Goal: Transaction & Acquisition: Book appointment/travel/reservation

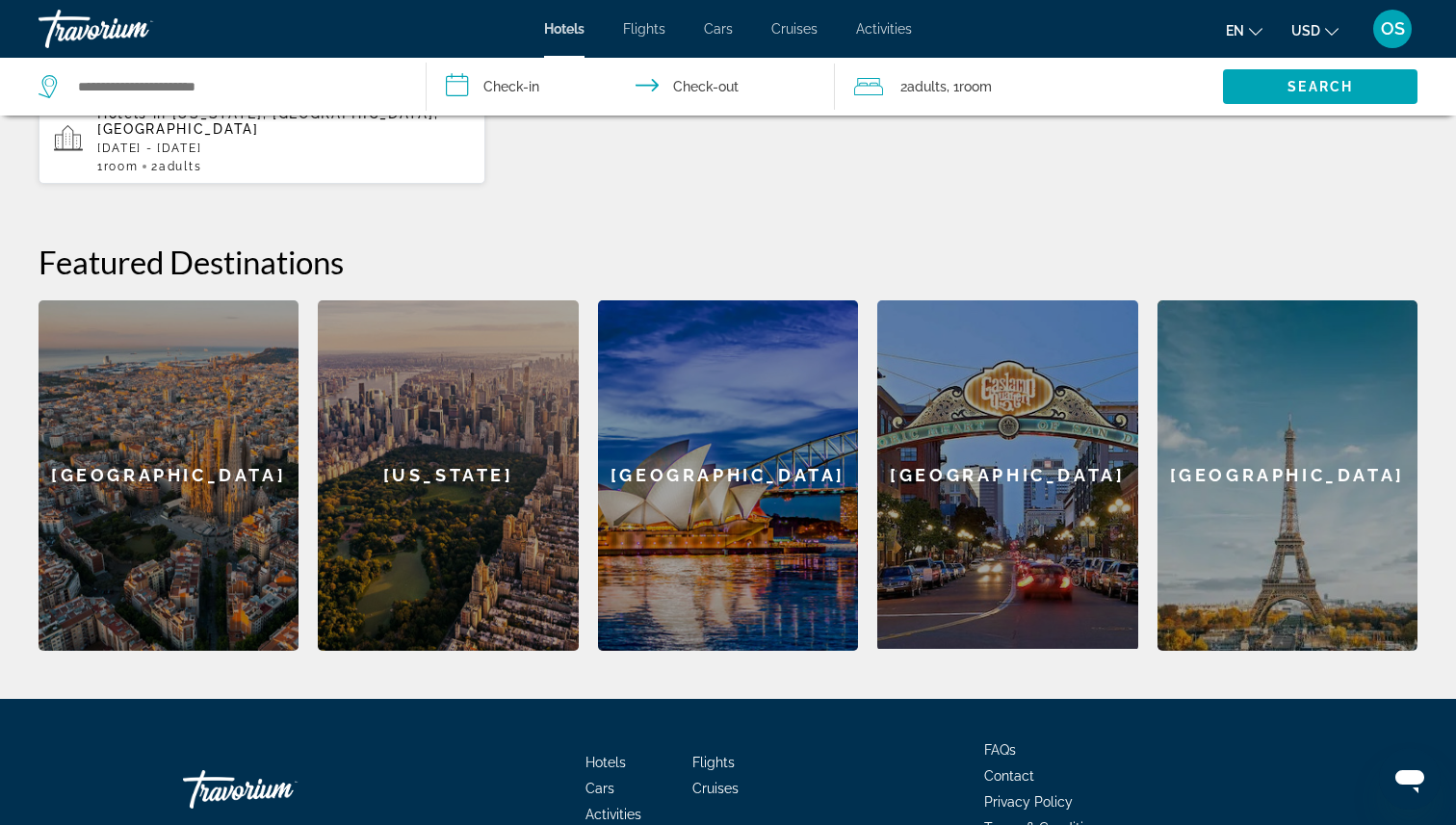
scroll to position [624, 0]
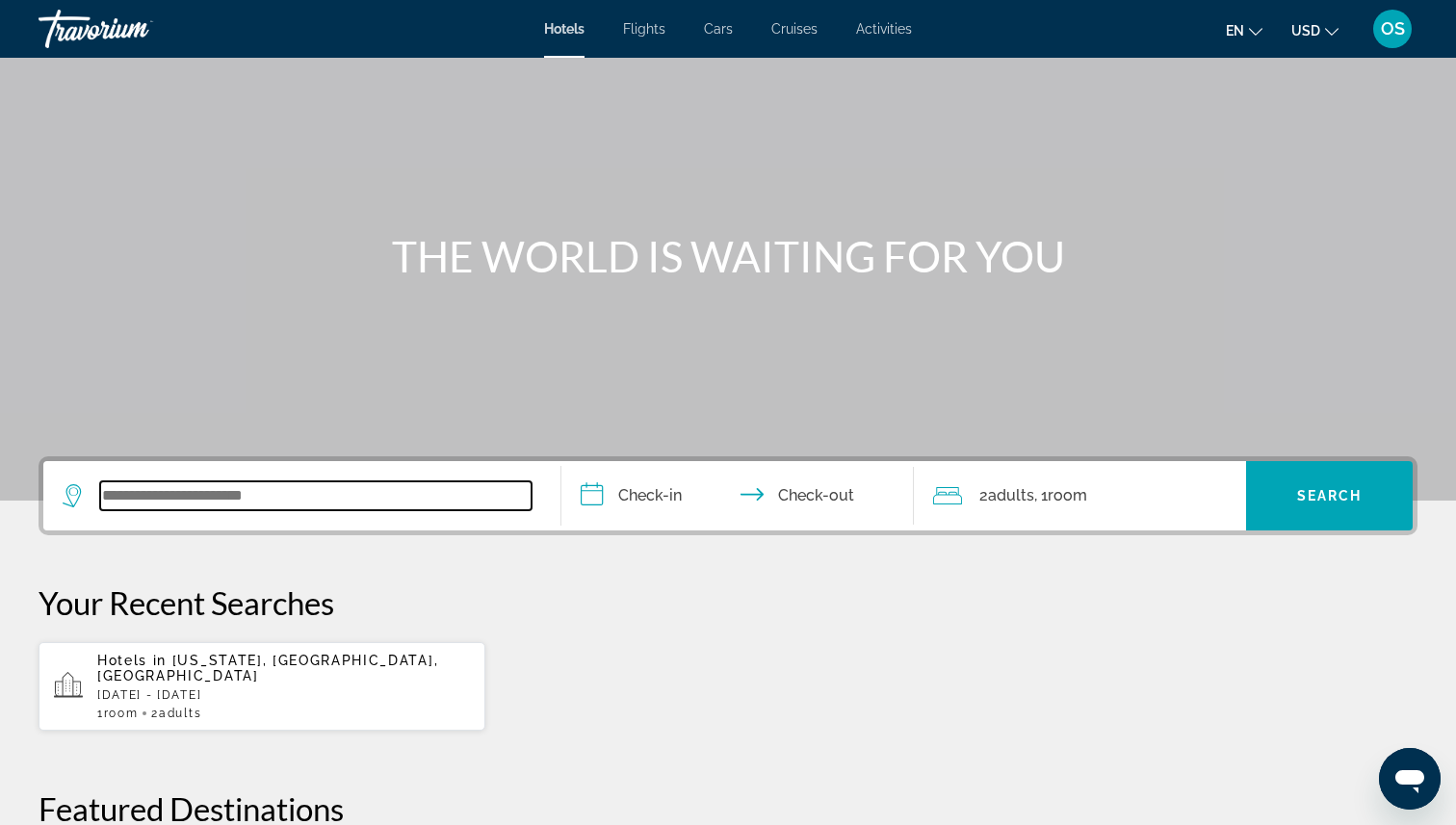
click at [405, 497] on input "Search widget" at bounding box center [316, 496] width 432 height 29
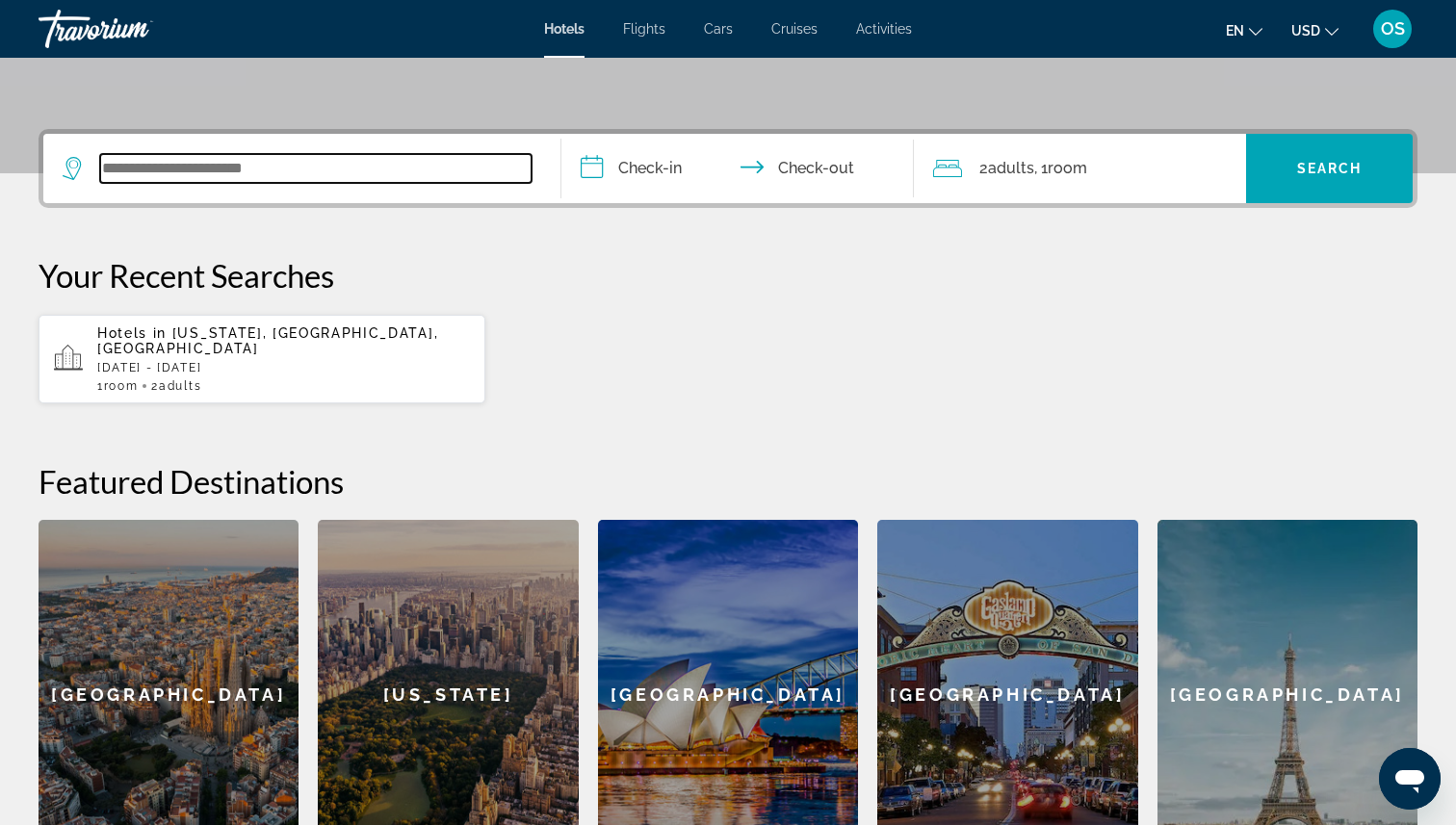
scroll to position [470, 0]
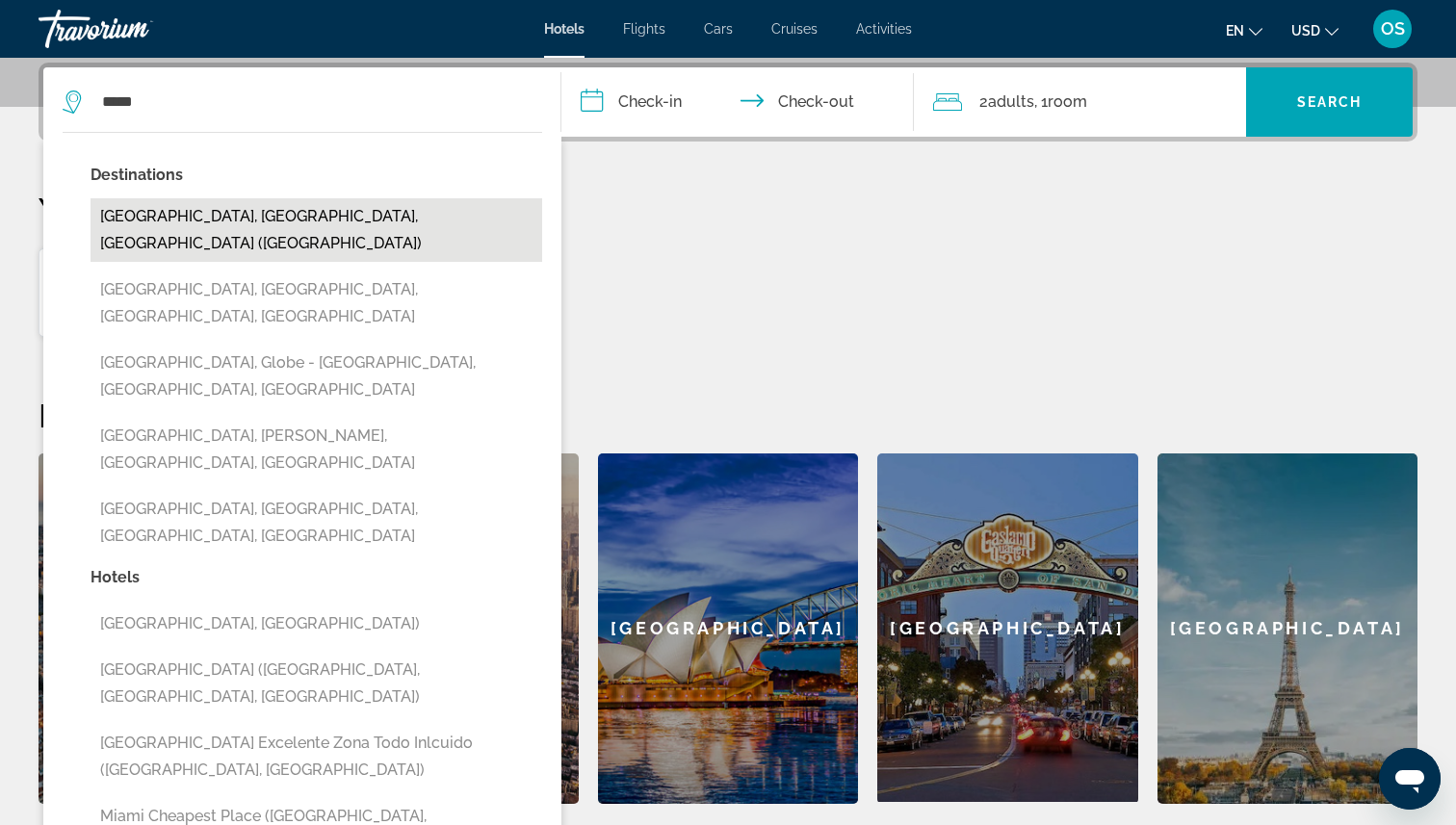
click at [262, 219] on button "[GEOGRAPHIC_DATA], [GEOGRAPHIC_DATA], [GEOGRAPHIC_DATA] ([GEOGRAPHIC_DATA])" at bounding box center [316, 230] width 451 height 63
type input "**********"
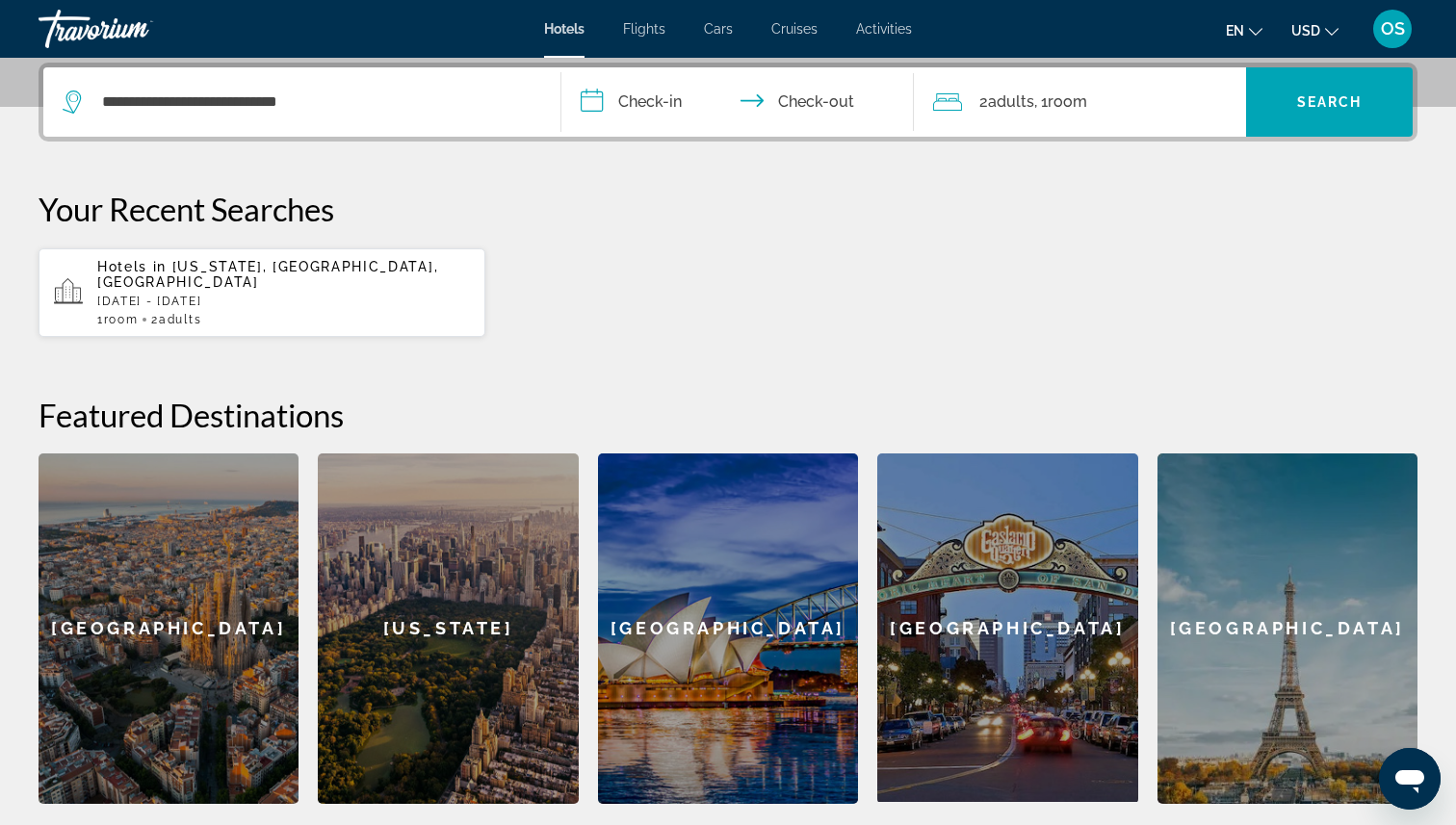
click at [687, 101] on input "**********" at bounding box center [742, 104] width 361 height 75
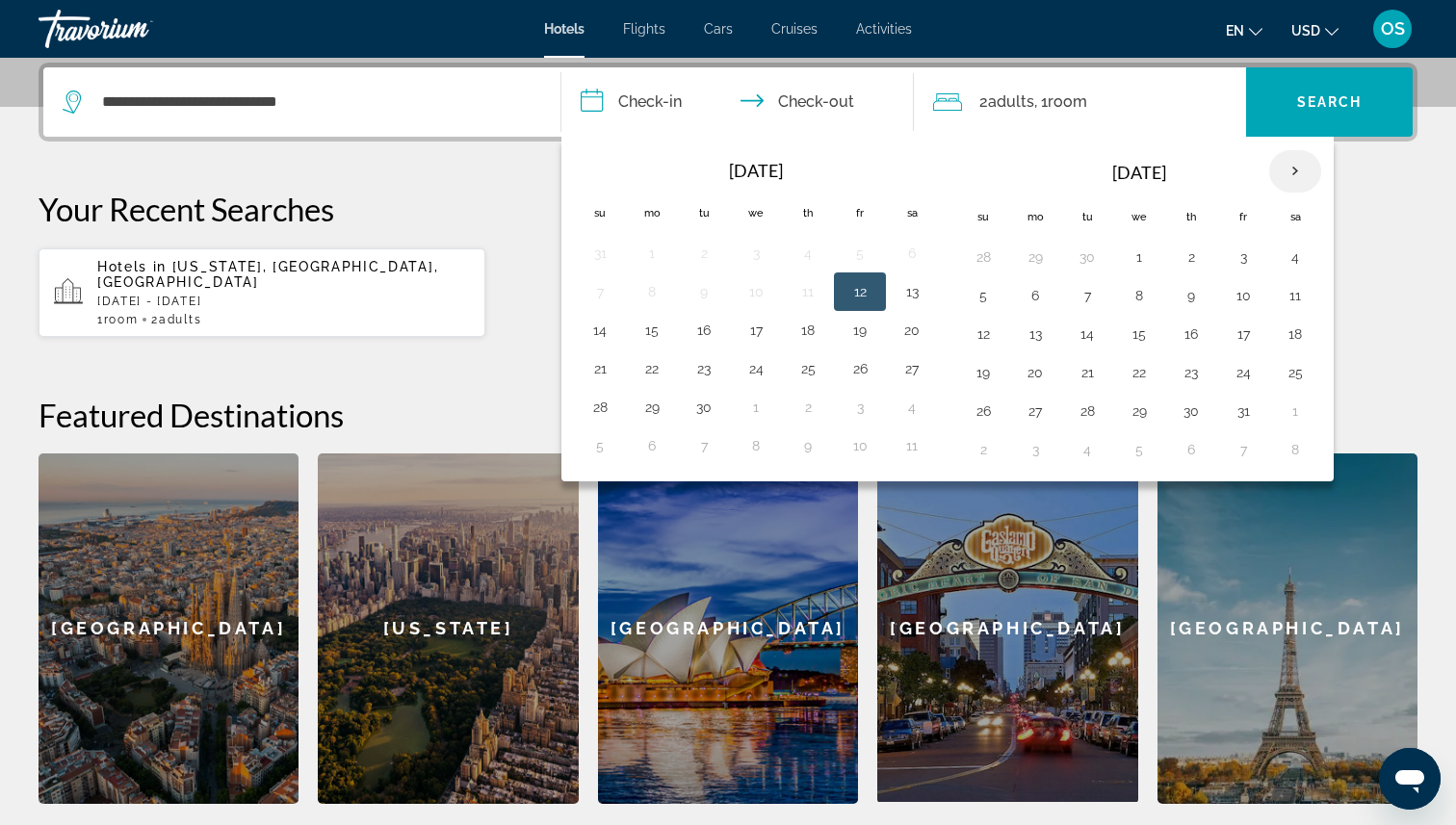
click at [1307, 174] on th "Next month" at bounding box center [1294, 170] width 52 height 42
click at [1242, 290] on button "7" at bounding box center [1244, 296] width 31 height 27
click at [970, 332] on button "9" at bounding box center [983, 334] width 31 height 27
type input "**********"
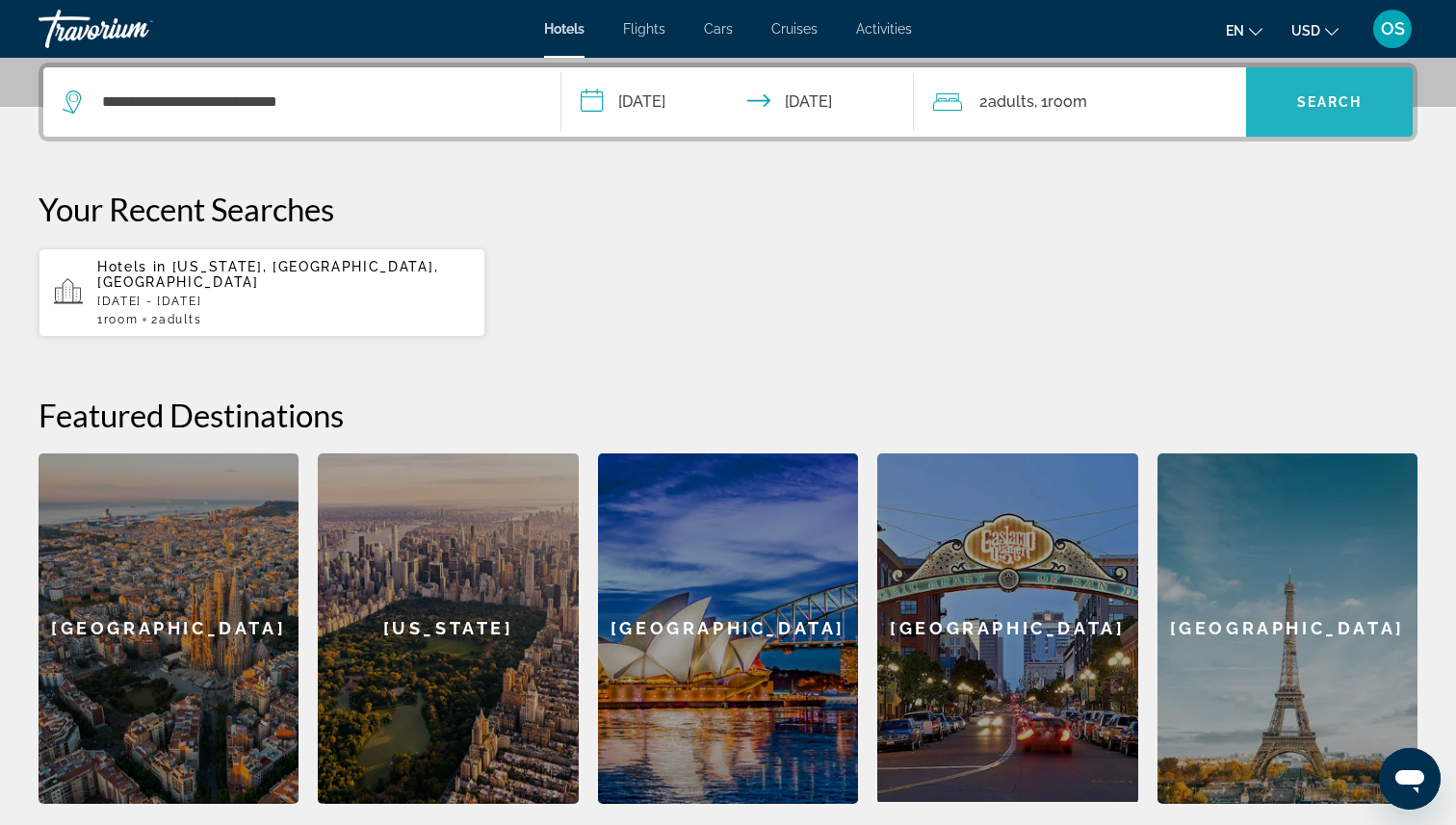
click at [1360, 107] on span "Search" at bounding box center [1329, 102] width 65 height 16
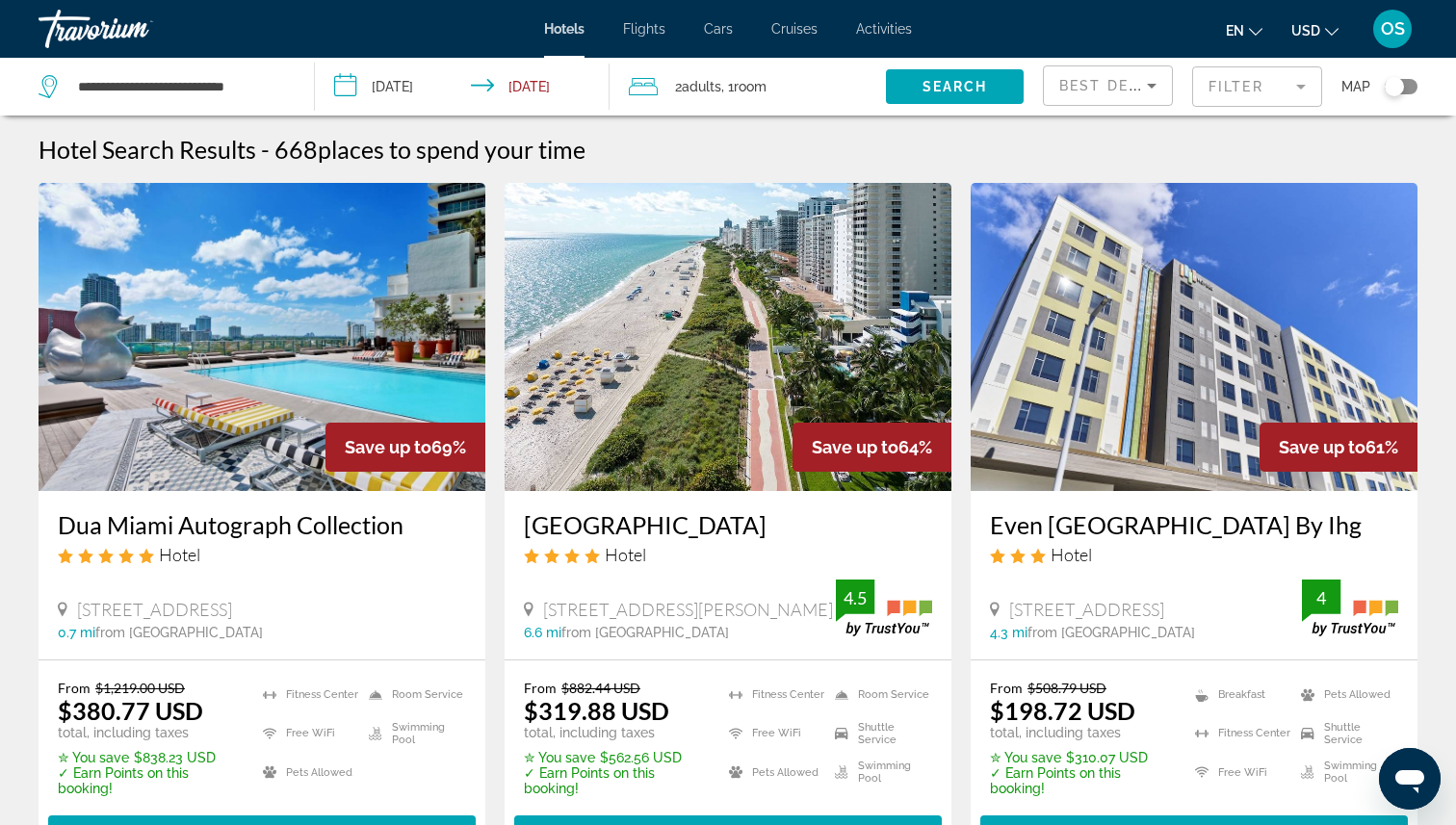
click at [209, 56] on mat-toolbar "Hotels Flights Cars Cruises Activities Hotels Flights Cars Cruises Activities e…" at bounding box center [728, 28] width 1456 height 57
click at [209, 83] on input "**********" at bounding box center [180, 87] width 209 height 29
click at [122, 94] on input "**********" at bounding box center [180, 87] width 209 height 29
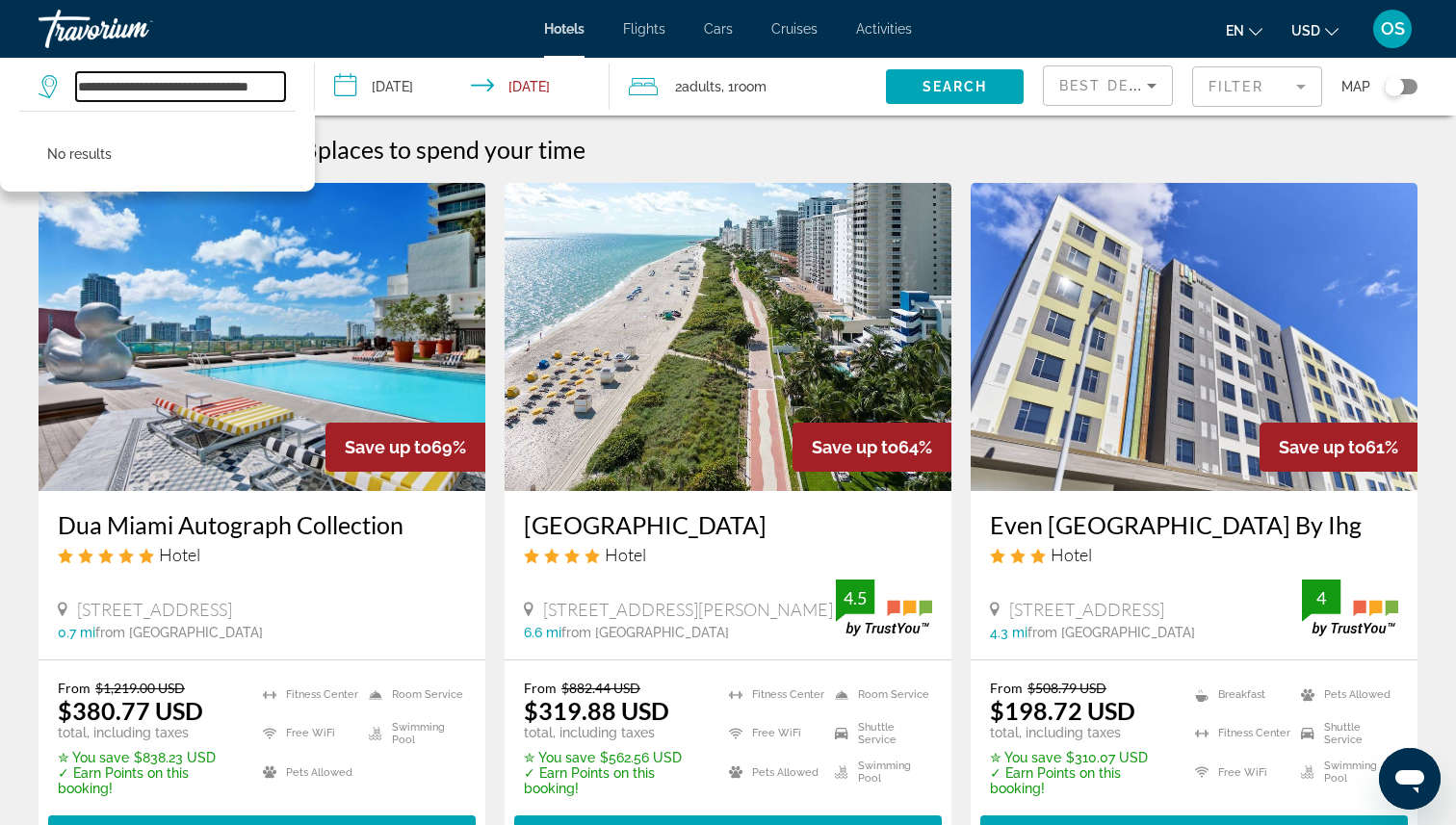
click at [273, 86] on input "**********" at bounding box center [180, 87] width 209 height 29
click at [282, 87] on input "**********" at bounding box center [180, 87] width 209 height 29
click at [249, 89] on input "**********" at bounding box center [180, 87] width 209 height 29
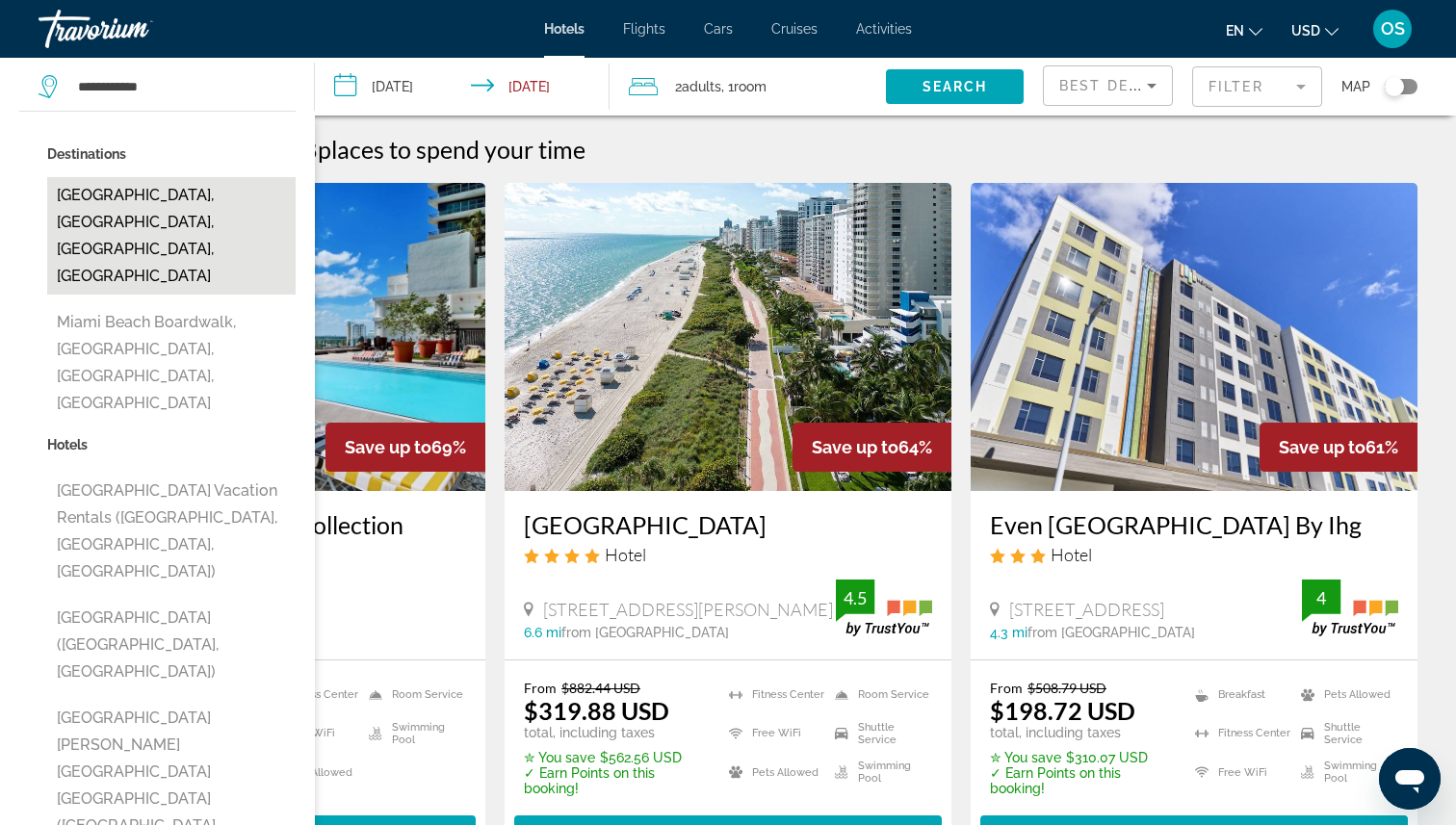
click at [134, 207] on button "[GEOGRAPHIC_DATA], [GEOGRAPHIC_DATA], [GEOGRAPHIC_DATA], [GEOGRAPHIC_DATA]" at bounding box center [171, 236] width 249 height 118
type input "**********"
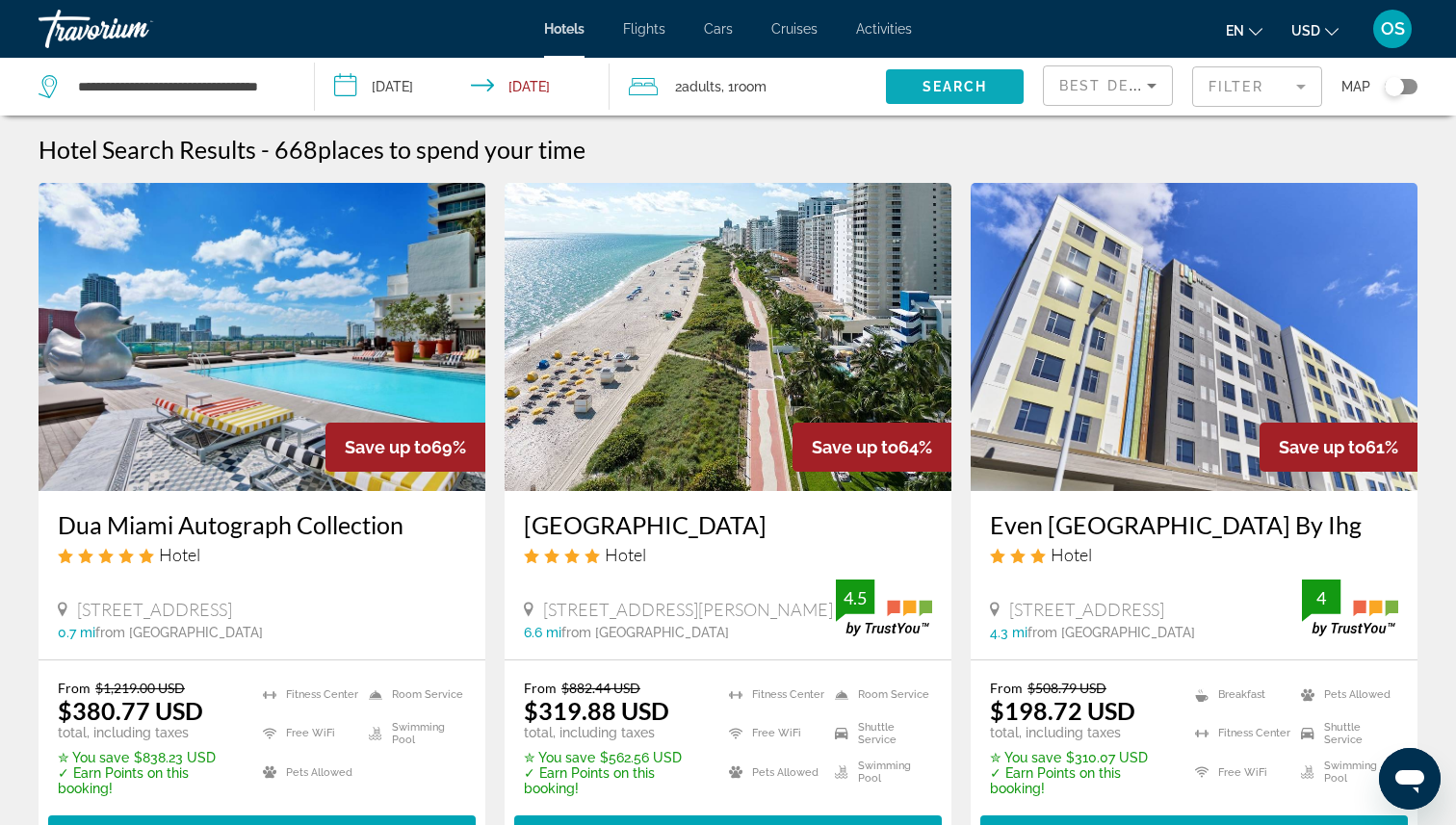
click at [963, 80] on span "Search" at bounding box center [955, 87] width 65 height 16
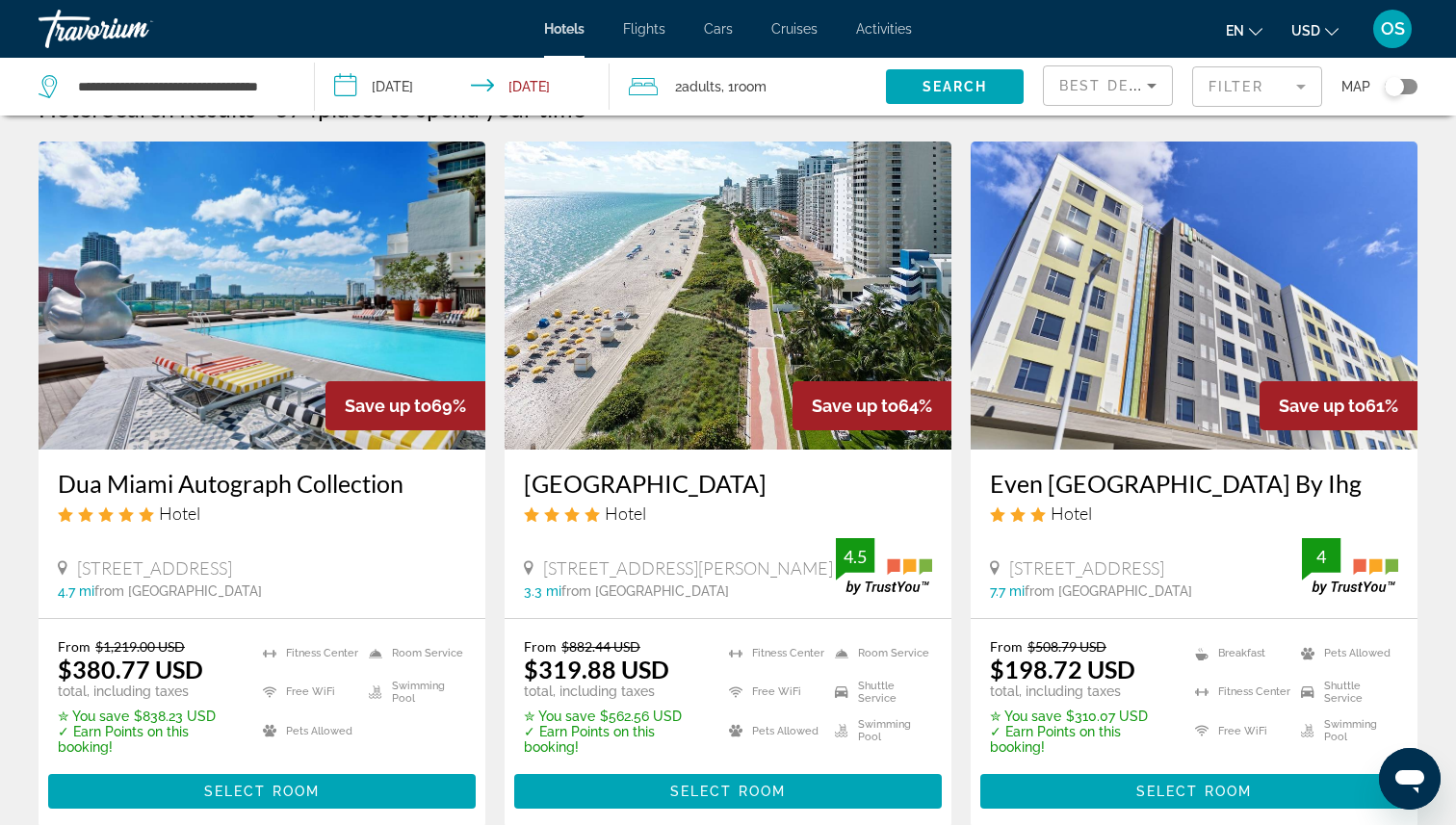
scroll to position [44, 0]
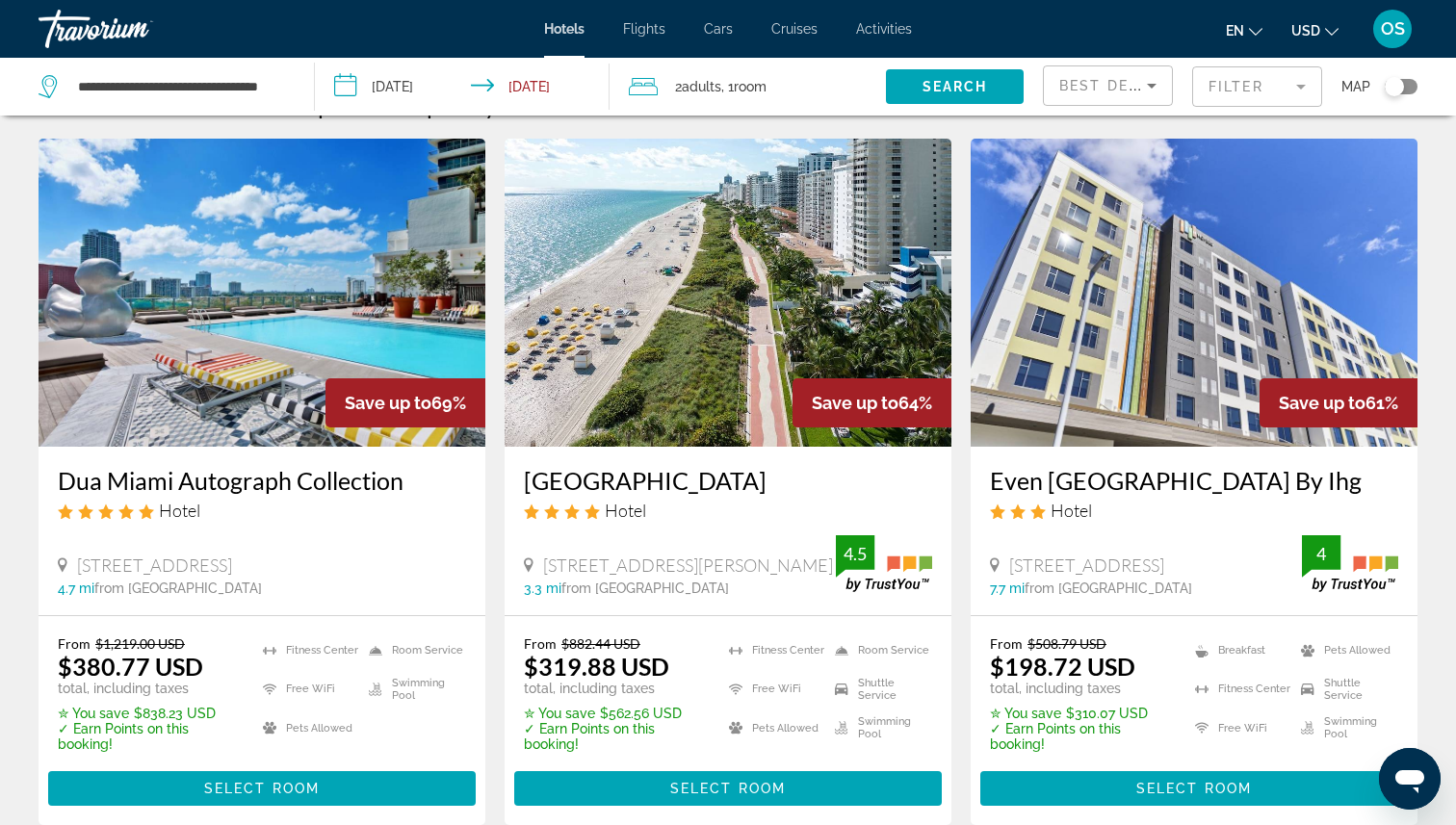
click at [351, 296] on img "Main content" at bounding box center [262, 292] width 446 height 308
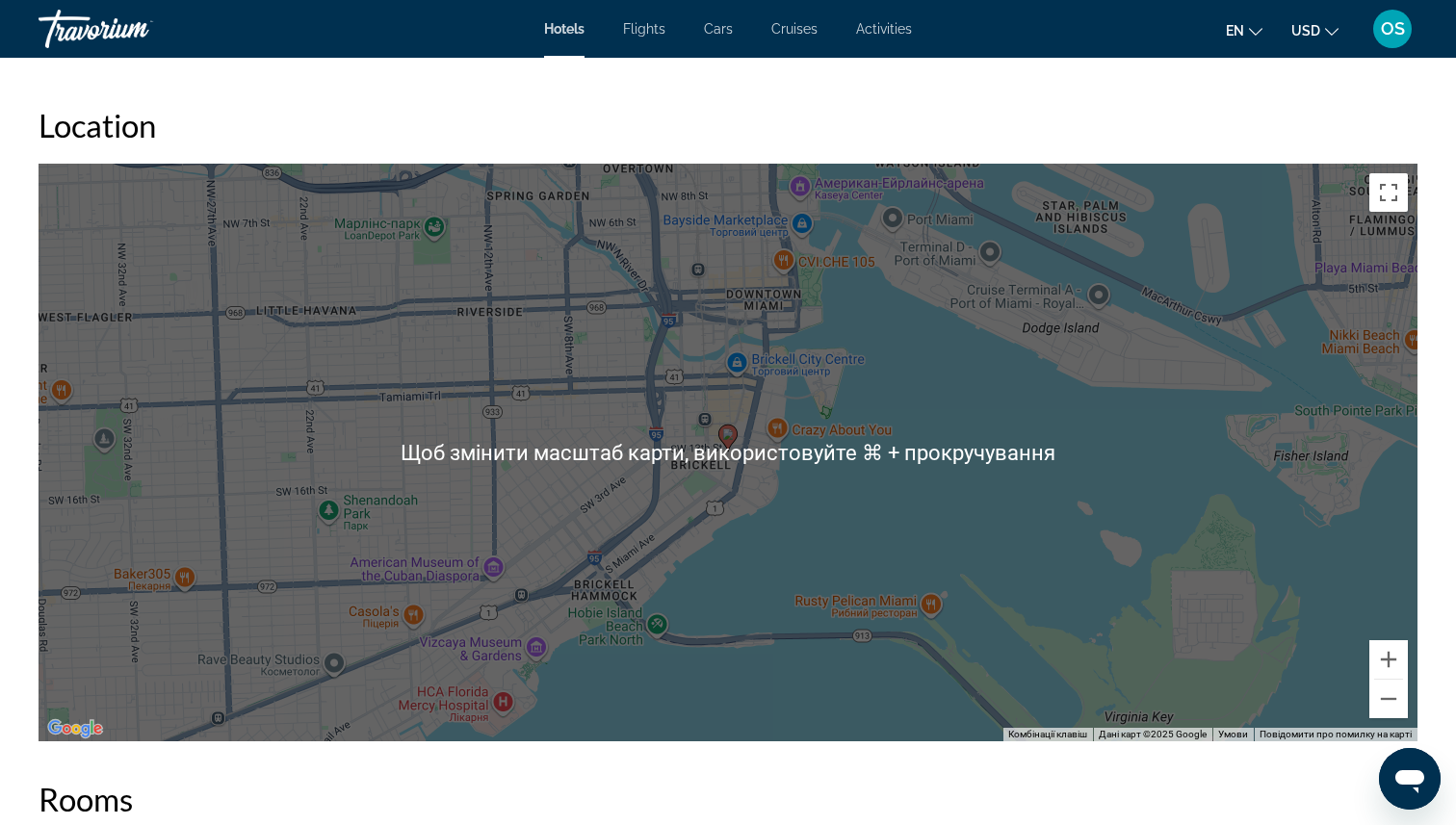
scroll to position [1831, 0]
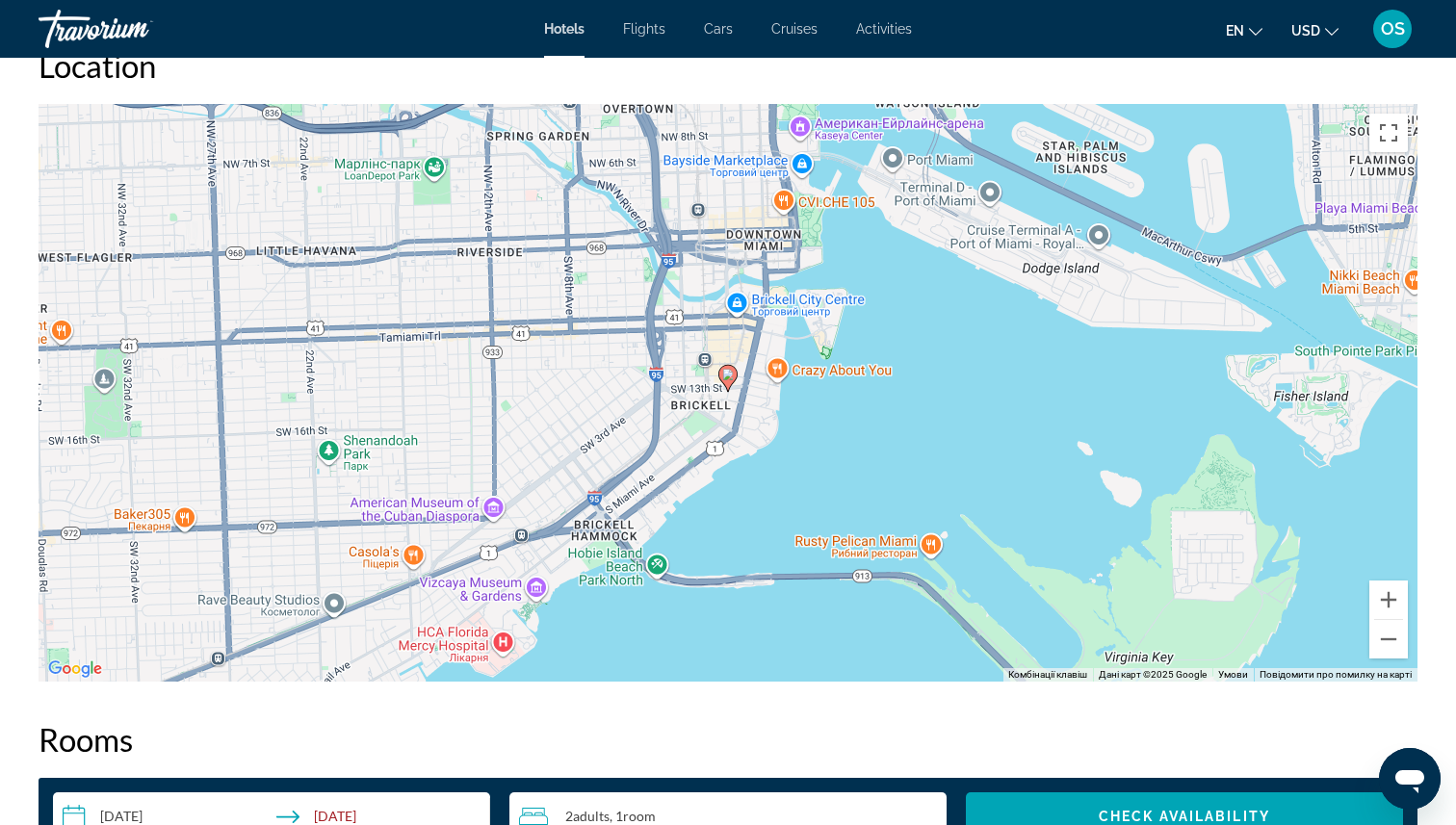
click at [732, 385] on gmp-advanced-marker "Main content" at bounding box center [728, 378] width 19 height 29
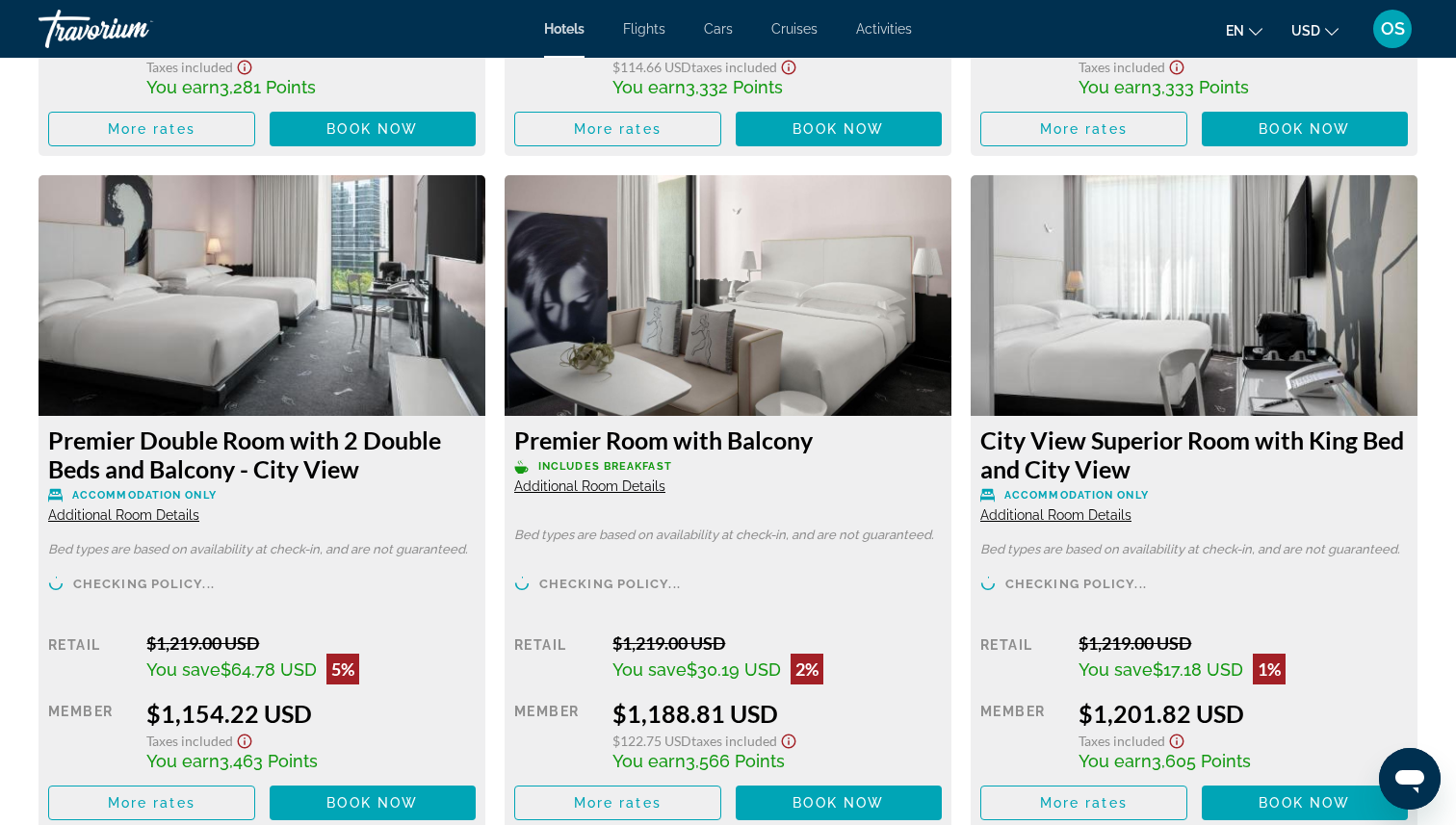
scroll to position [4594, 0]
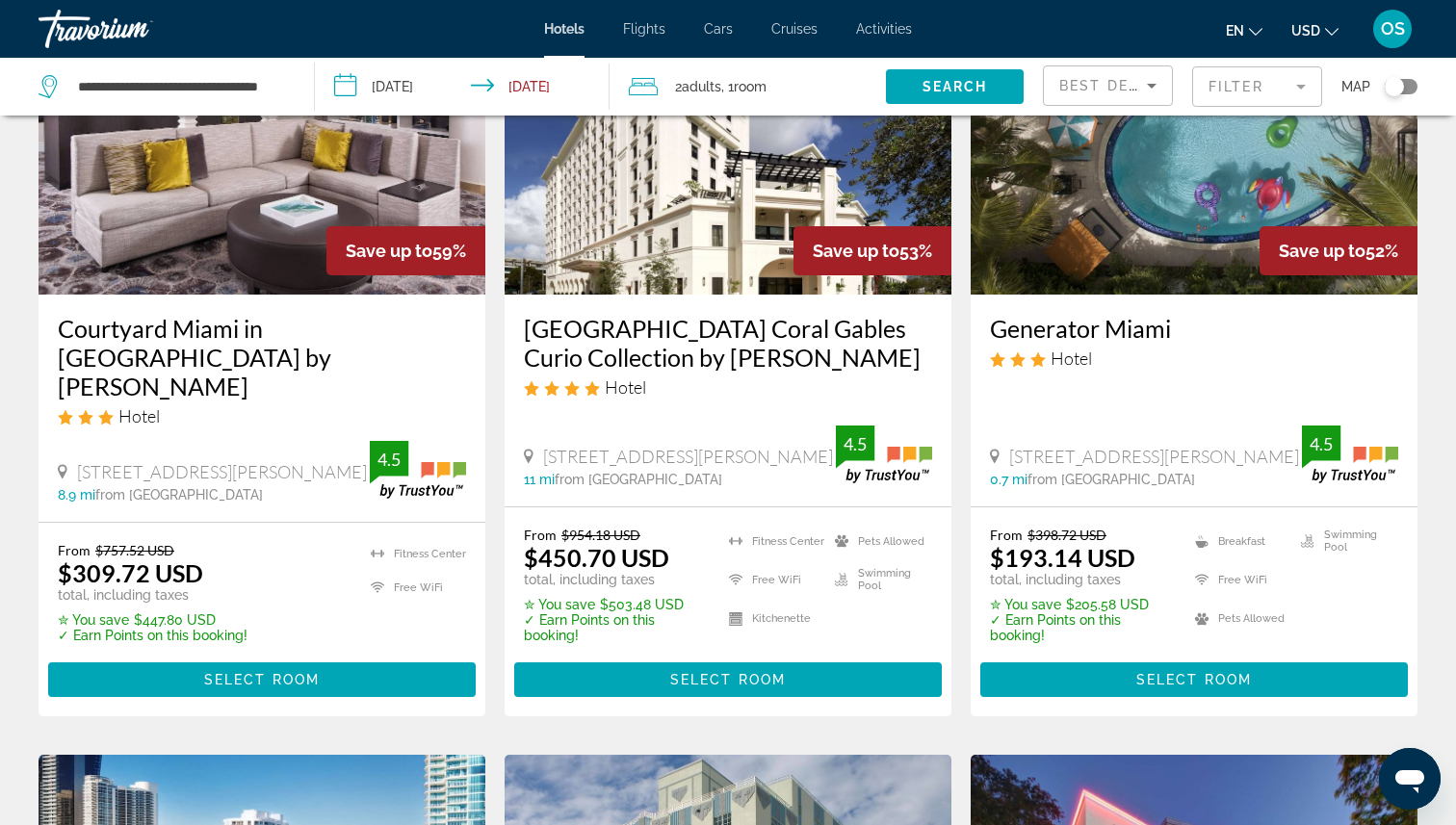
scroll to position [917, 0]
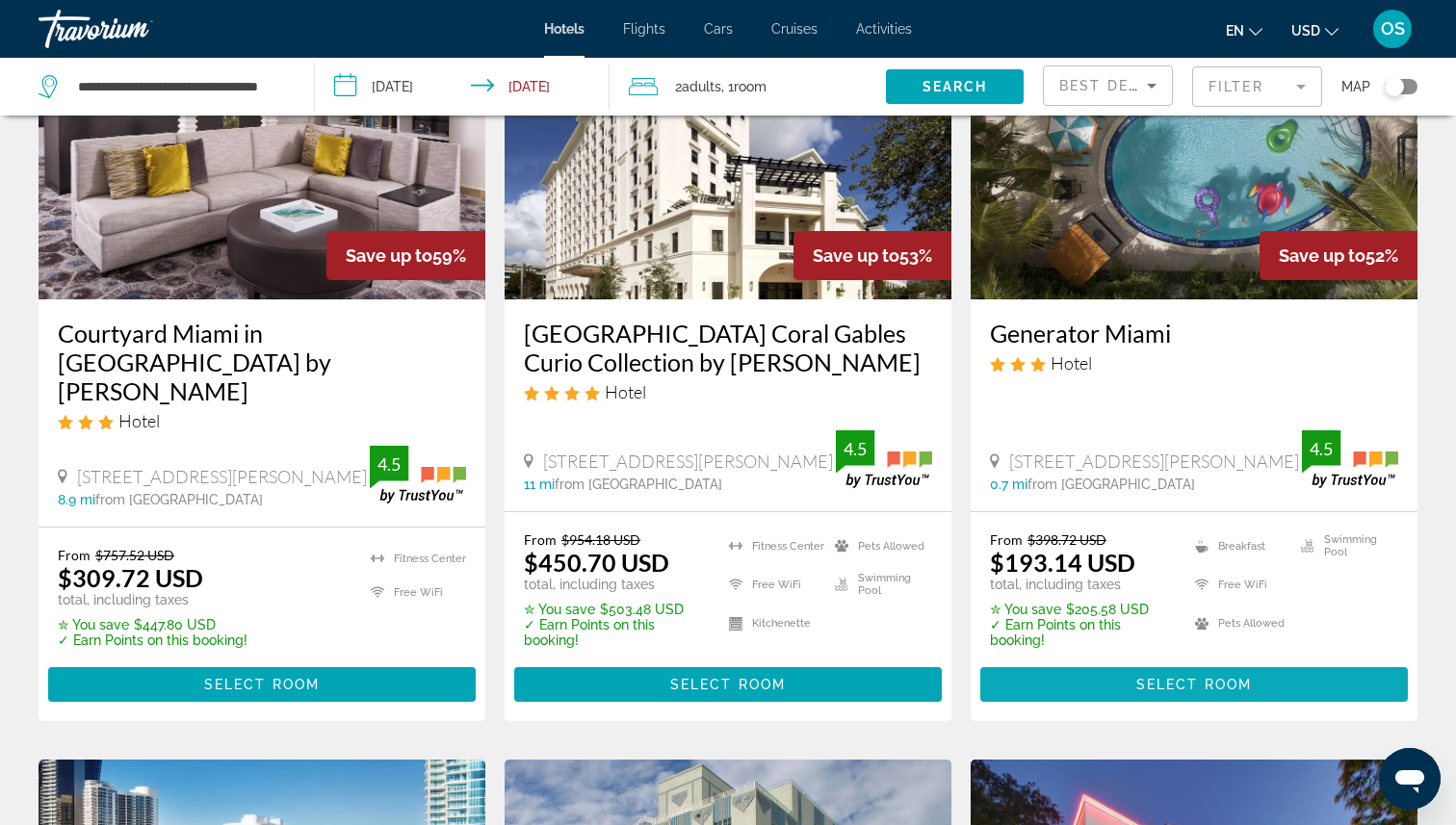
click at [1056, 672] on span "Main content" at bounding box center [1194, 684] width 428 height 46
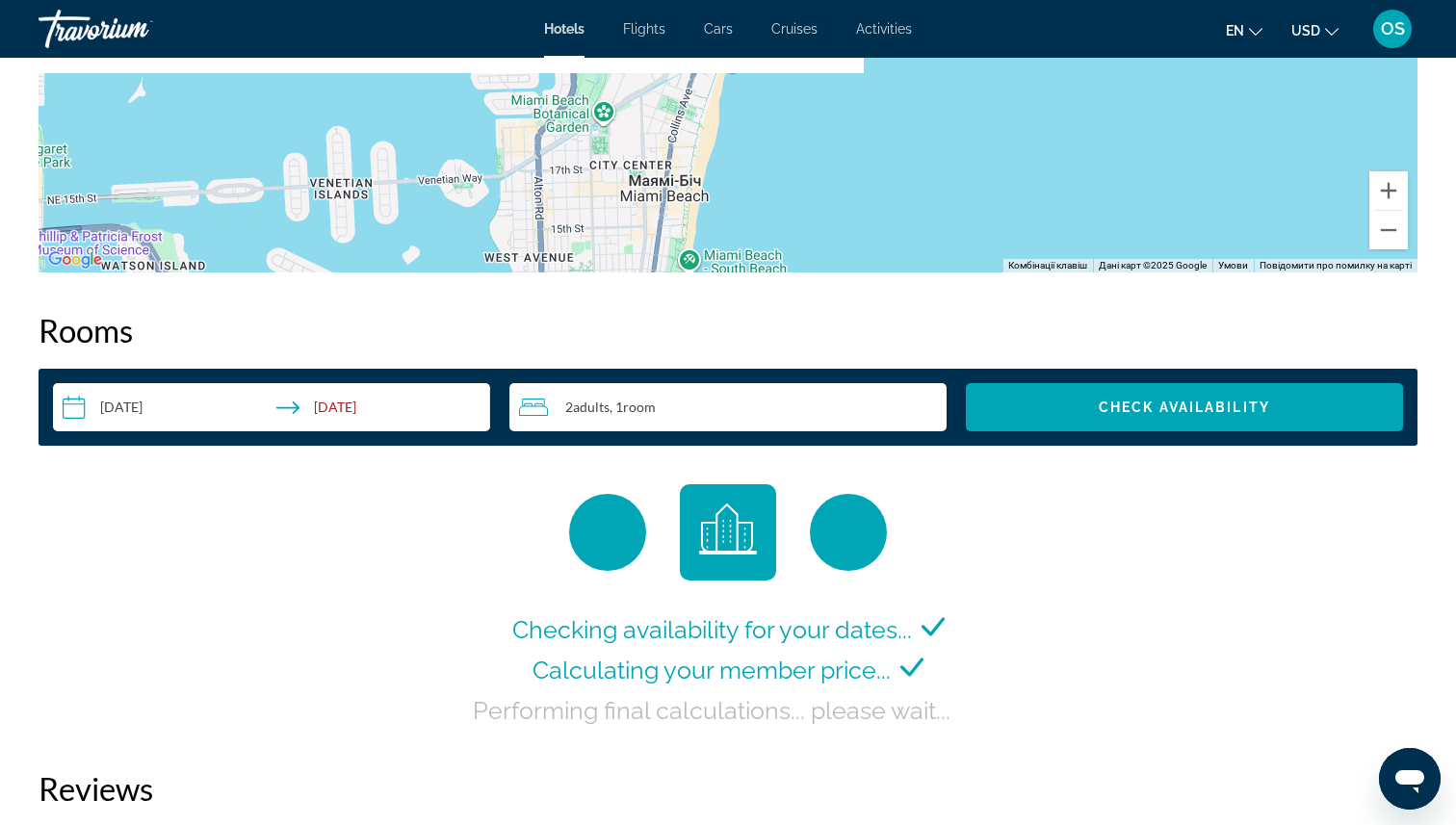
scroll to position [2272, 0]
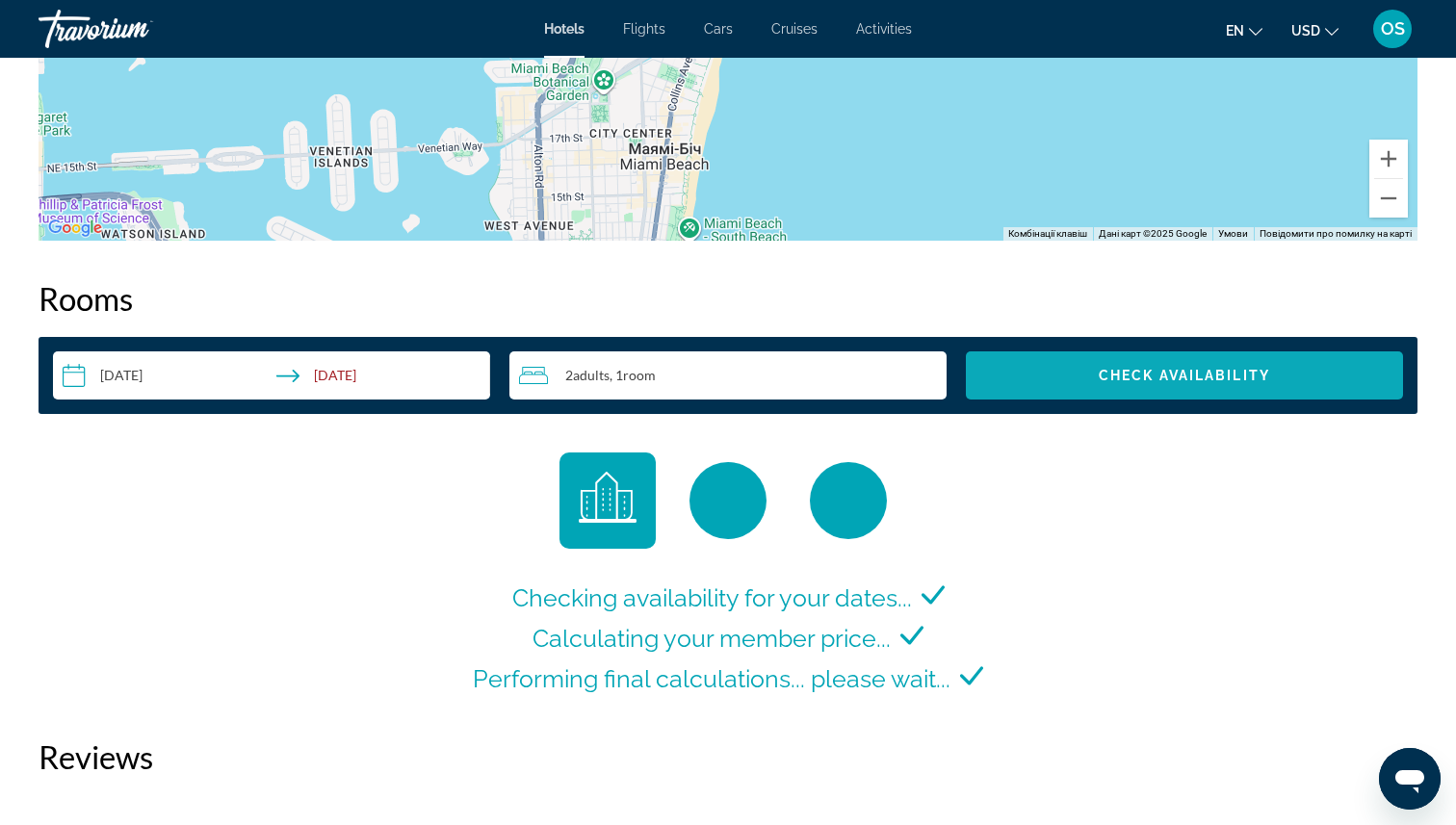
click at [1079, 384] on span "Search widget" at bounding box center [1184, 375] width 438 height 46
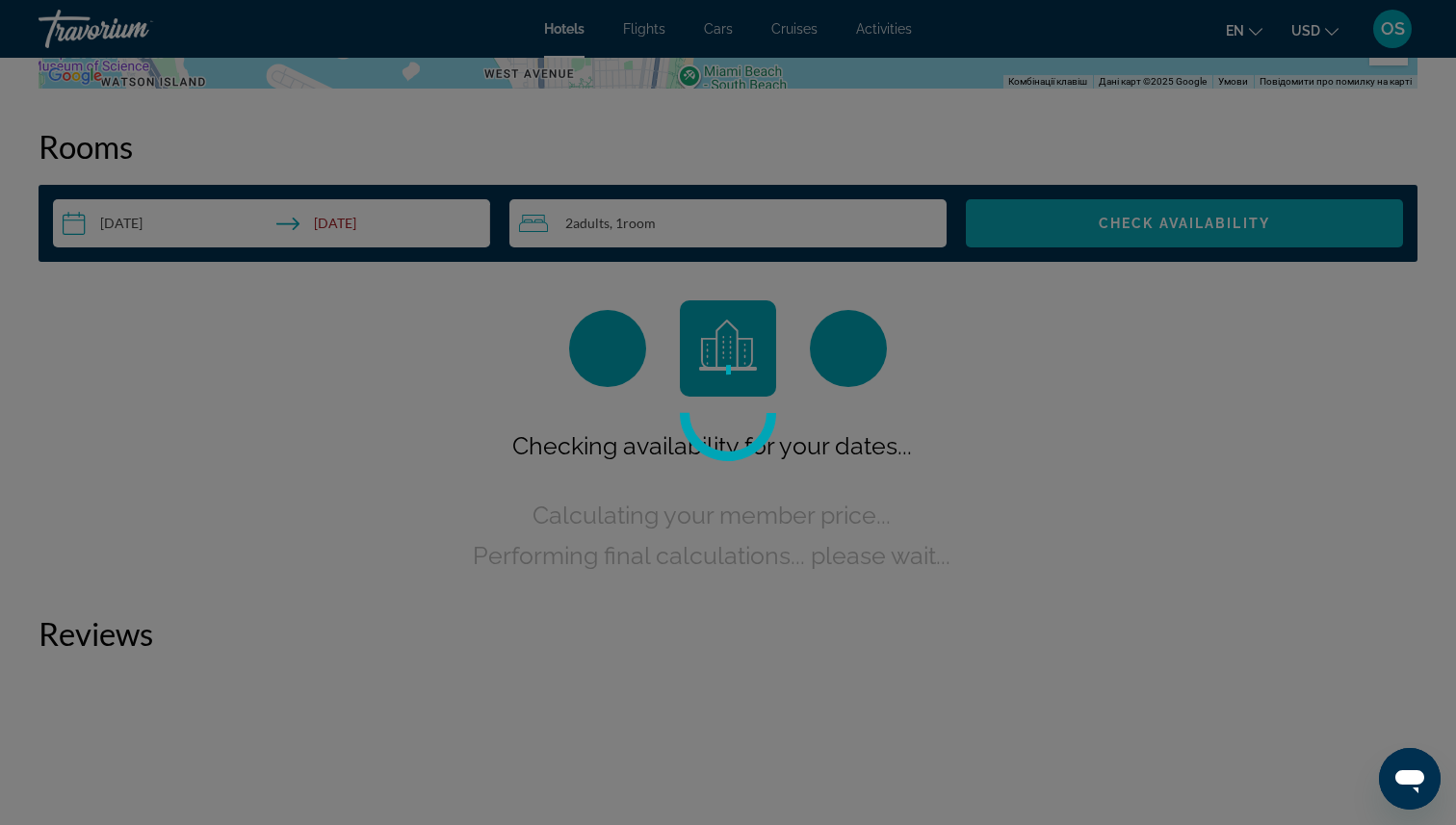
scroll to position [2436, 0]
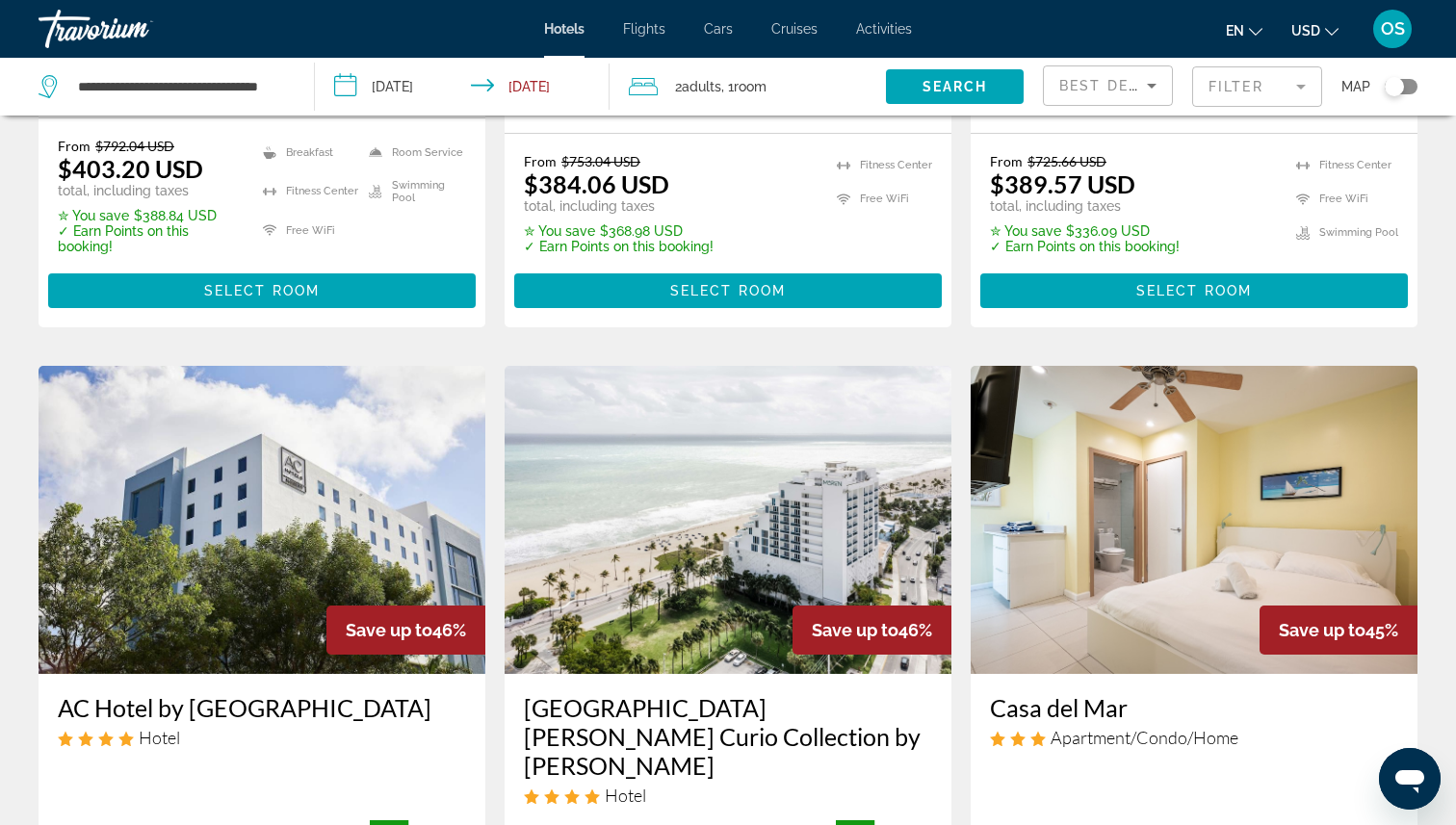
scroll to position [2107, 0]
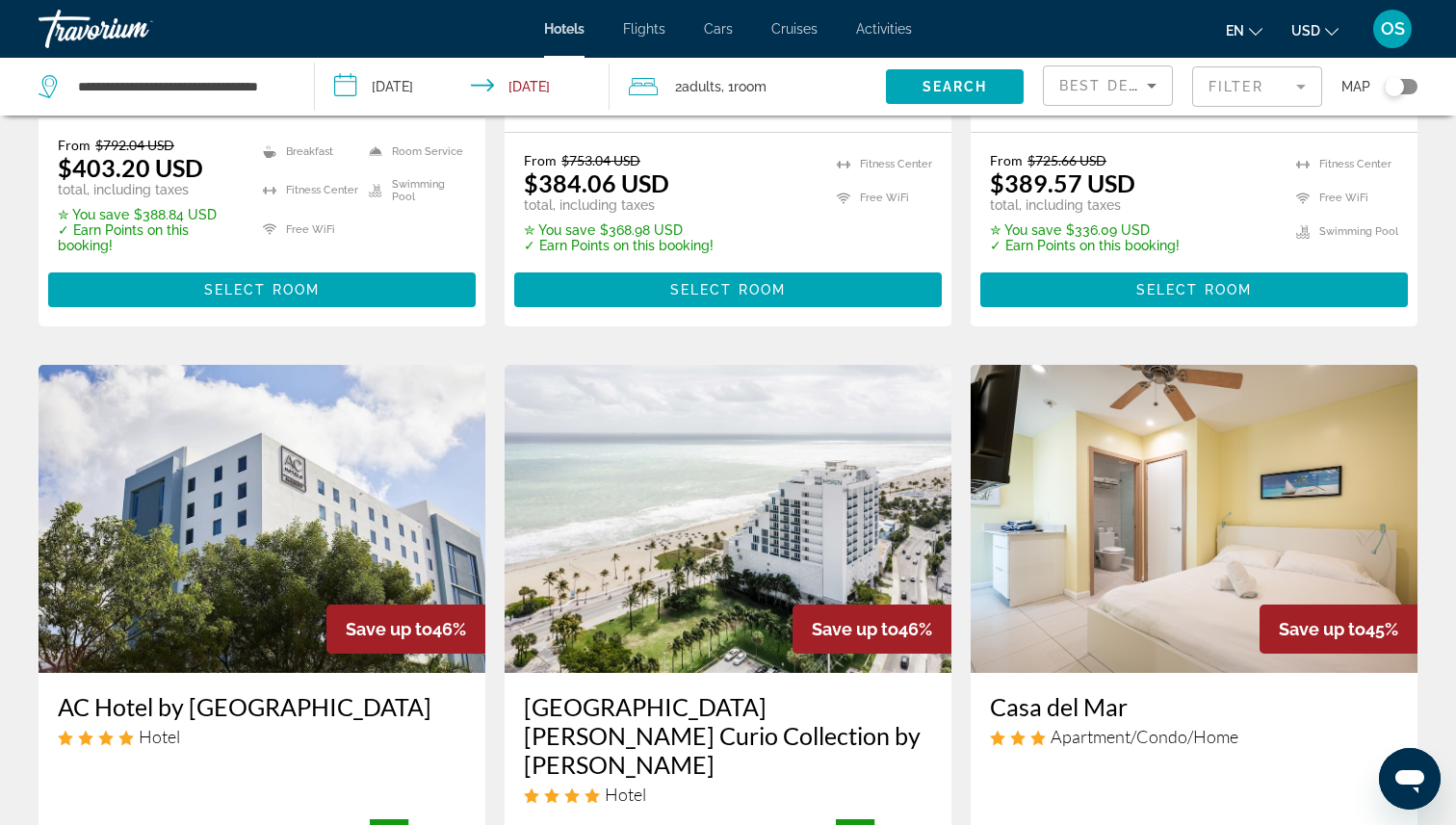
click at [1068, 470] on img "Main content" at bounding box center [1194, 518] width 446 height 308
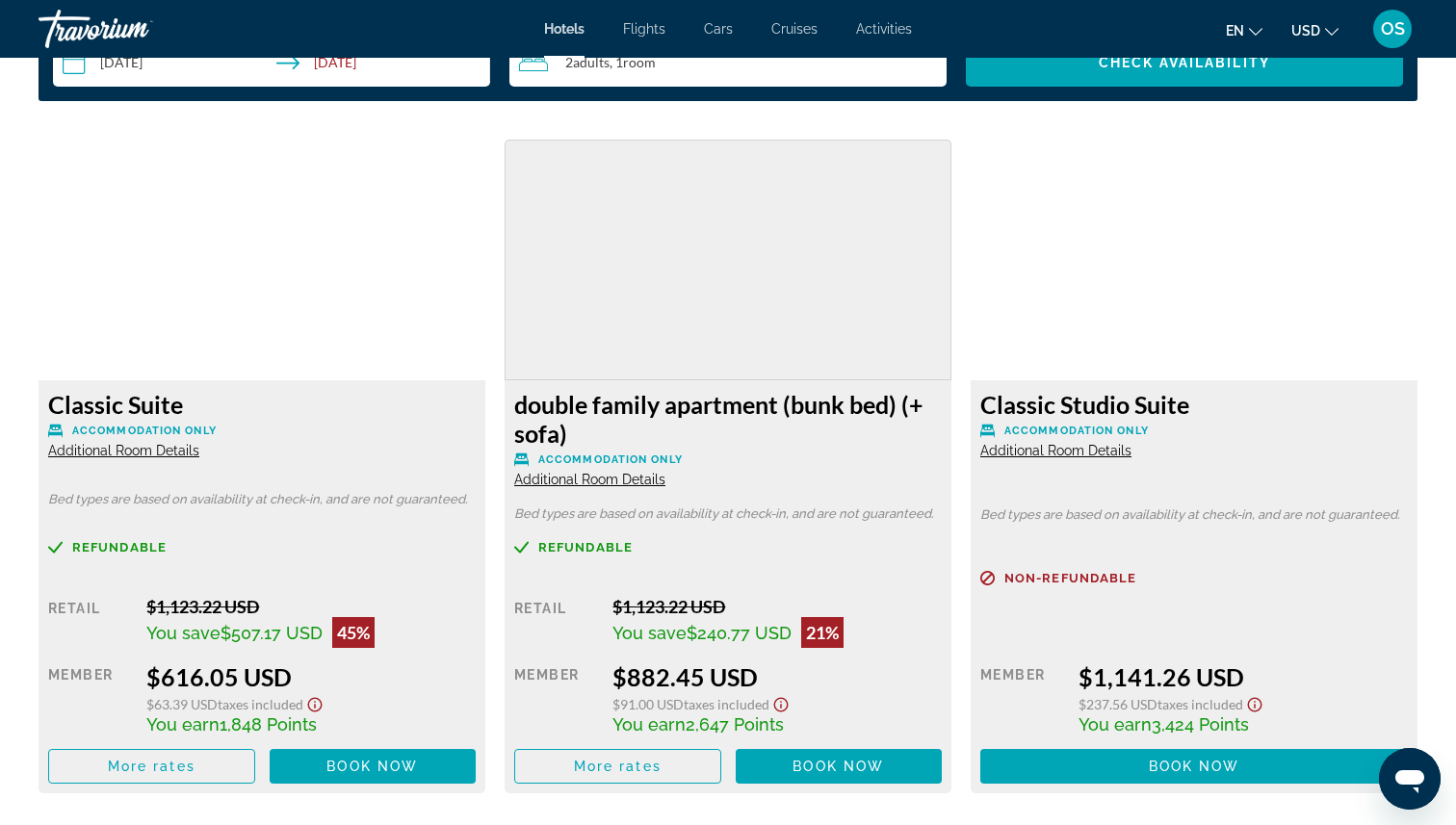
scroll to position [2582, 0]
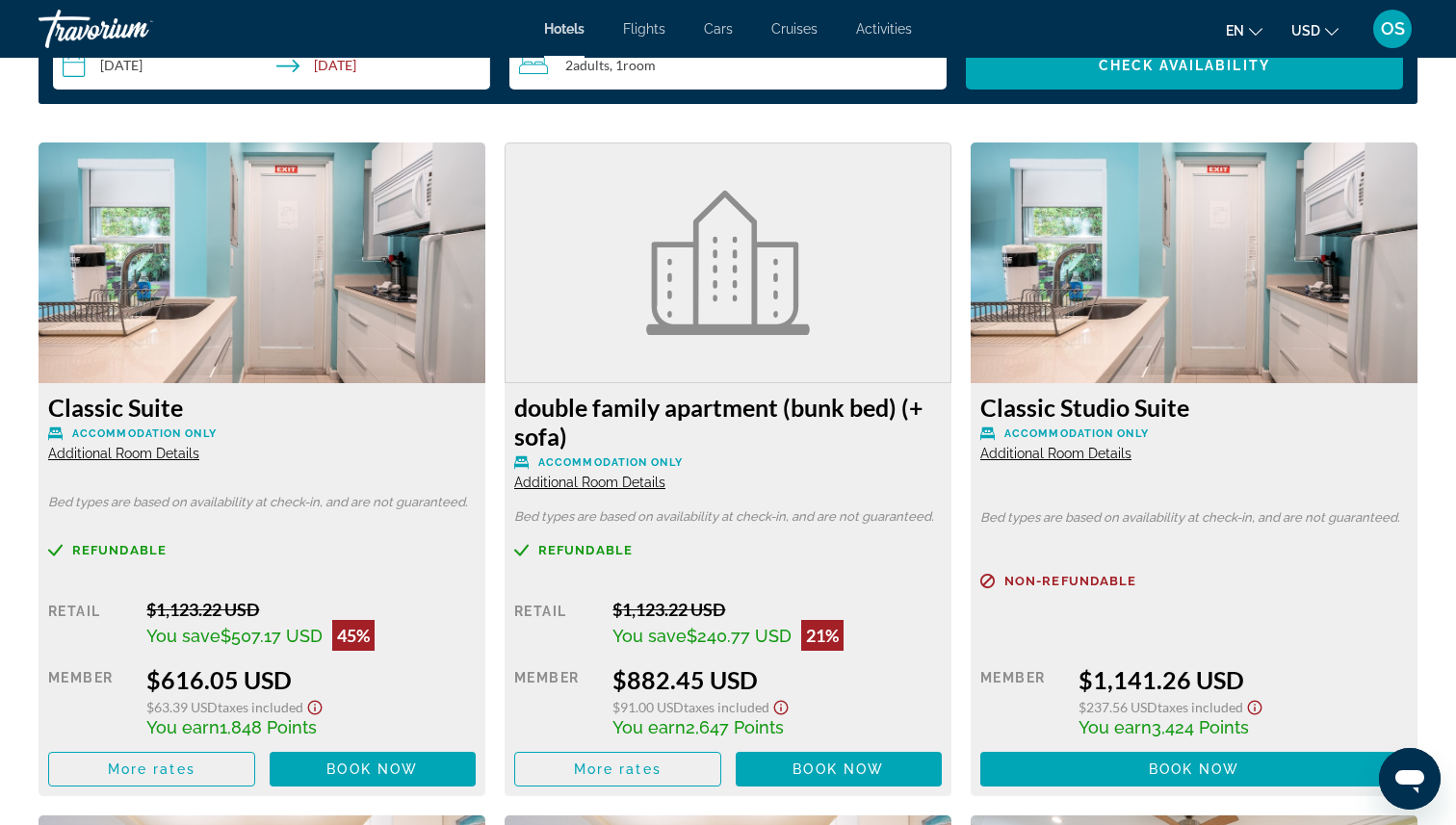
click at [222, 326] on img "Main content" at bounding box center [262, 262] width 446 height 241
click at [255, 442] on div "Classic Suite Accommodation Only Additional Room Details" at bounding box center [261, 427] width 428 height 69
click at [361, 772] on span "Book now" at bounding box center [372, 769] width 92 height 16
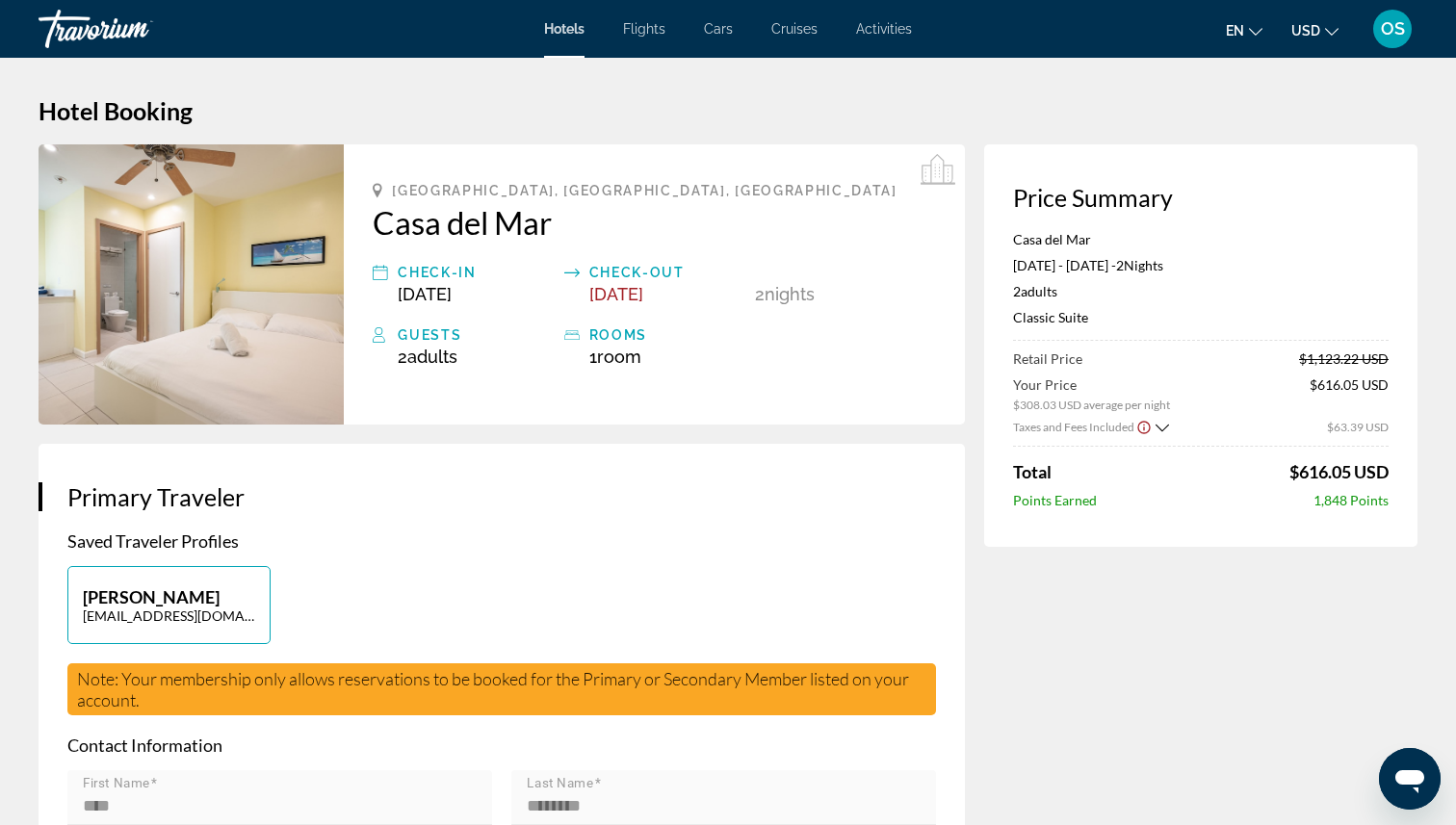
click at [186, 298] on img "Main content" at bounding box center [191, 284] width 305 height 281
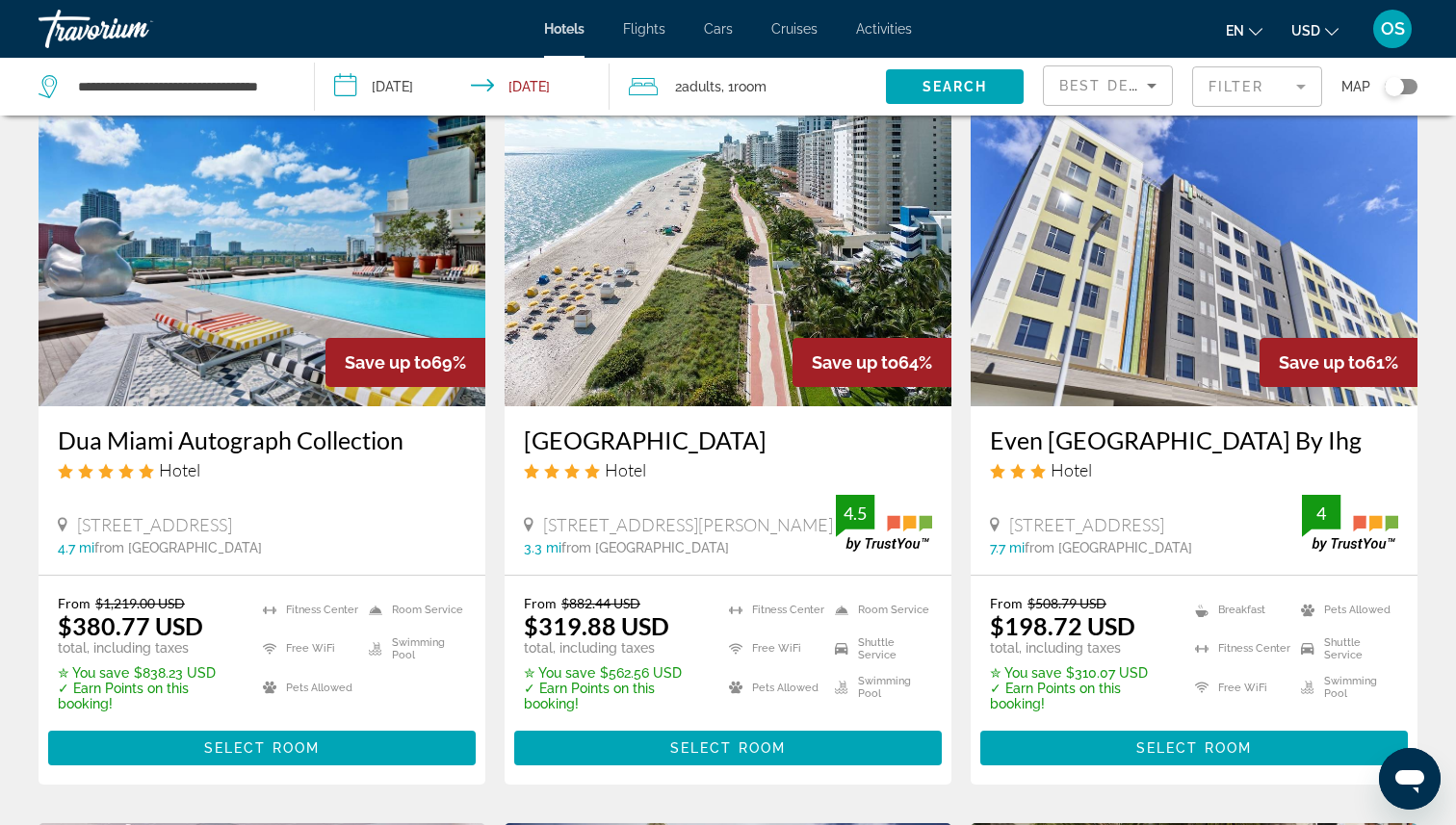
scroll to position [82, 0]
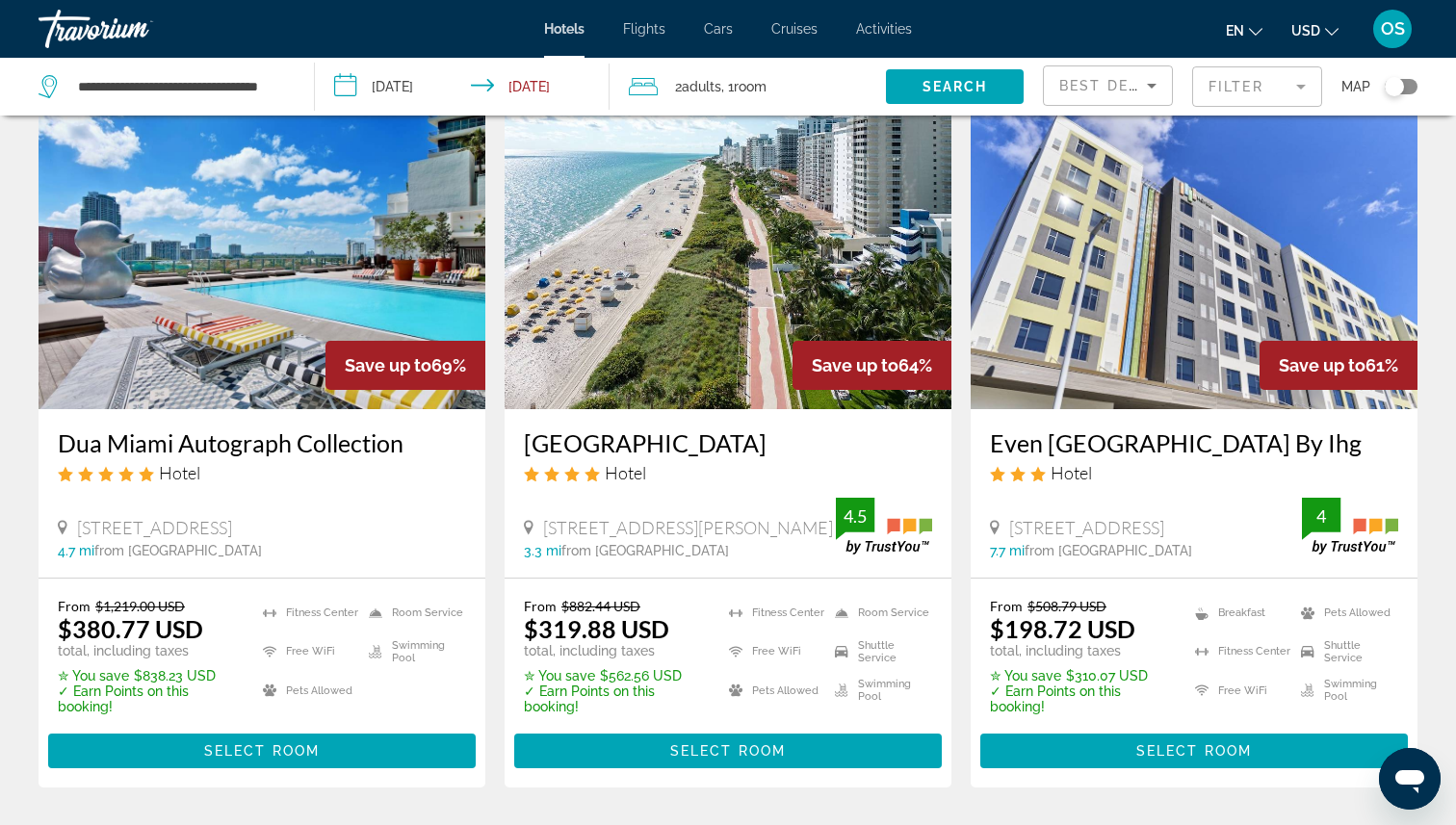
click at [336, 343] on div "Save up to 69%" at bounding box center [405, 365] width 160 height 49
click at [204, 367] on img "Main content" at bounding box center [262, 255] width 446 height 308
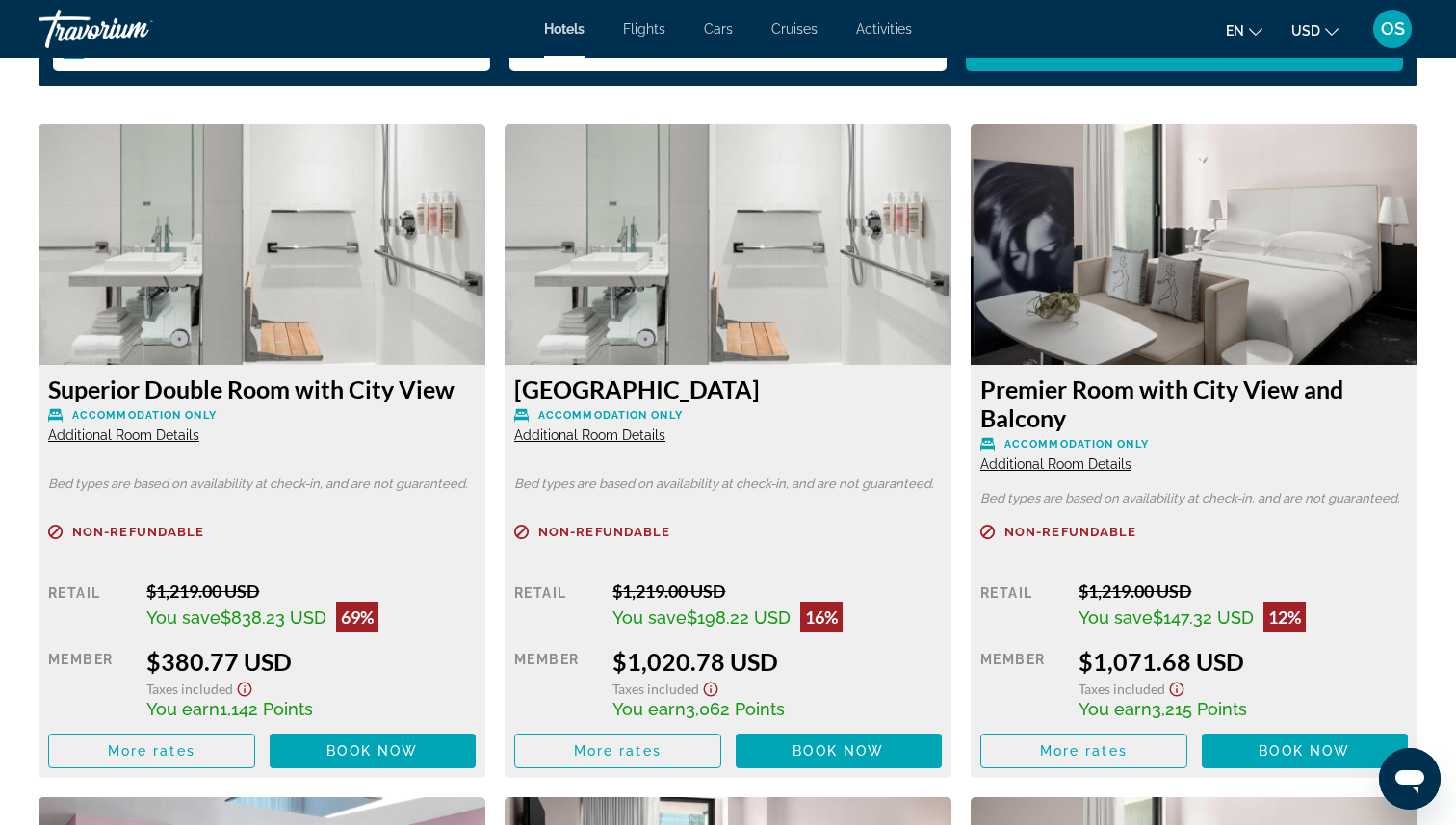
scroll to position [2613, 0]
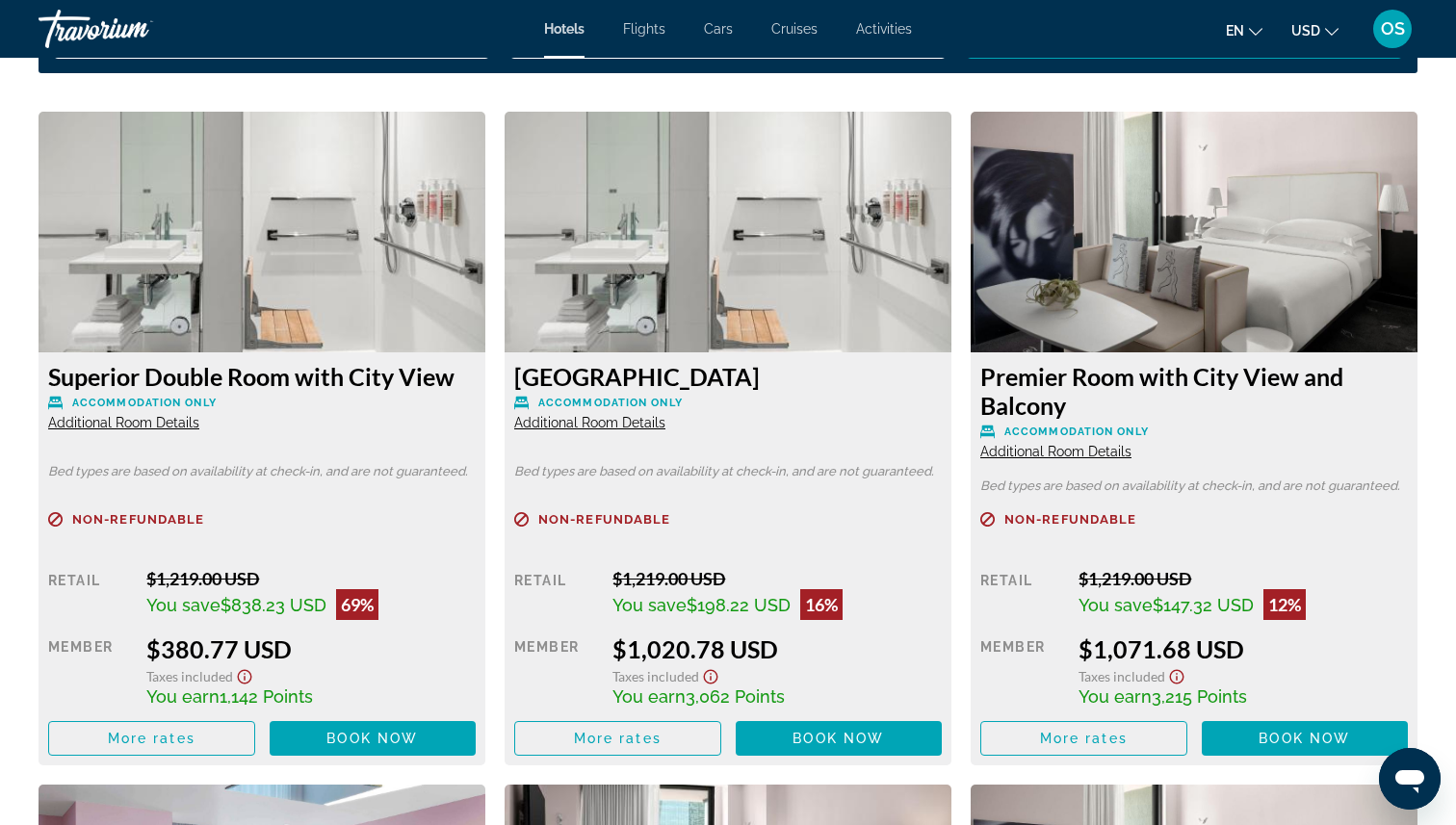
click at [172, 248] on img "Main content" at bounding box center [262, 232] width 446 height 241
click at [202, 743] on span "Main content" at bounding box center [151, 737] width 205 height 46
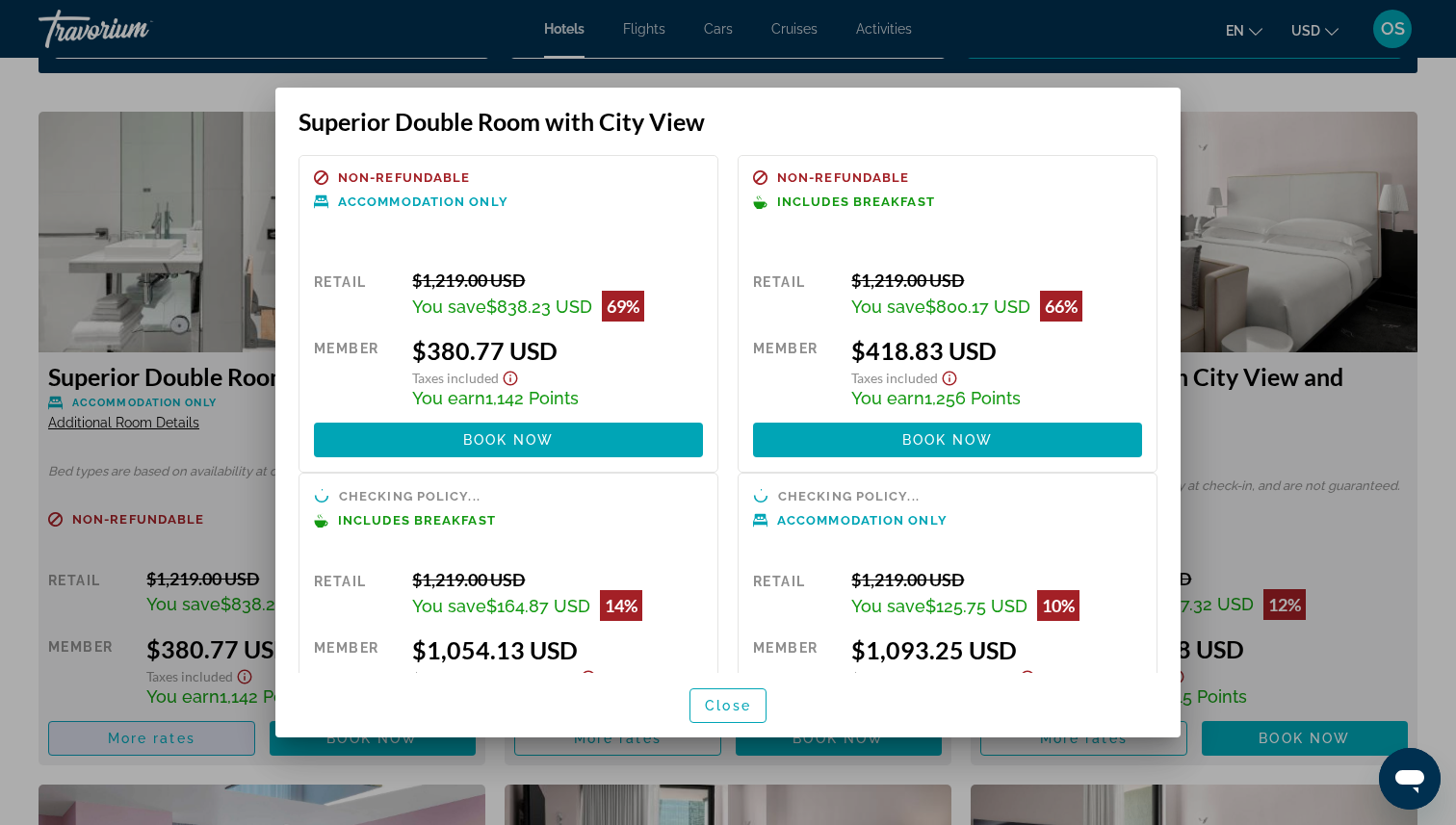
scroll to position [0, 0]
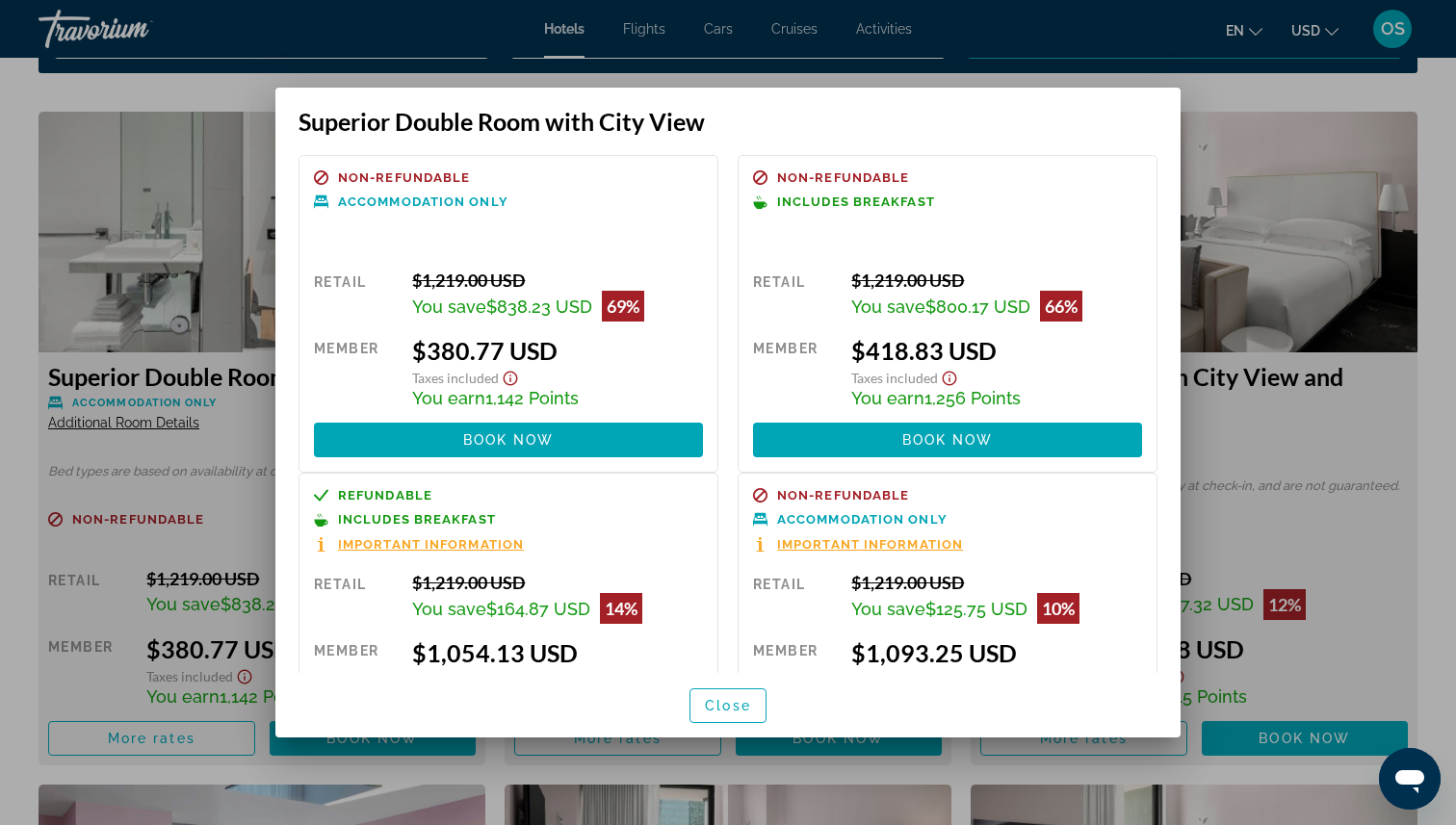
click at [134, 431] on div at bounding box center [728, 412] width 1456 height 825
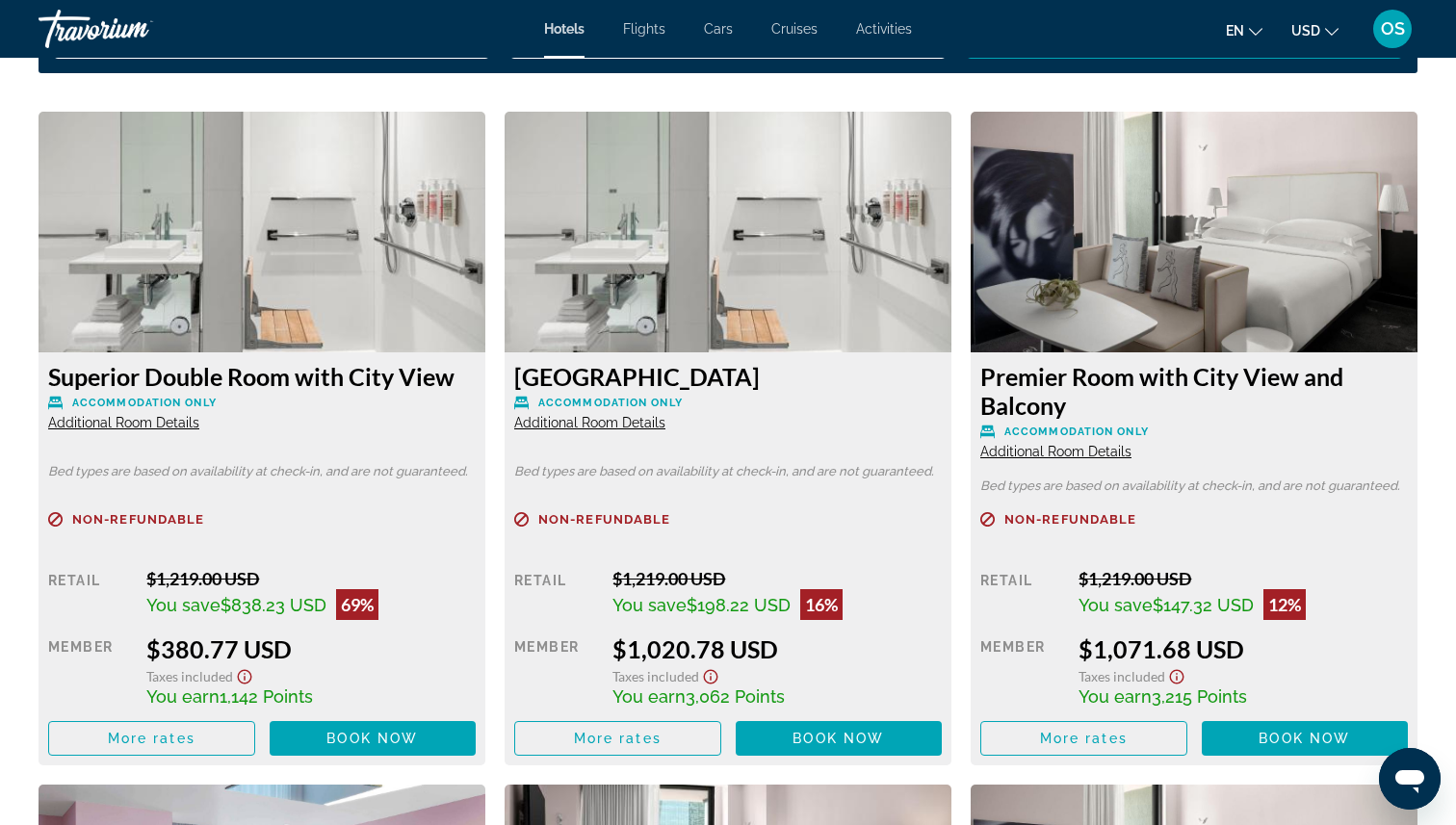
click at [211, 268] on img "Main content" at bounding box center [262, 232] width 446 height 241
click at [230, 307] on img "Main content" at bounding box center [262, 232] width 446 height 241
click at [131, 424] on span "Additional Room Details" at bounding box center [123, 423] width 151 height 16
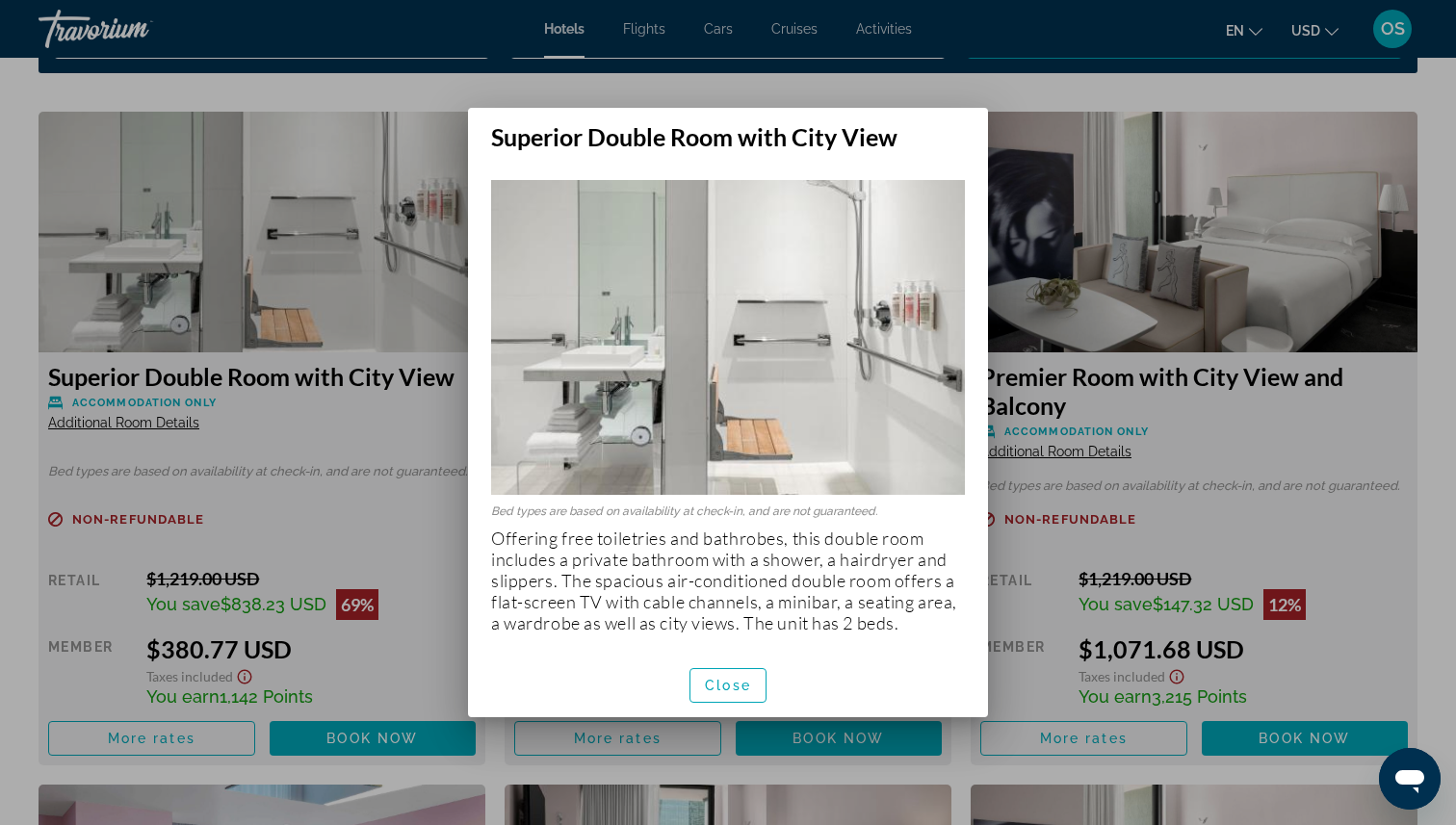
scroll to position [0, 0]
click at [734, 678] on span "Close" at bounding box center [727, 686] width 46 height 16
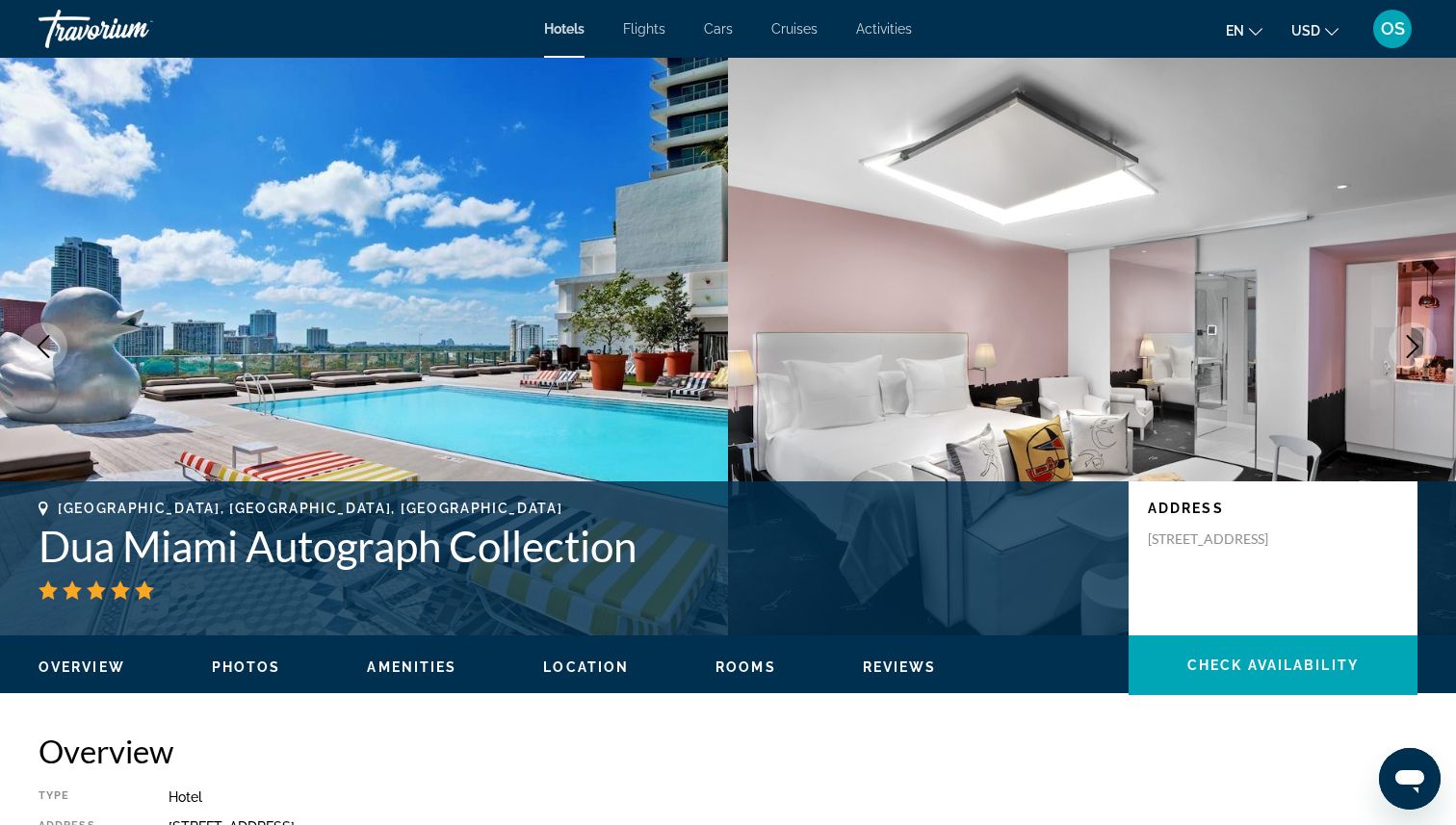
scroll to position [2613, 0]
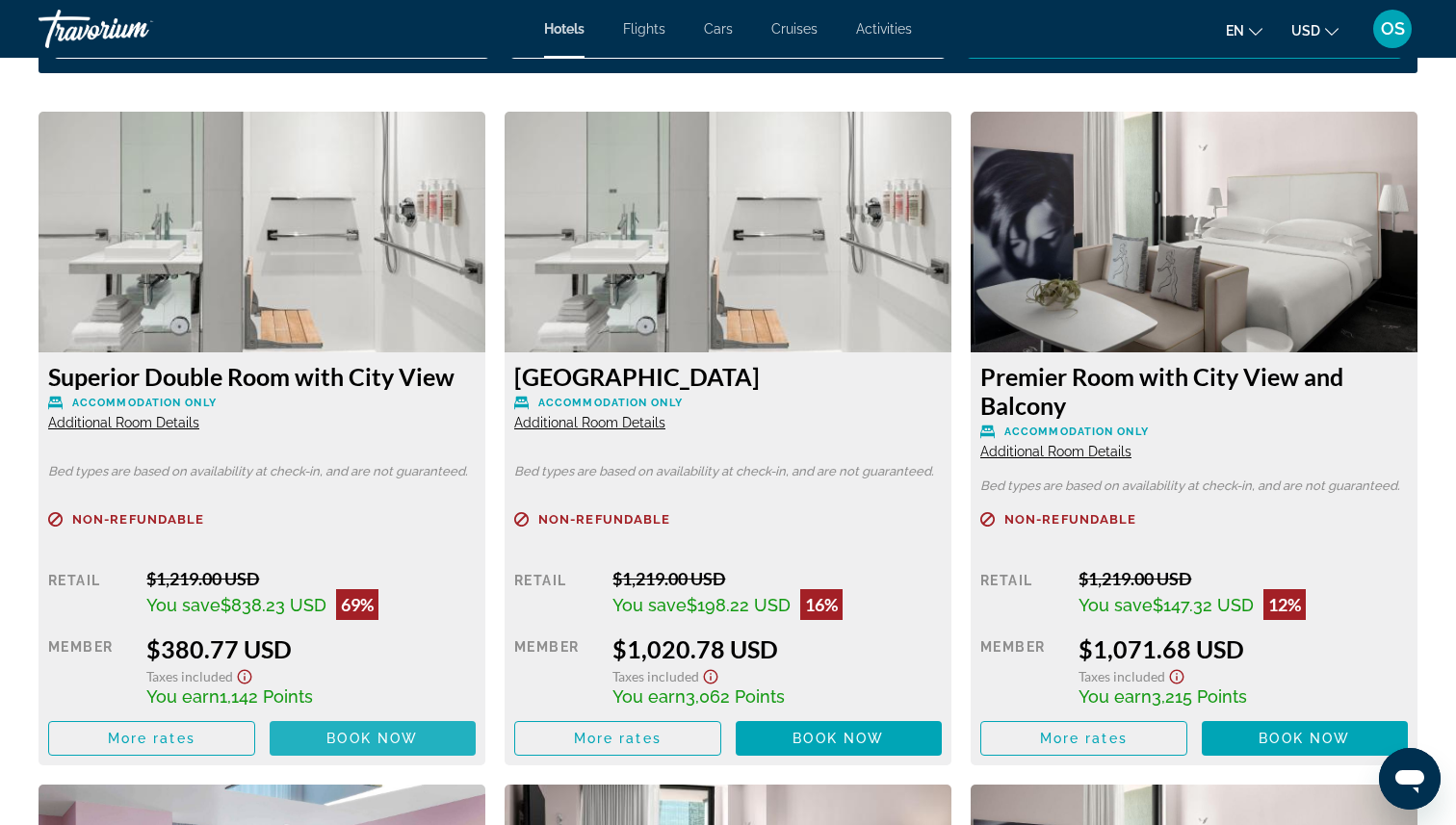
click at [402, 727] on span "Main content" at bounding box center [373, 737] width 207 height 46
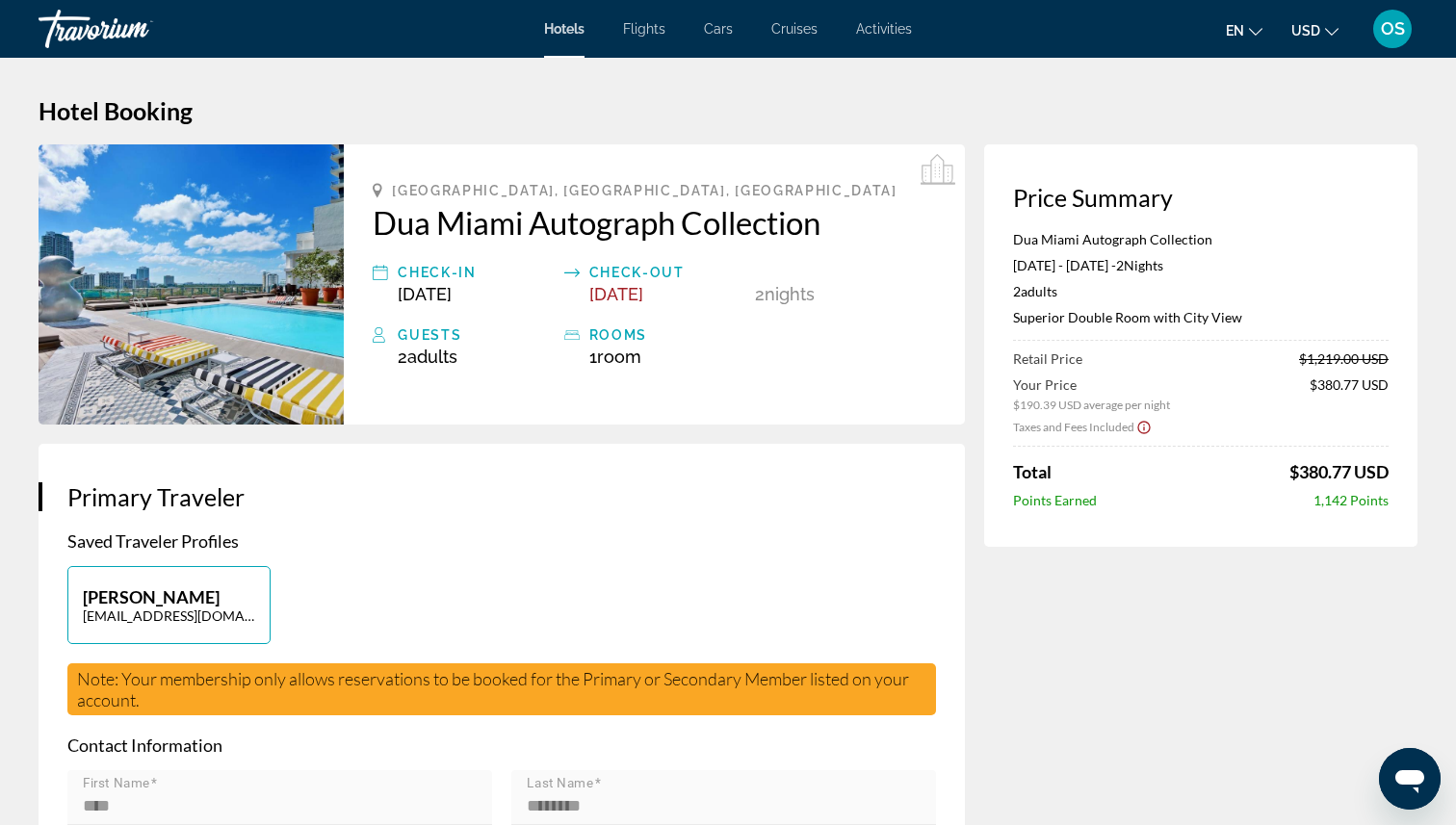
click at [248, 314] on img "Main content" at bounding box center [191, 284] width 305 height 281
click at [294, 328] on img "Main content" at bounding box center [191, 284] width 305 height 281
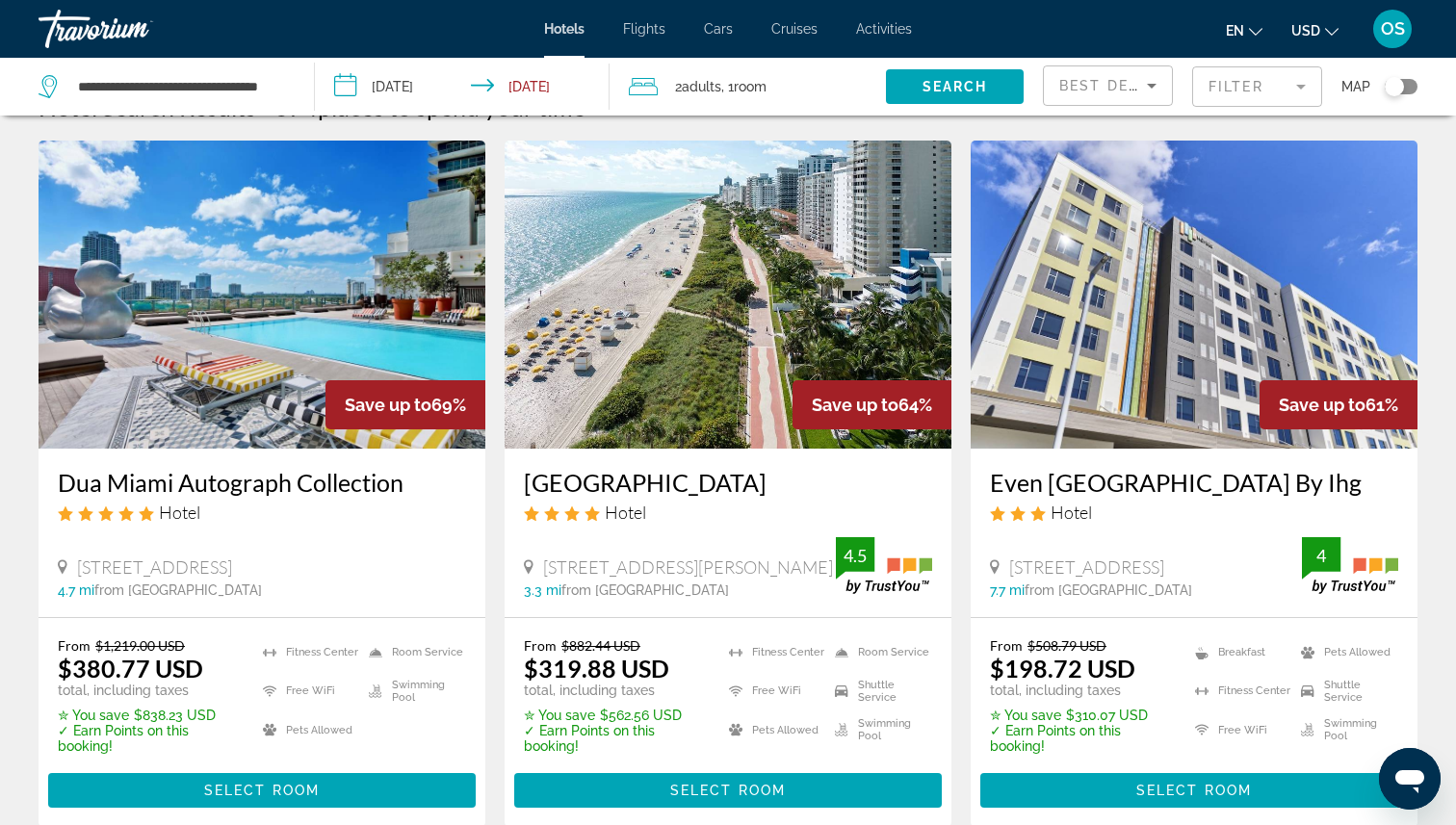
scroll to position [49, 0]
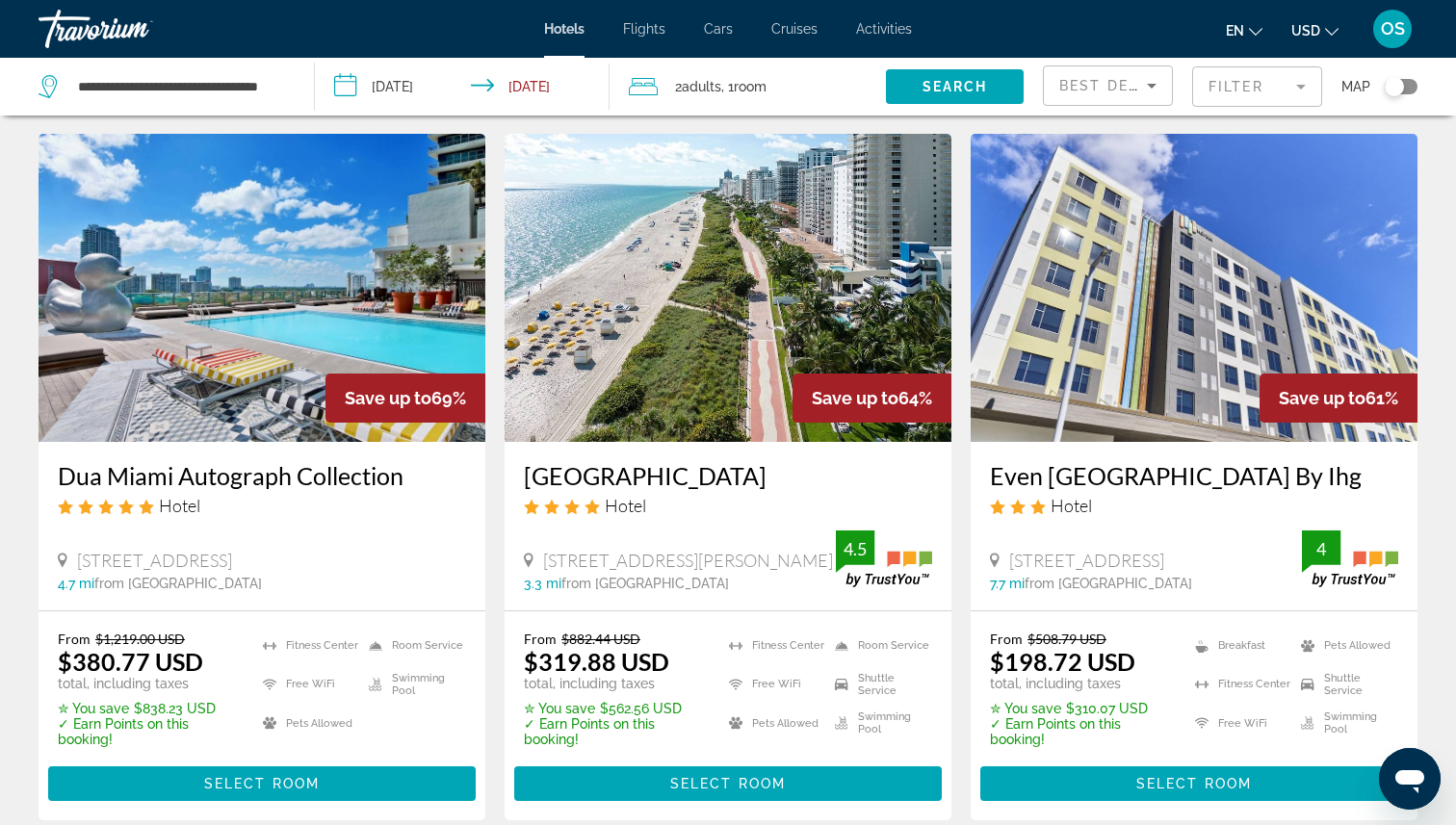
click at [672, 389] on img "Main content" at bounding box center [728, 287] width 446 height 308
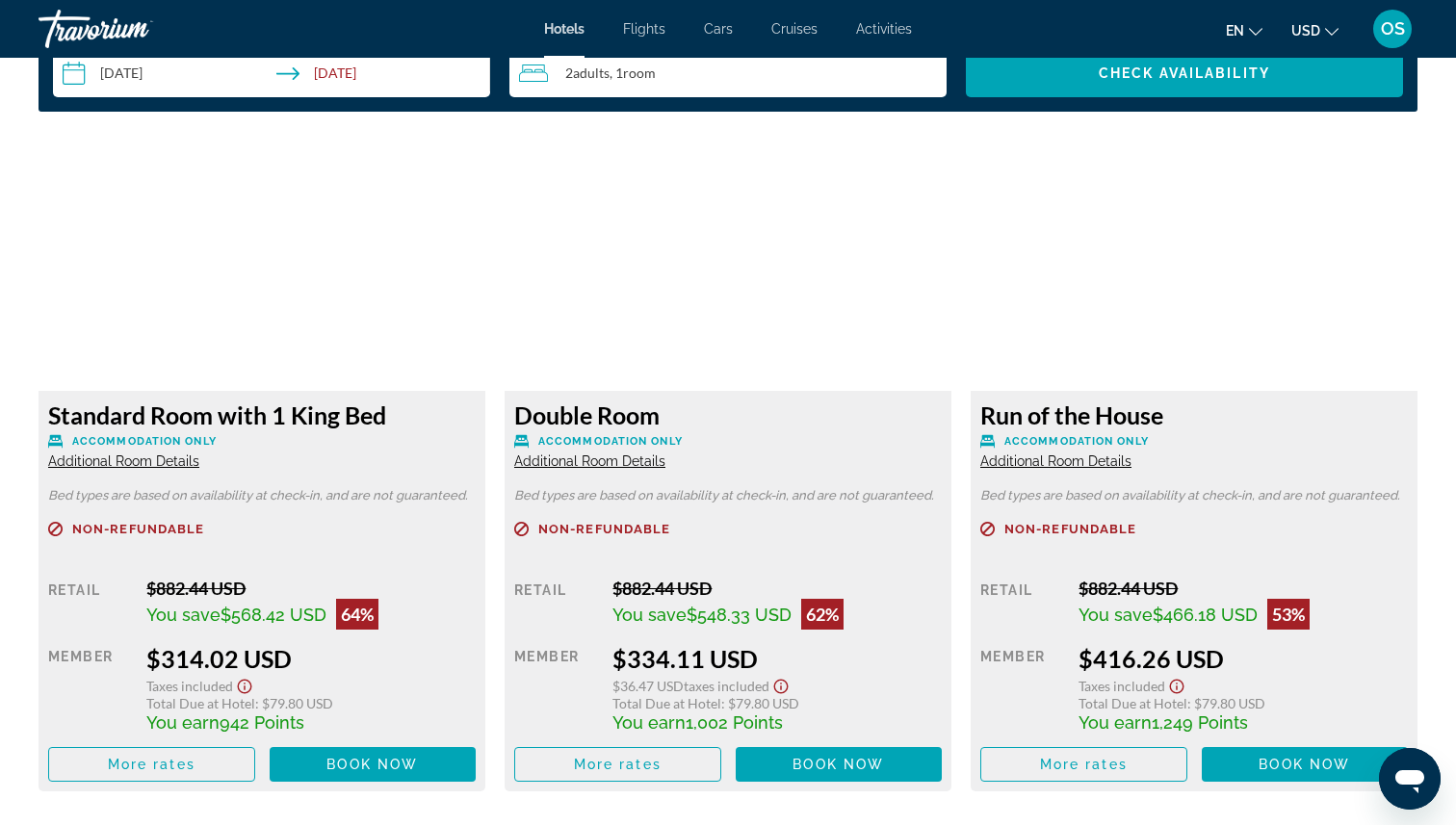
scroll to position [2541, 0]
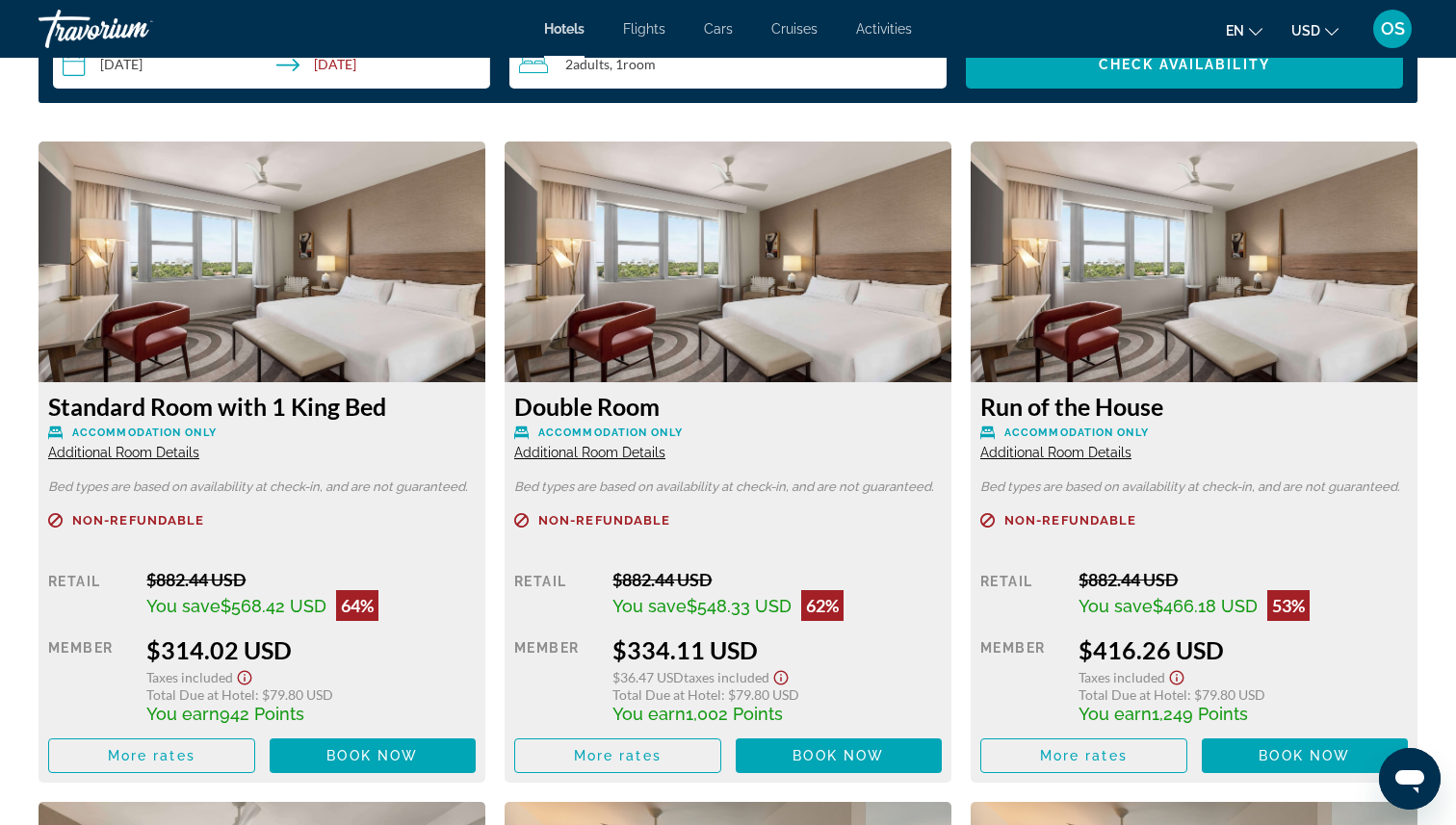
click at [319, 336] on img "Main content" at bounding box center [262, 261] width 446 height 241
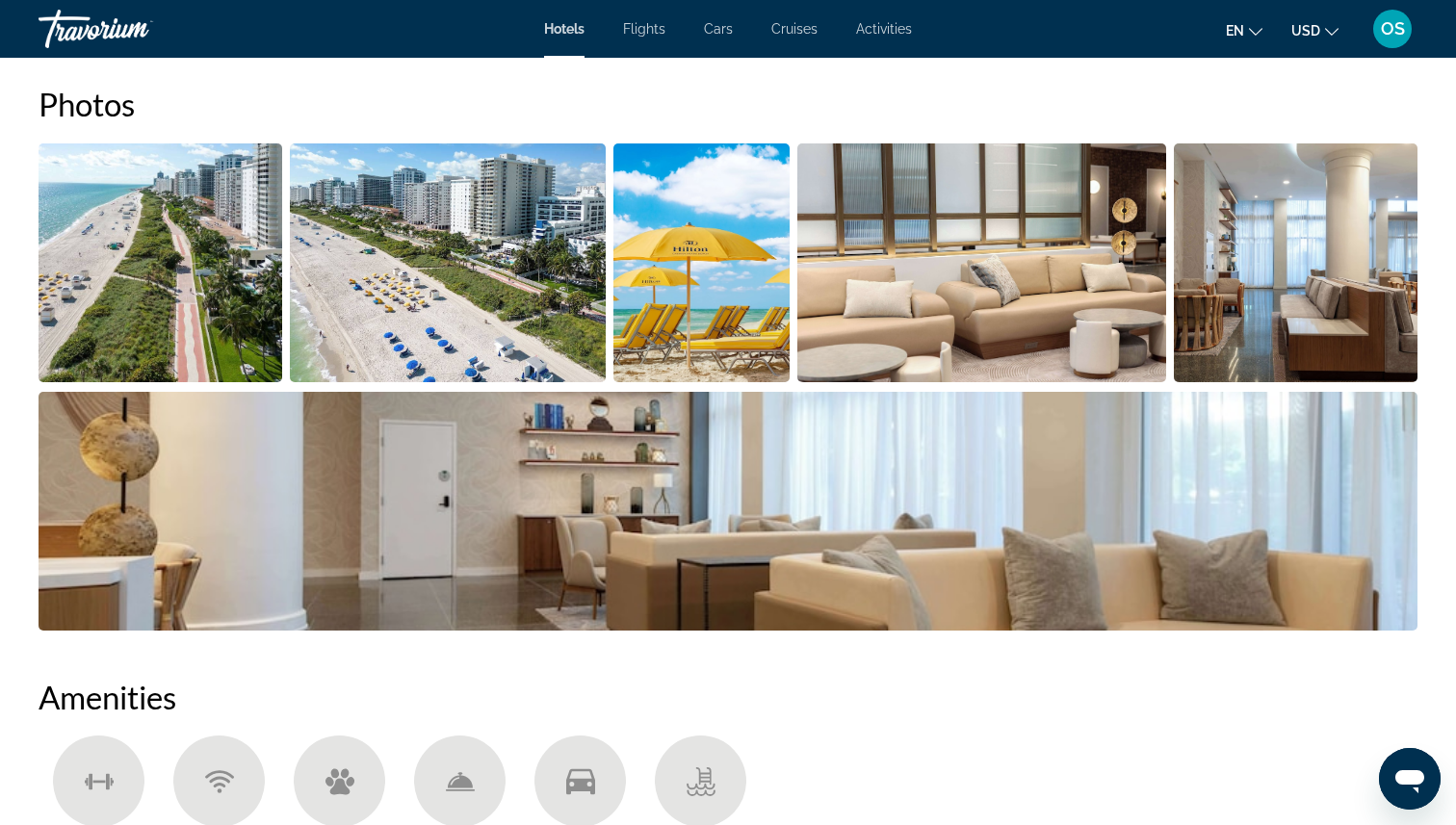
scroll to position [920, 0]
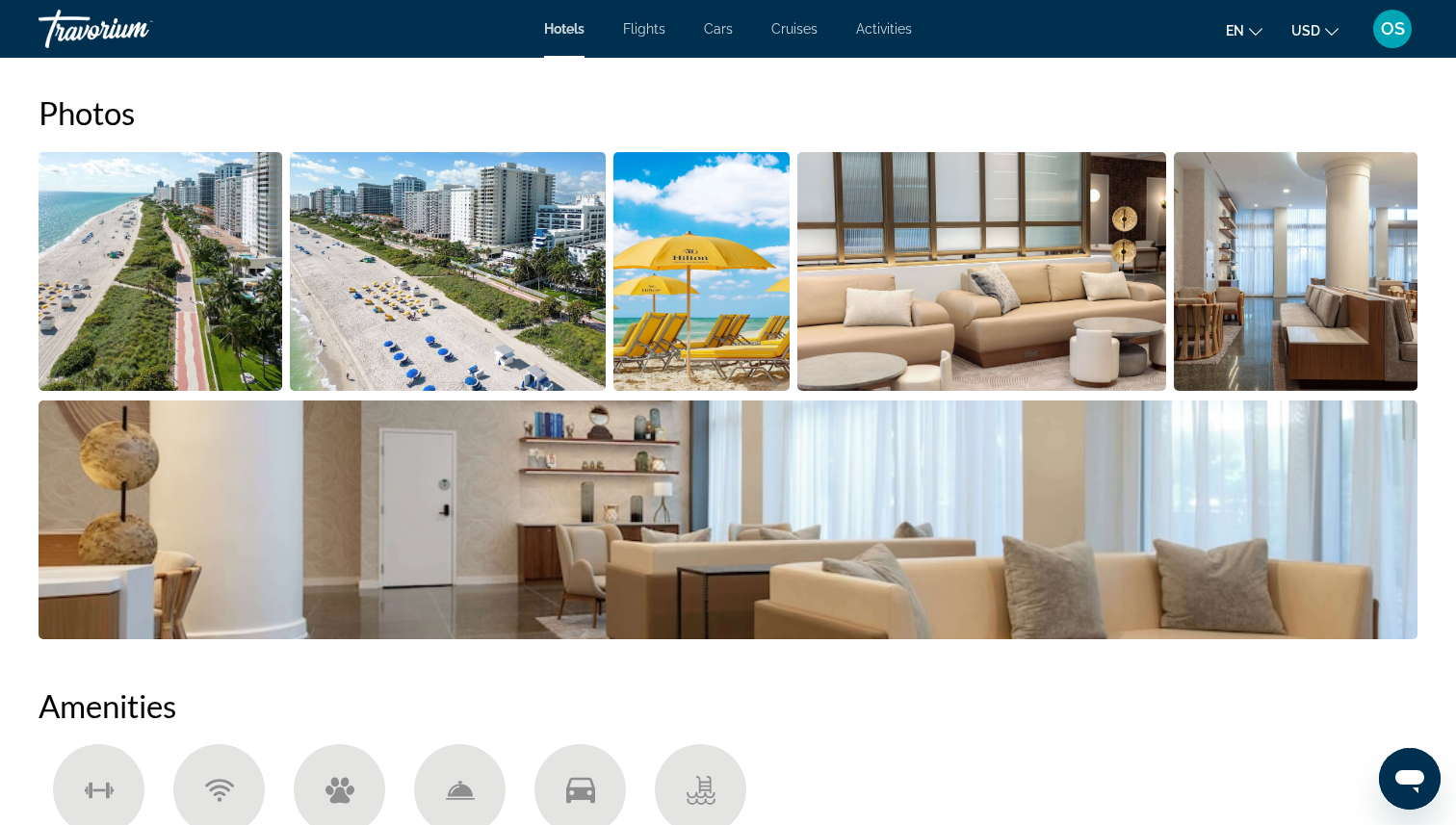
click at [153, 373] on img "Open full-screen image slider" at bounding box center [161, 271] width 244 height 239
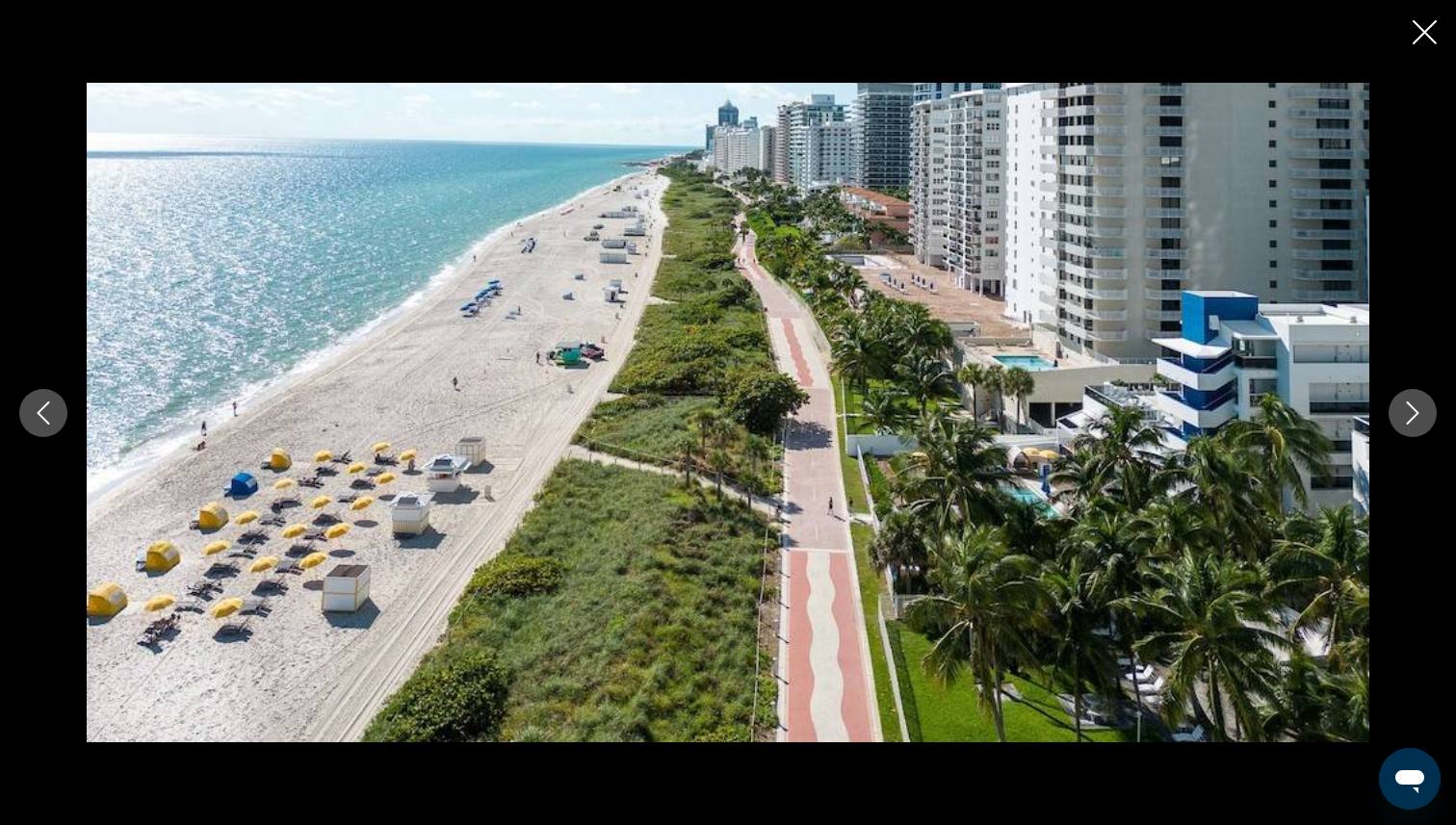
click at [1411, 414] on icon "Next image" at bounding box center [1413, 413] width 23 height 23
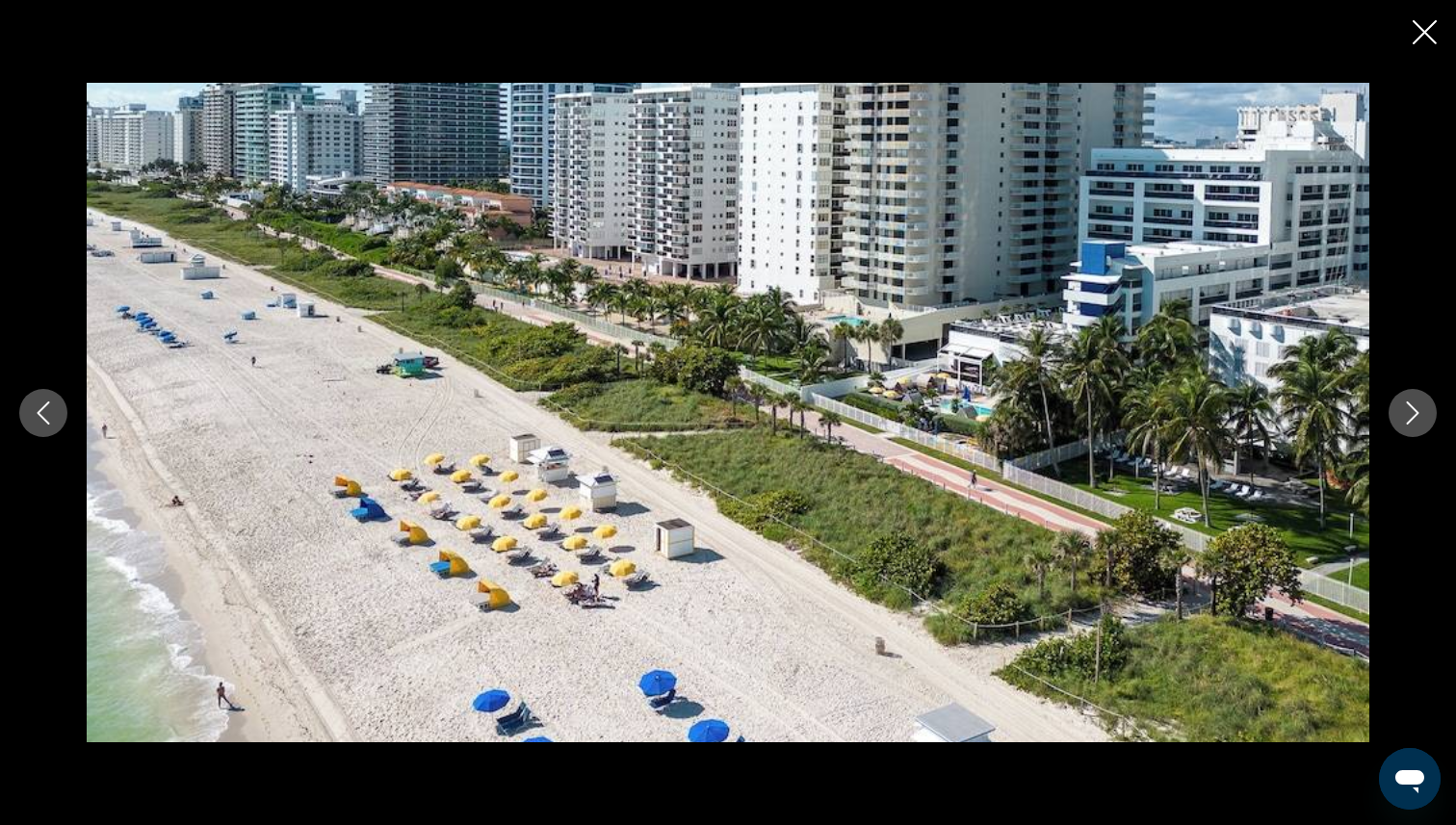
click at [1411, 414] on icon "Next image" at bounding box center [1413, 413] width 23 height 23
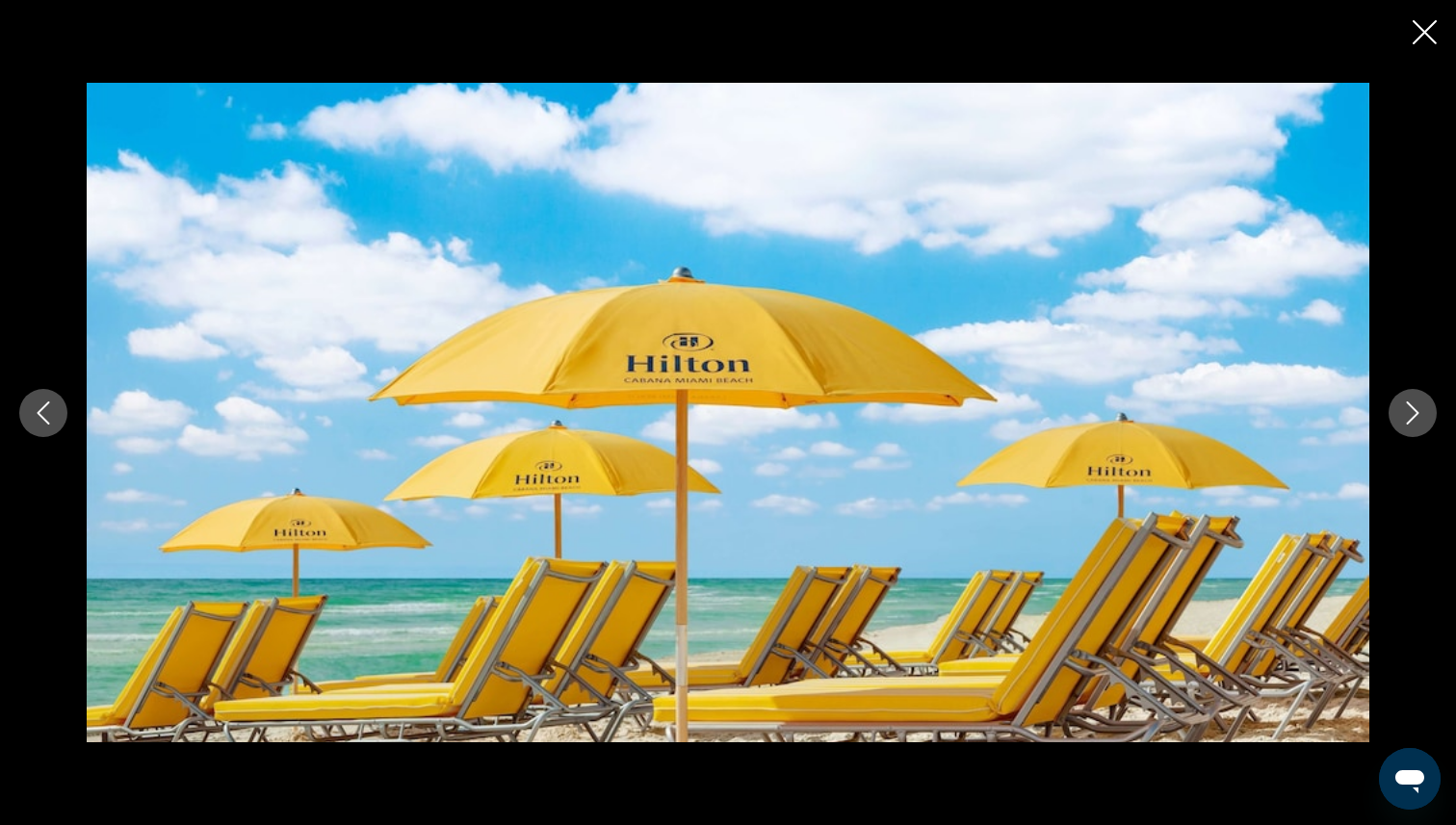
click at [1412, 413] on icon "Next image" at bounding box center [1413, 413] width 23 height 23
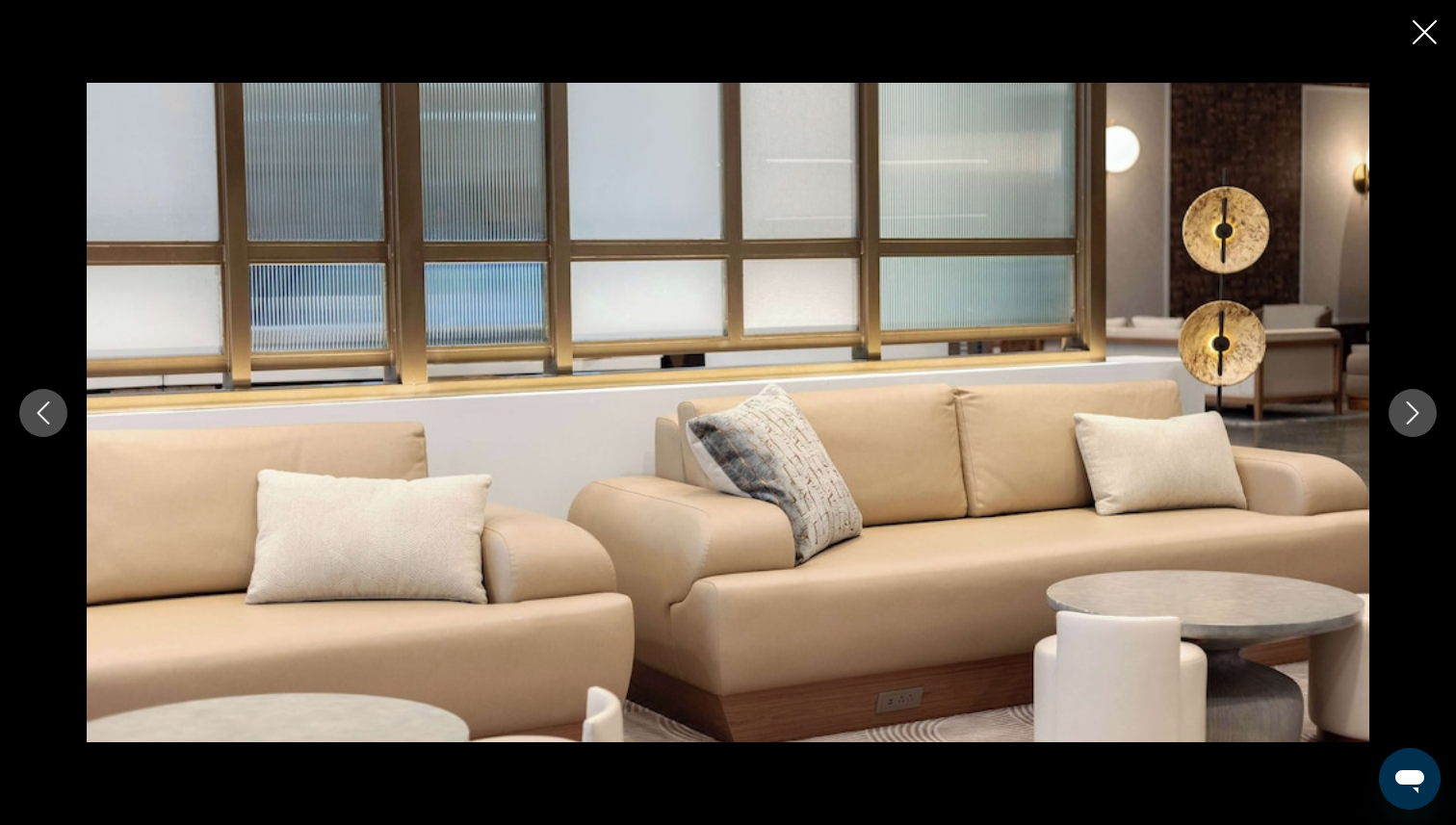
click at [1412, 413] on icon "Next image" at bounding box center [1413, 413] width 23 height 23
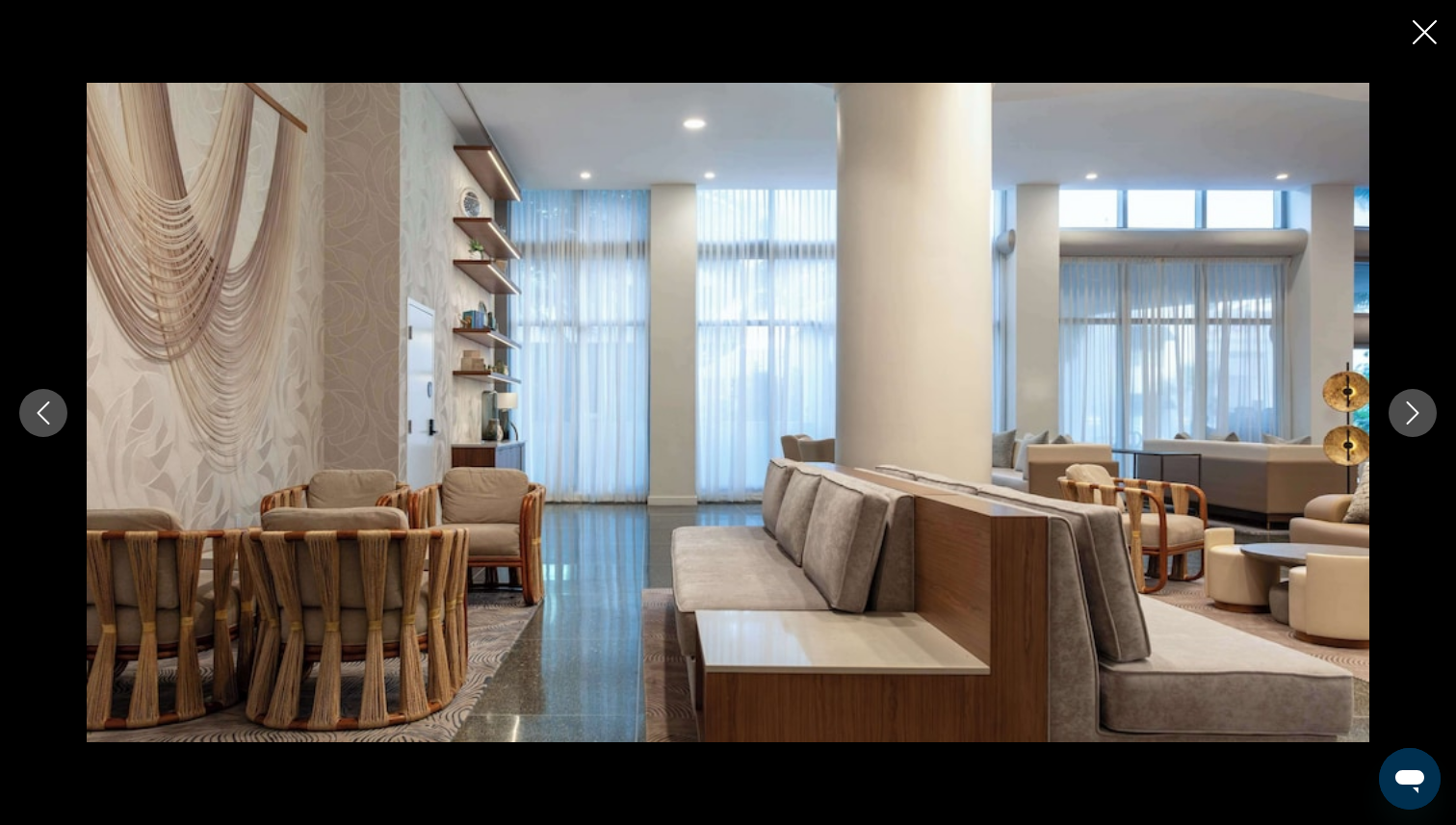
click at [1412, 413] on icon "Next image" at bounding box center [1413, 413] width 23 height 23
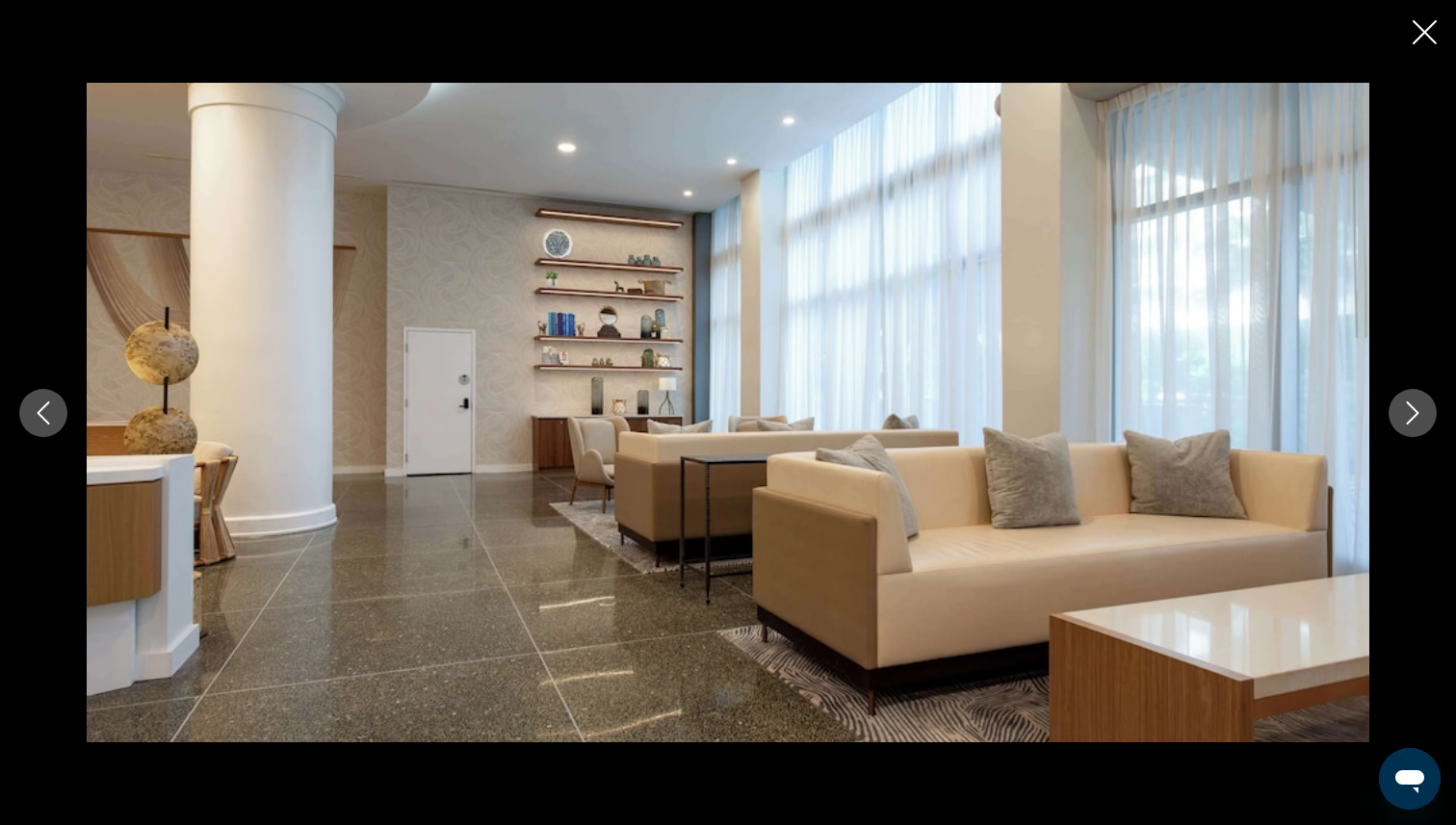
click at [1412, 413] on icon "Next image" at bounding box center [1413, 413] width 23 height 23
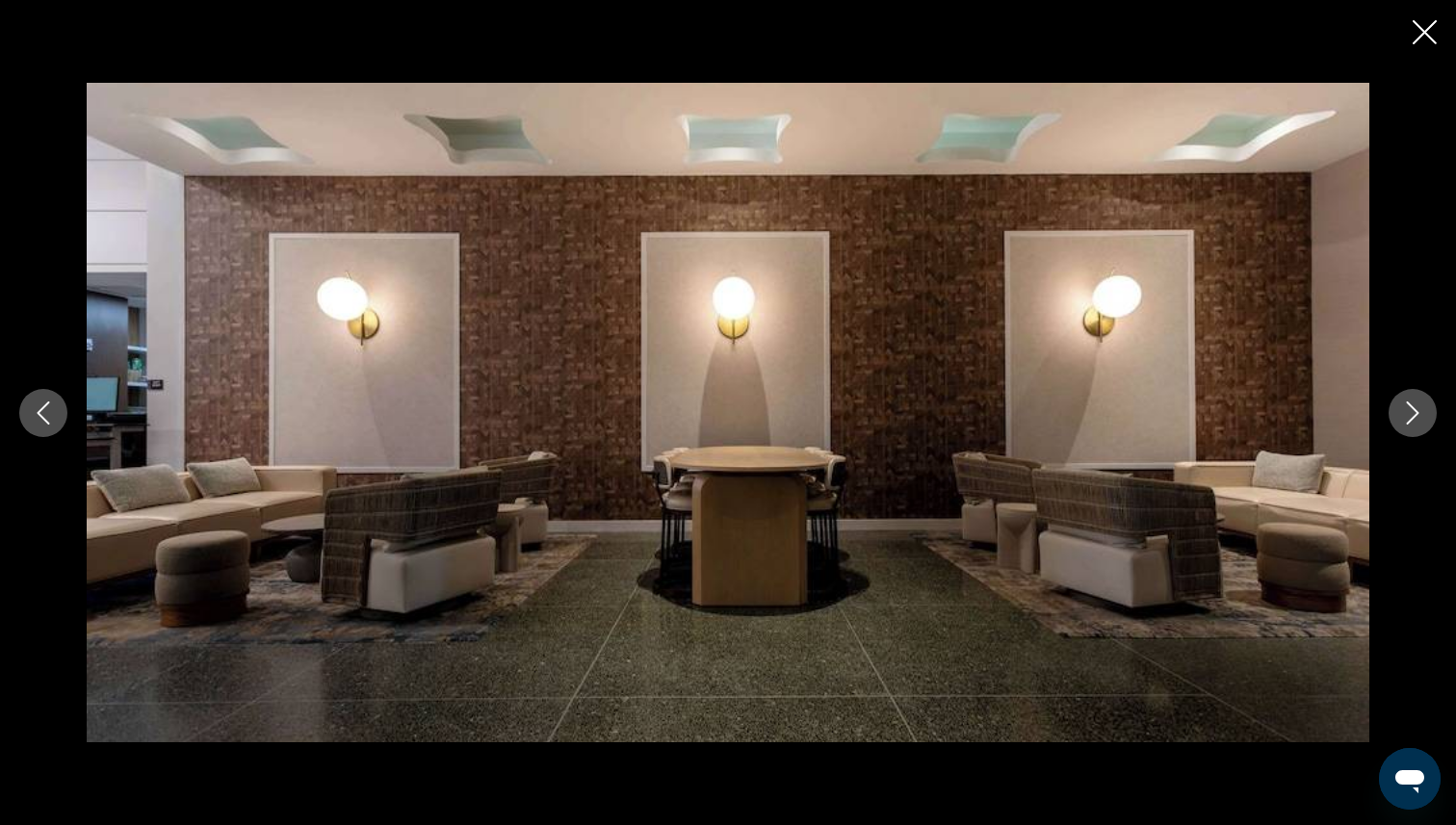
click at [1412, 412] on icon "Next image" at bounding box center [1413, 413] width 23 height 23
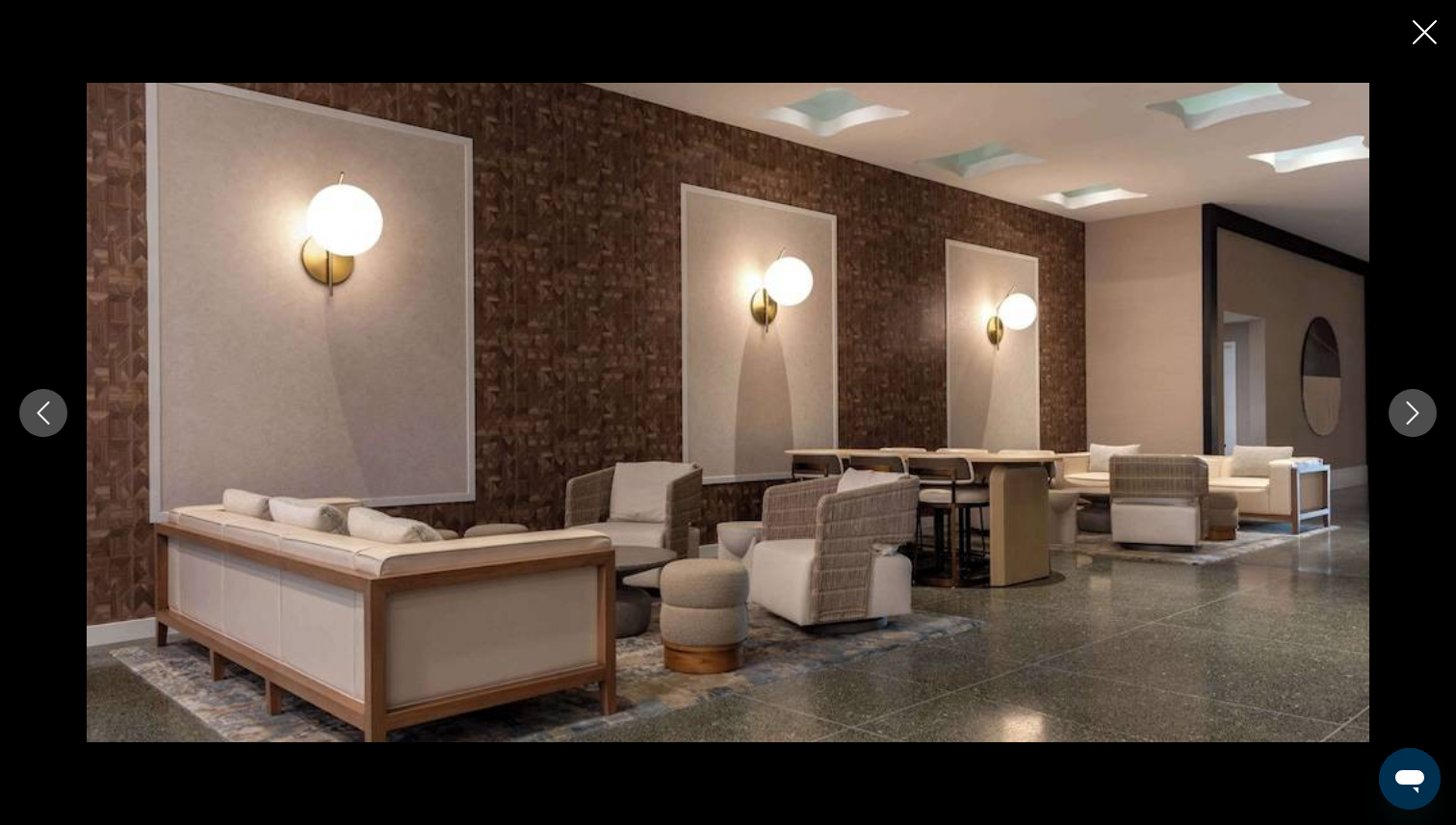
click at [1412, 411] on icon "Next image" at bounding box center [1413, 413] width 23 height 23
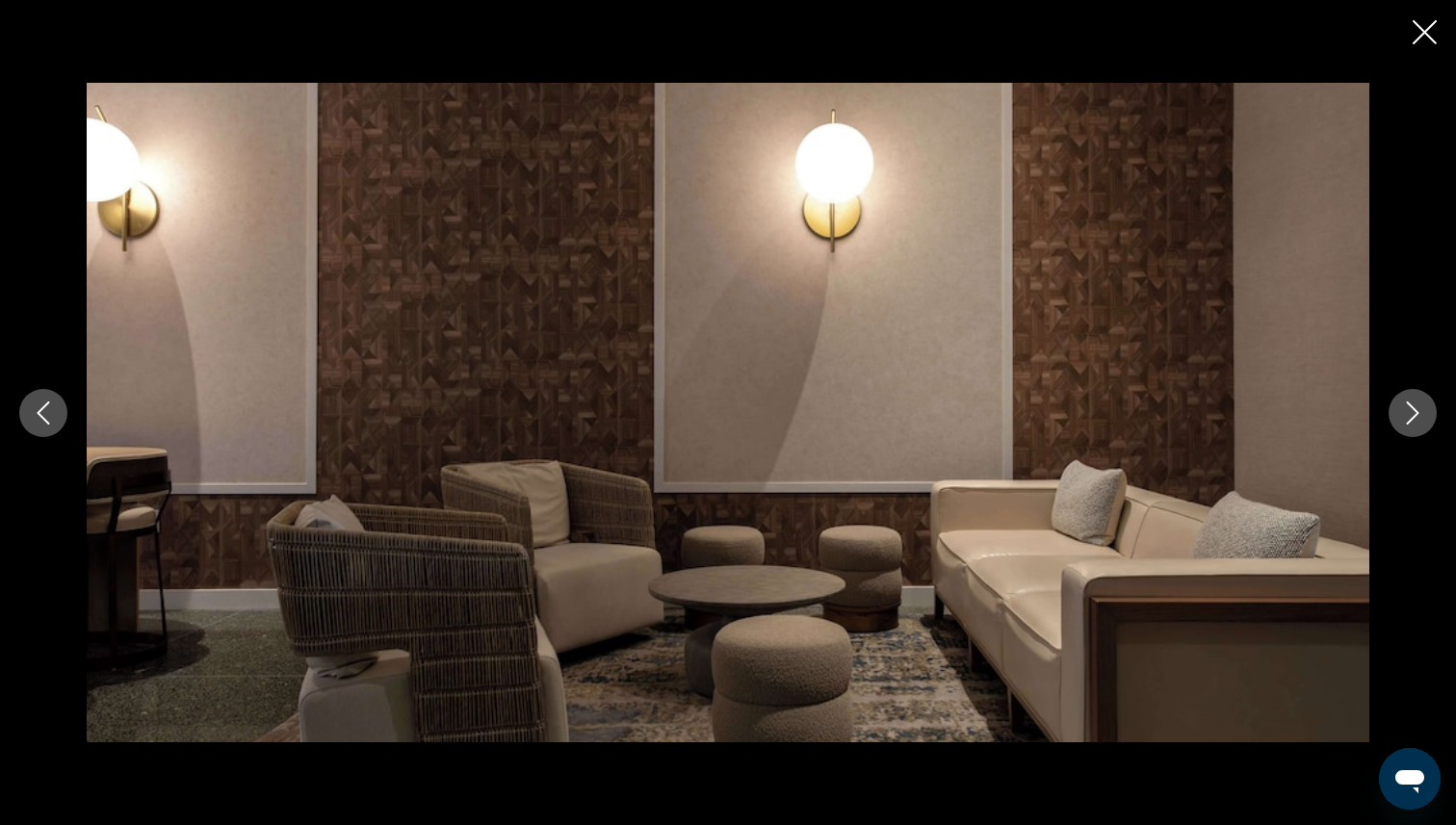
click at [1412, 411] on icon "Next image" at bounding box center [1413, 413] width 23 height 23
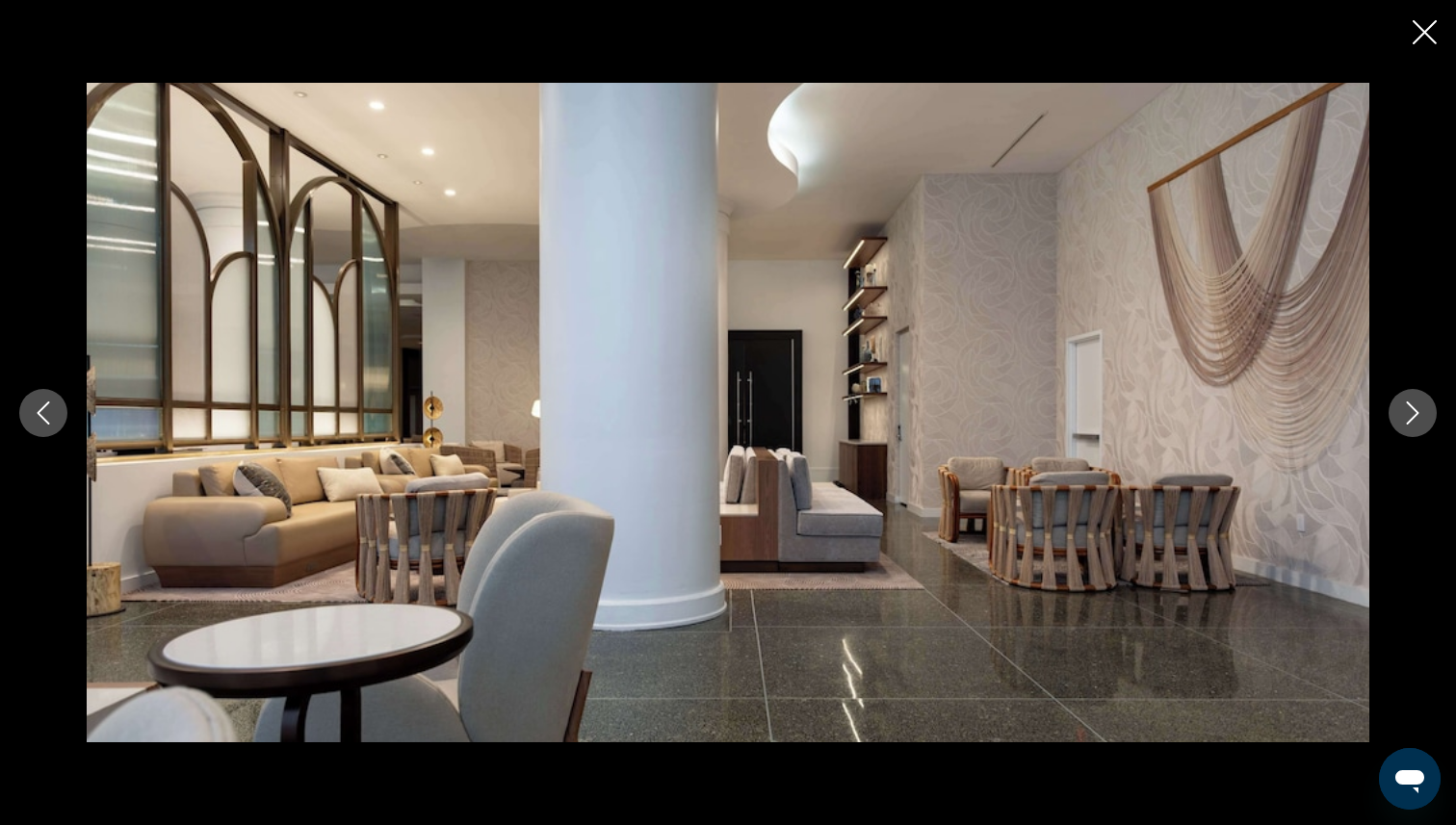
click at [1412, 411] on icon "Next image" at bounding box center [1413, 413] width 23 height 23
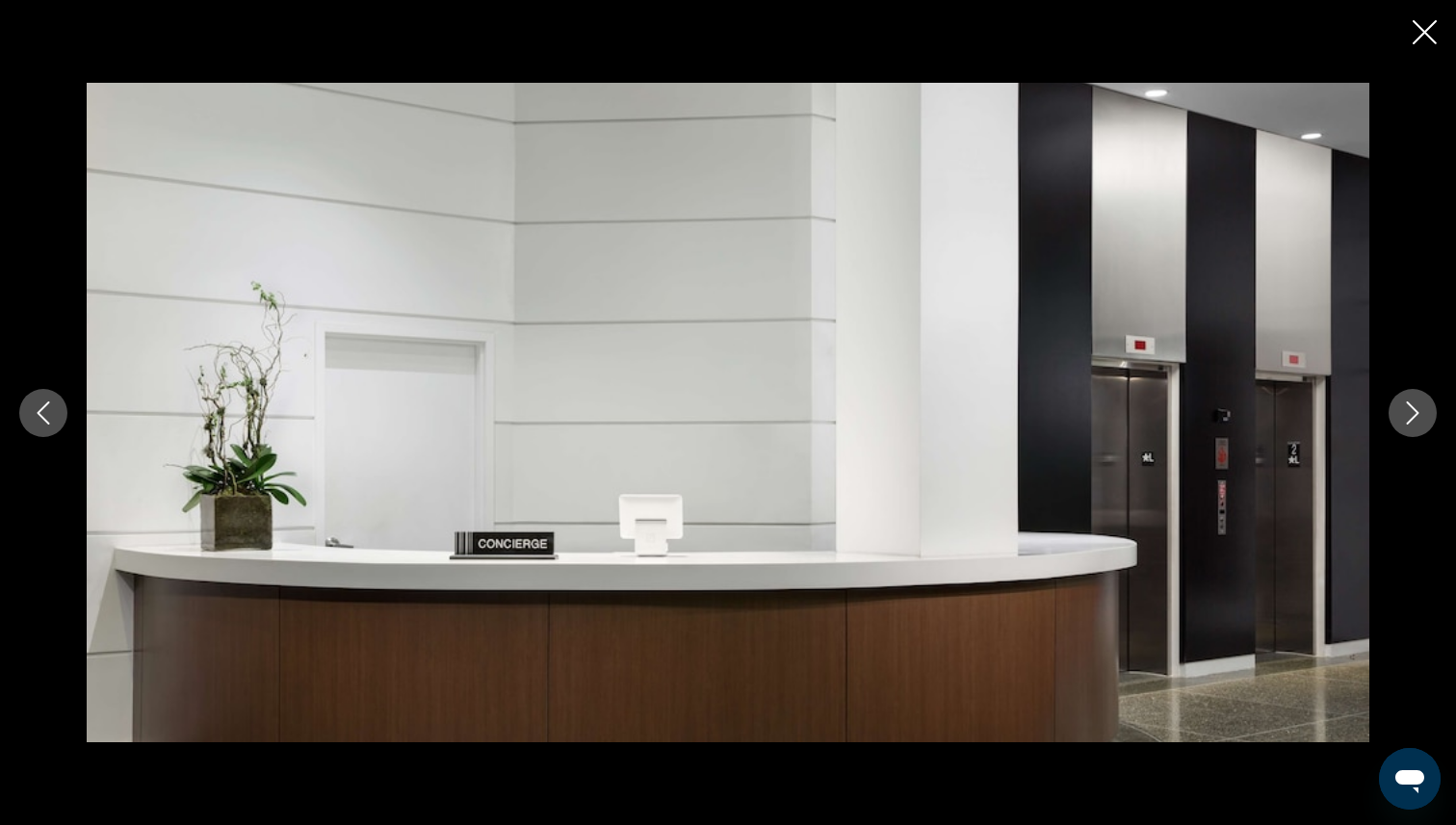
click at [1412, 411] on icon "Next image" at bounding box center [1413, 413] width 23 height 23
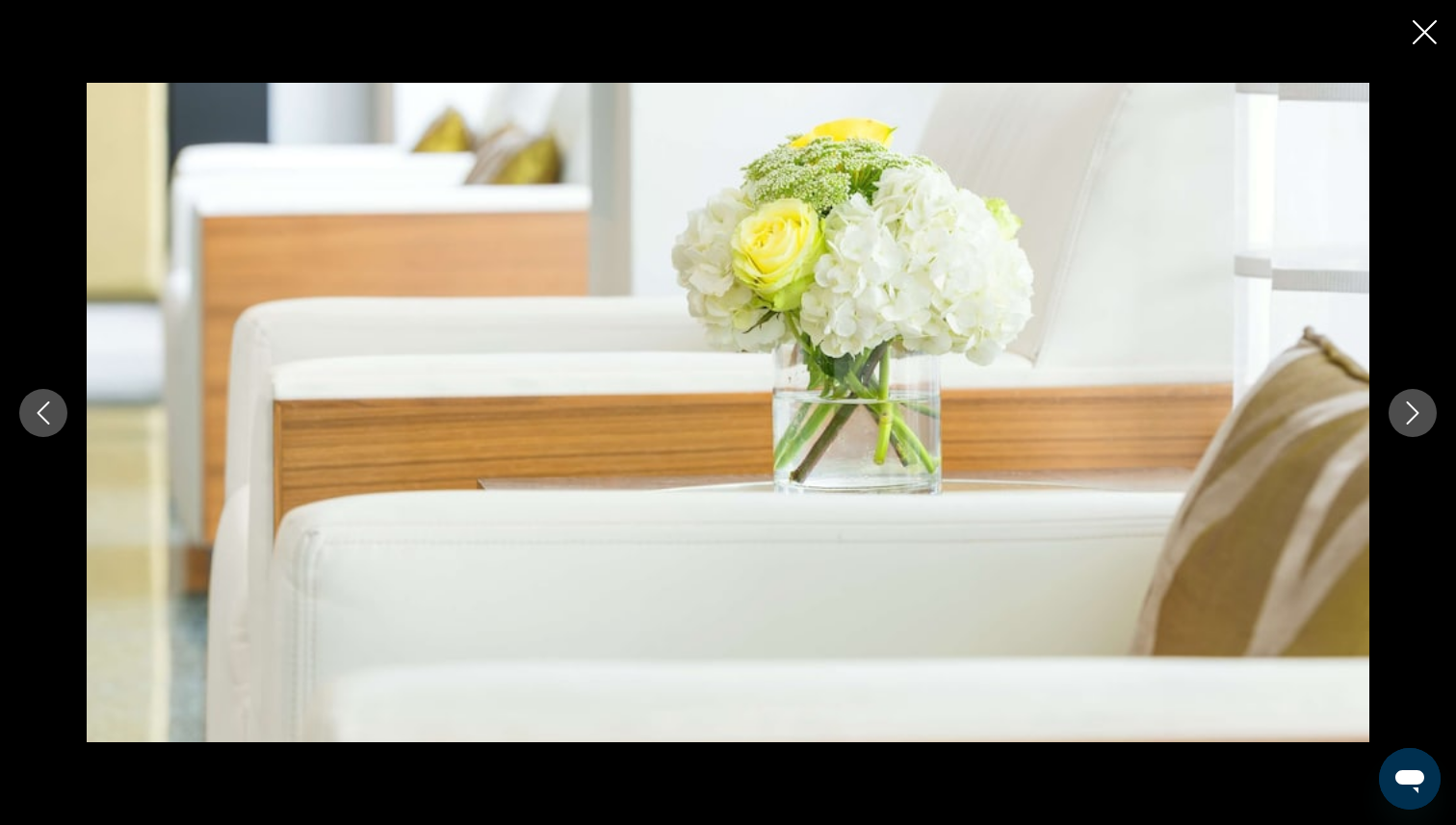
click at [1412, 411] on icon "Next image" at bounding box center [1413, 413] width 23 height 23
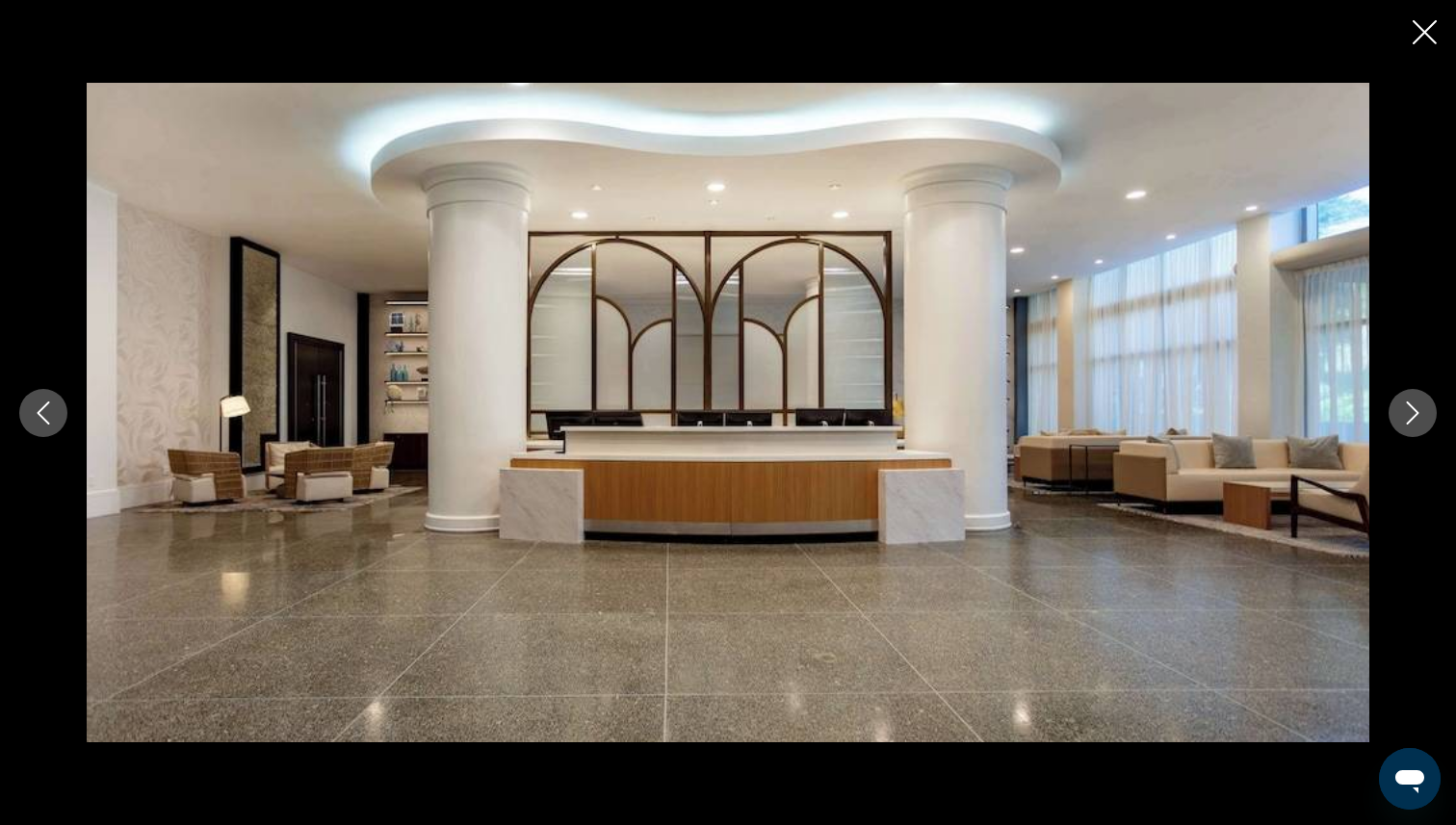
click at [1412, 411] on icon "Next image" at bounding box center [1413, 413] width 23 height 23
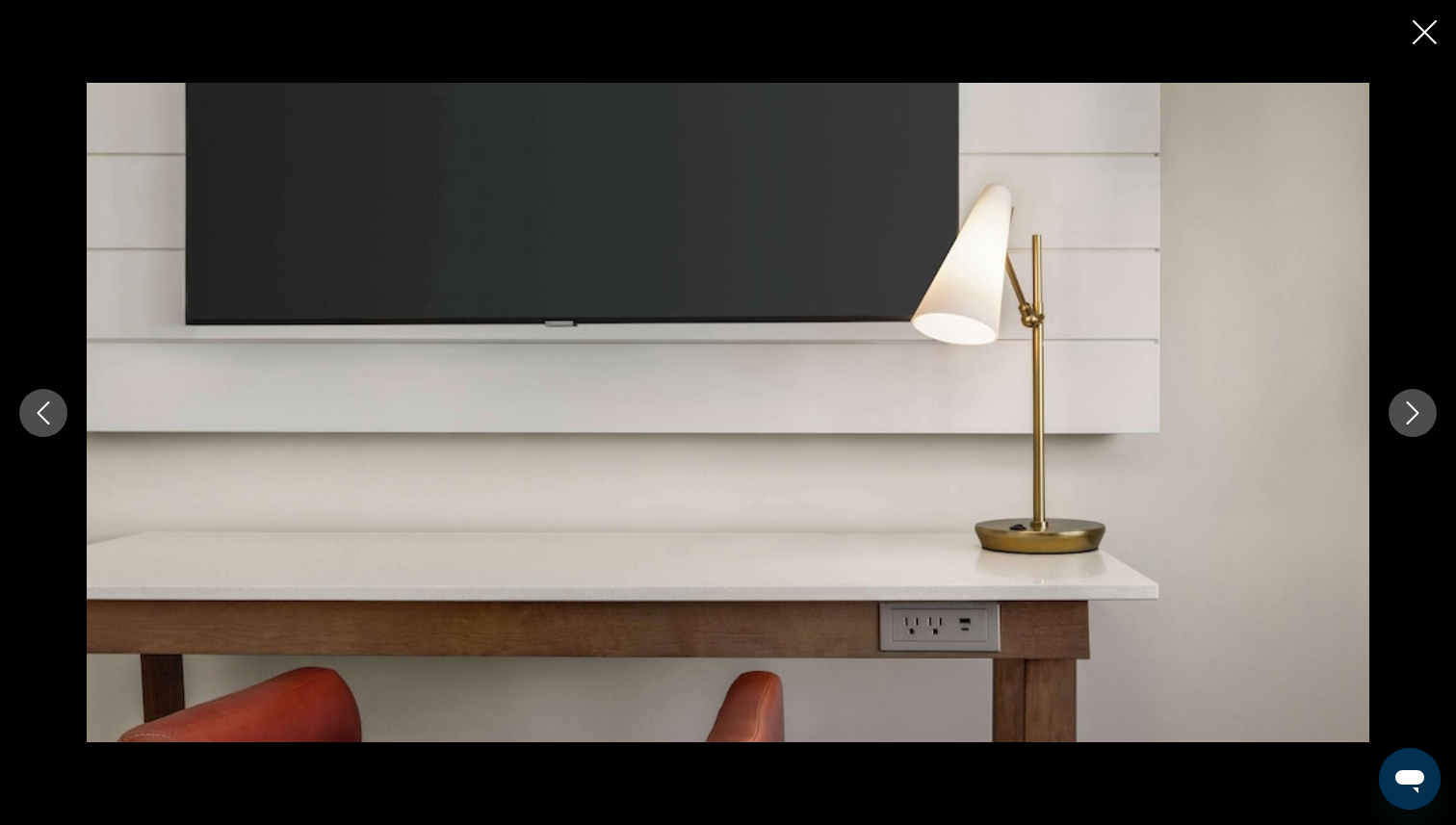
click at [1412, 411] on icon "Next image" at bounding box center [1413, 413] width 23 height 23
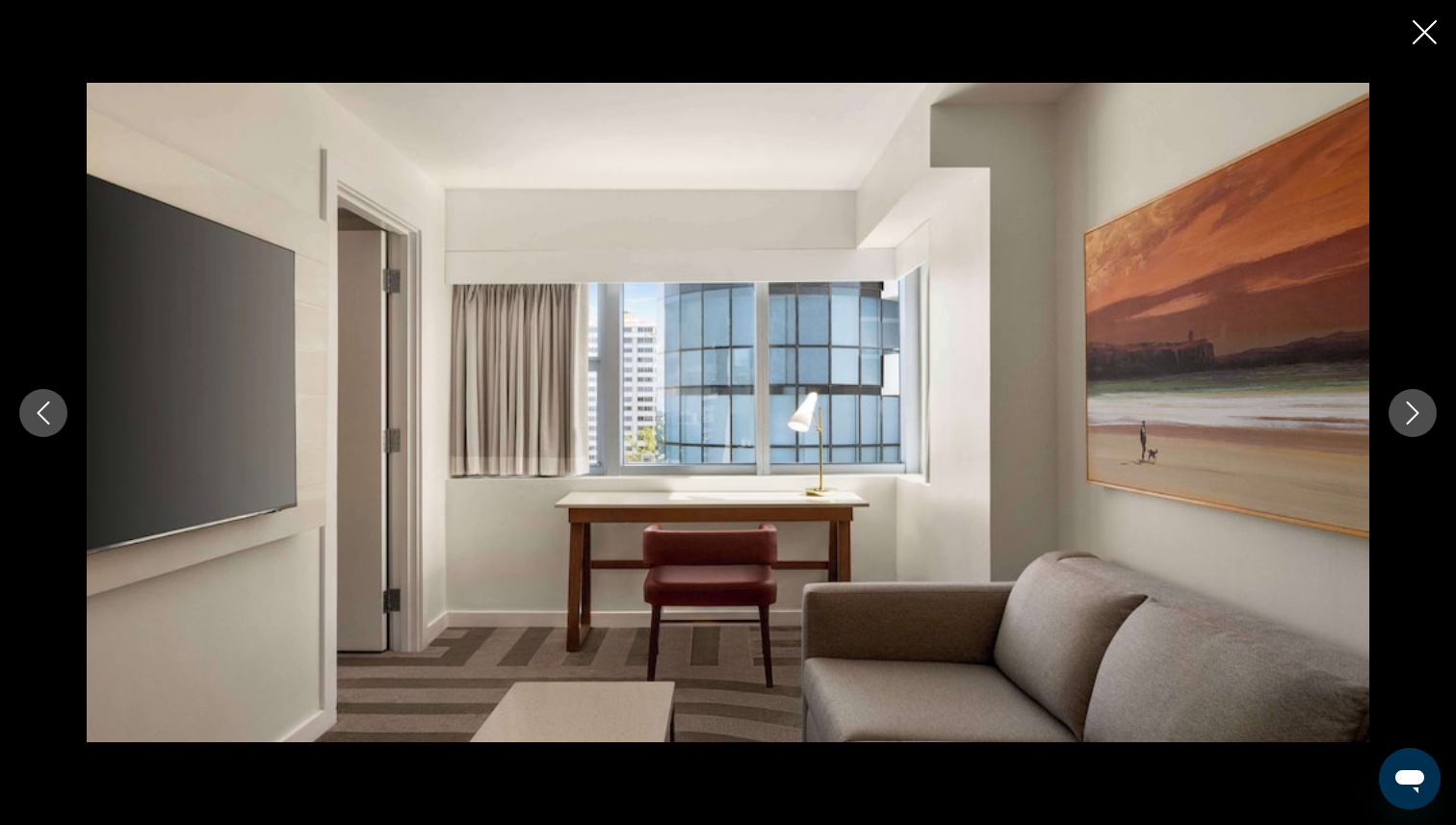
click at [1412, 411] on icon "Next image" at bounding box center [1413, 413] width 23 height 23
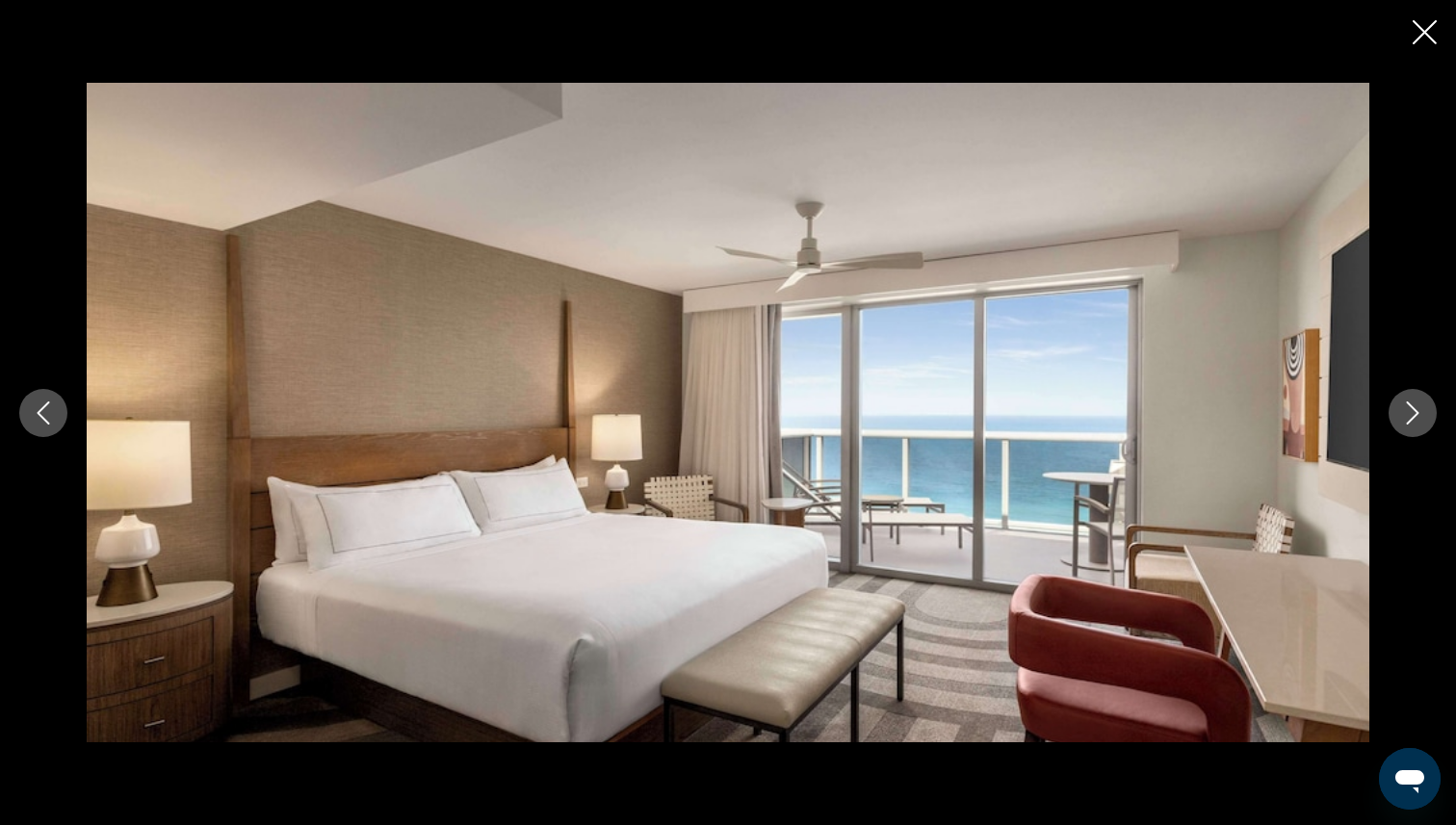
click at [1412, 411] on icon "Next image" at bounding box center [1413, 413] width 23 height 23
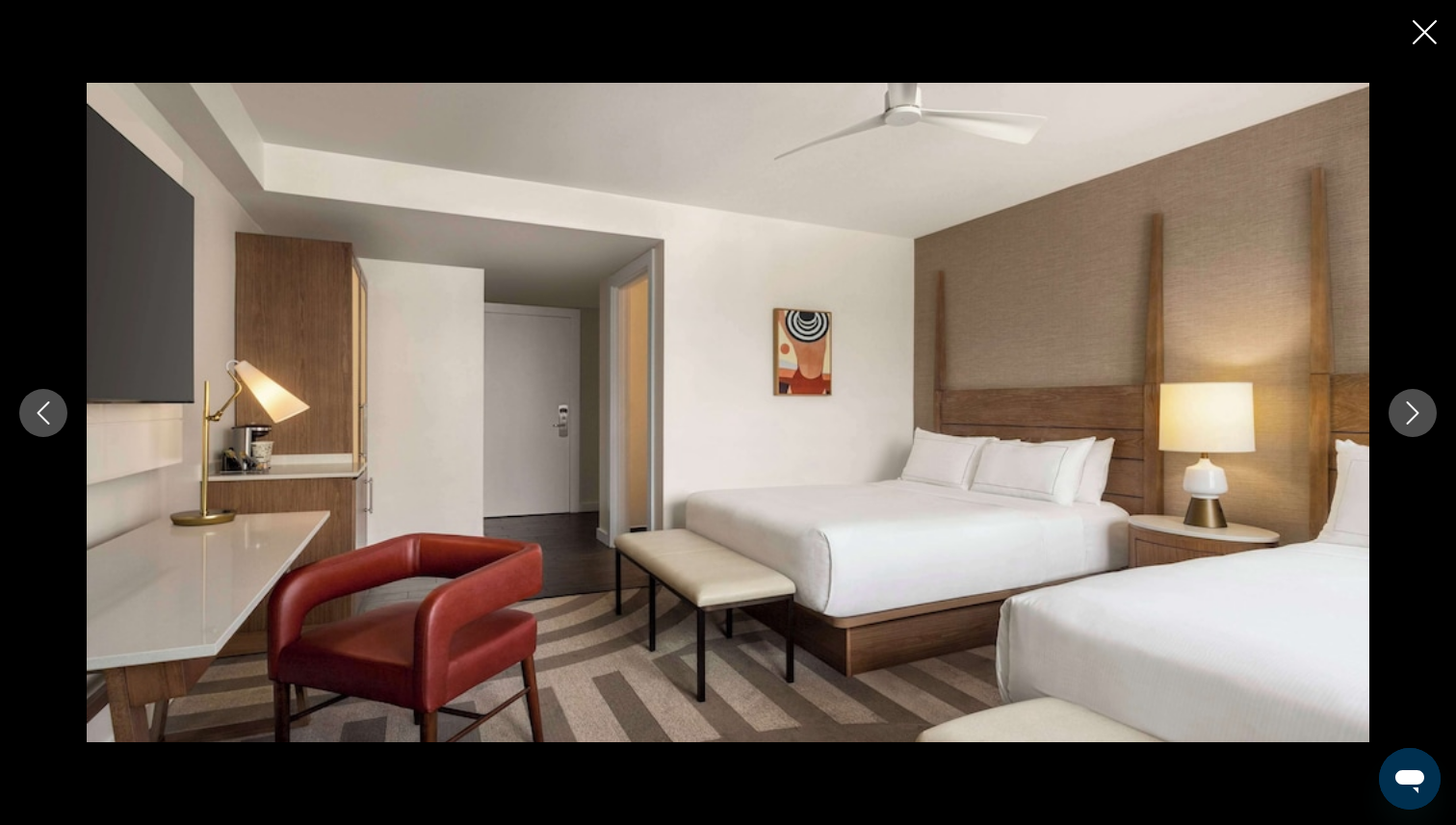
click at [1412, 411] on icon "Next image" at bounding box center [1413, 413] width 23 height 23
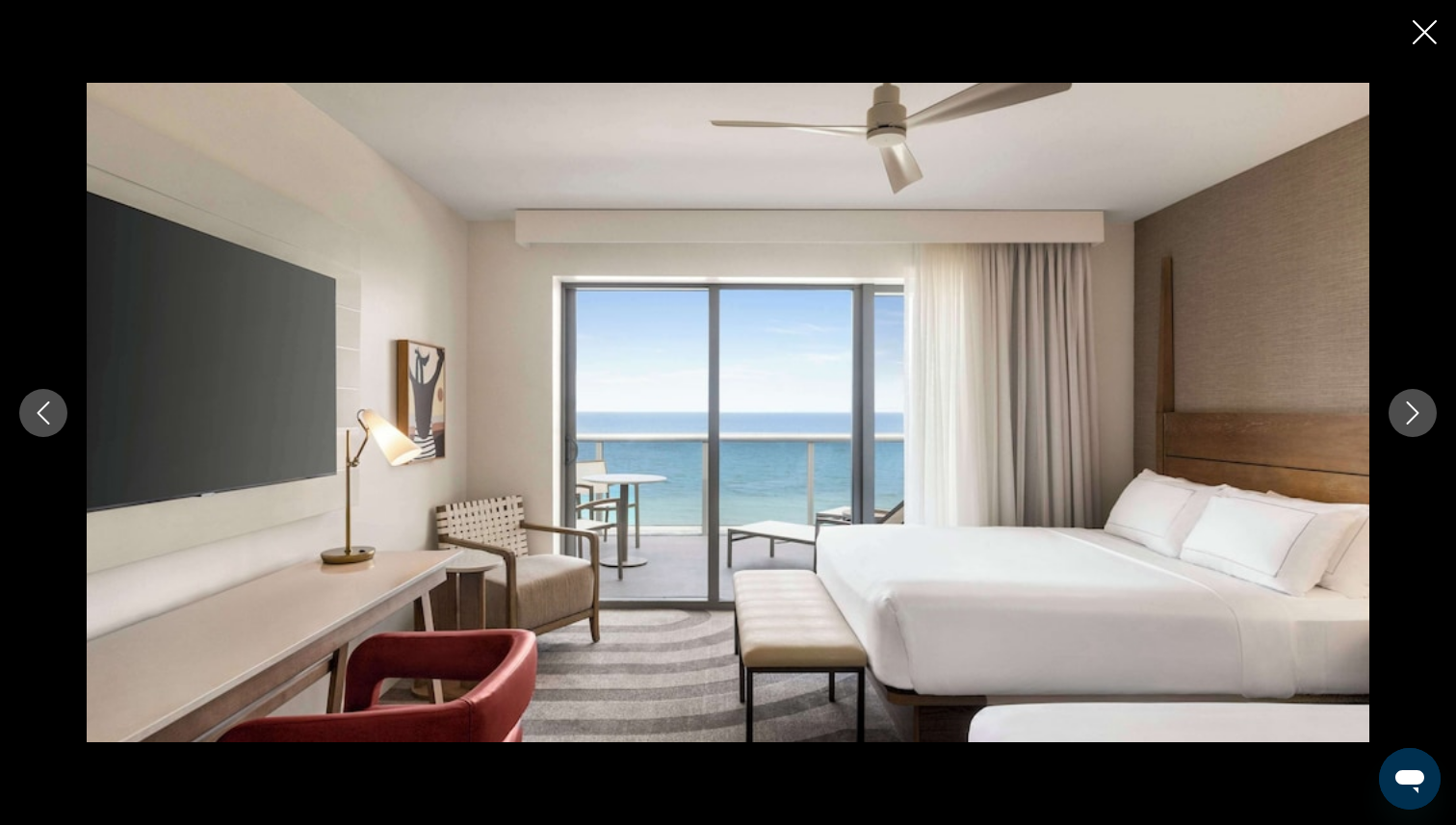
click at [1412, 411] on icon "Next image" at bounding box center [1413, 413] width 23 height 23
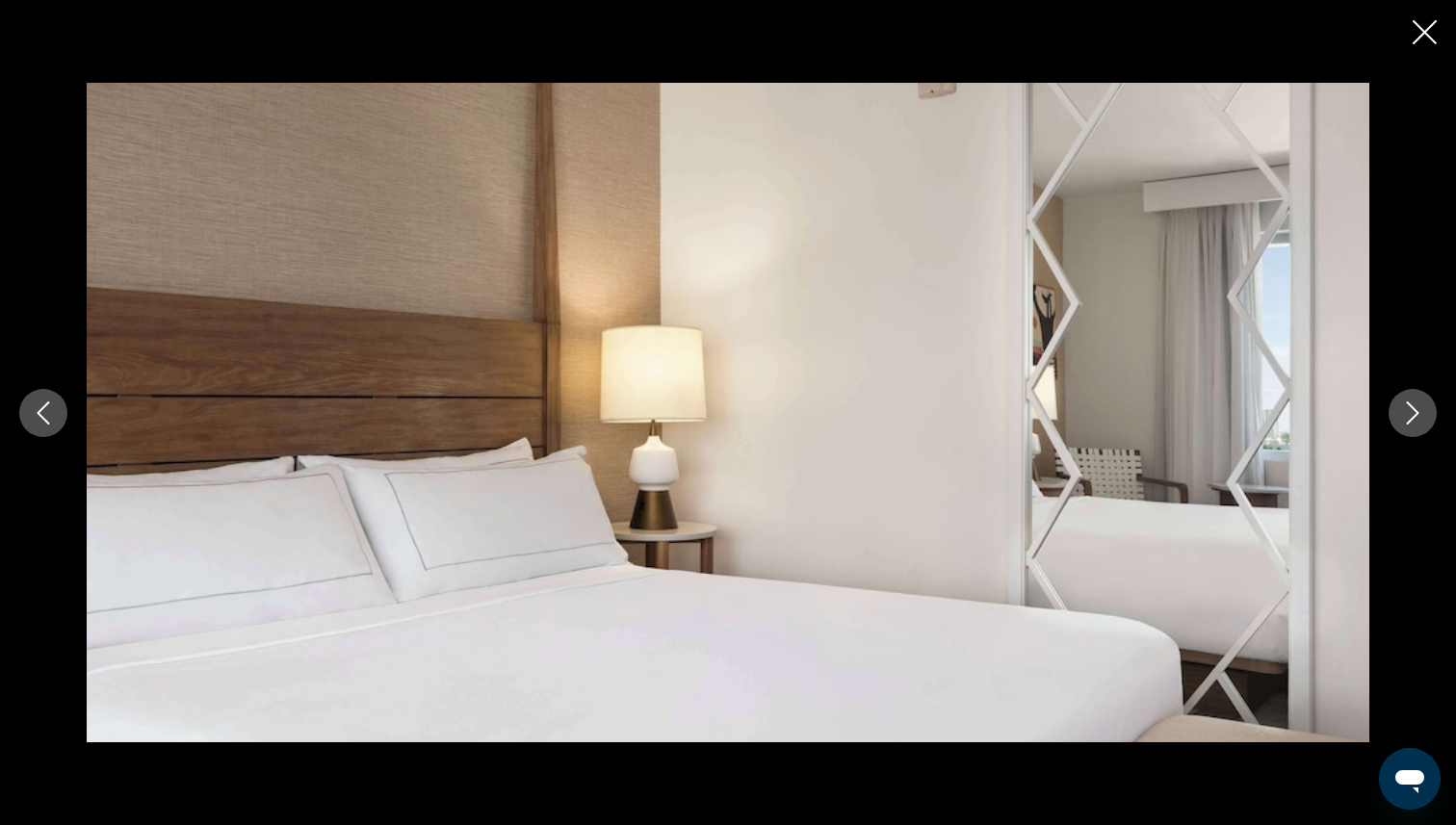
click at [1412, 411] on icon "Next image" at bounding box center [1413, 413] width 23 height 23
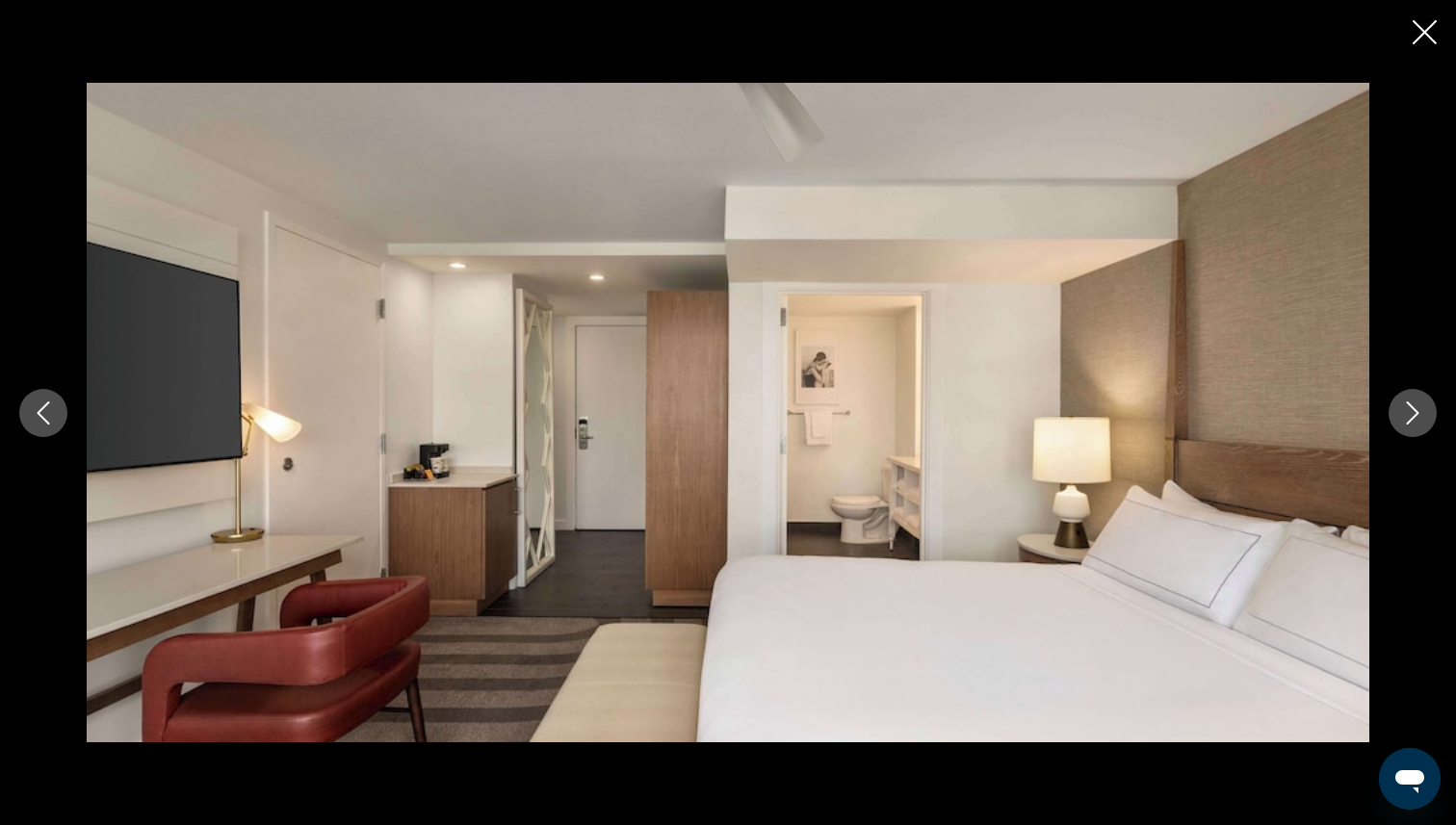
click at [1412, 411] on icon "Next image" at bounding box center [1413, 413] width 23 height 23
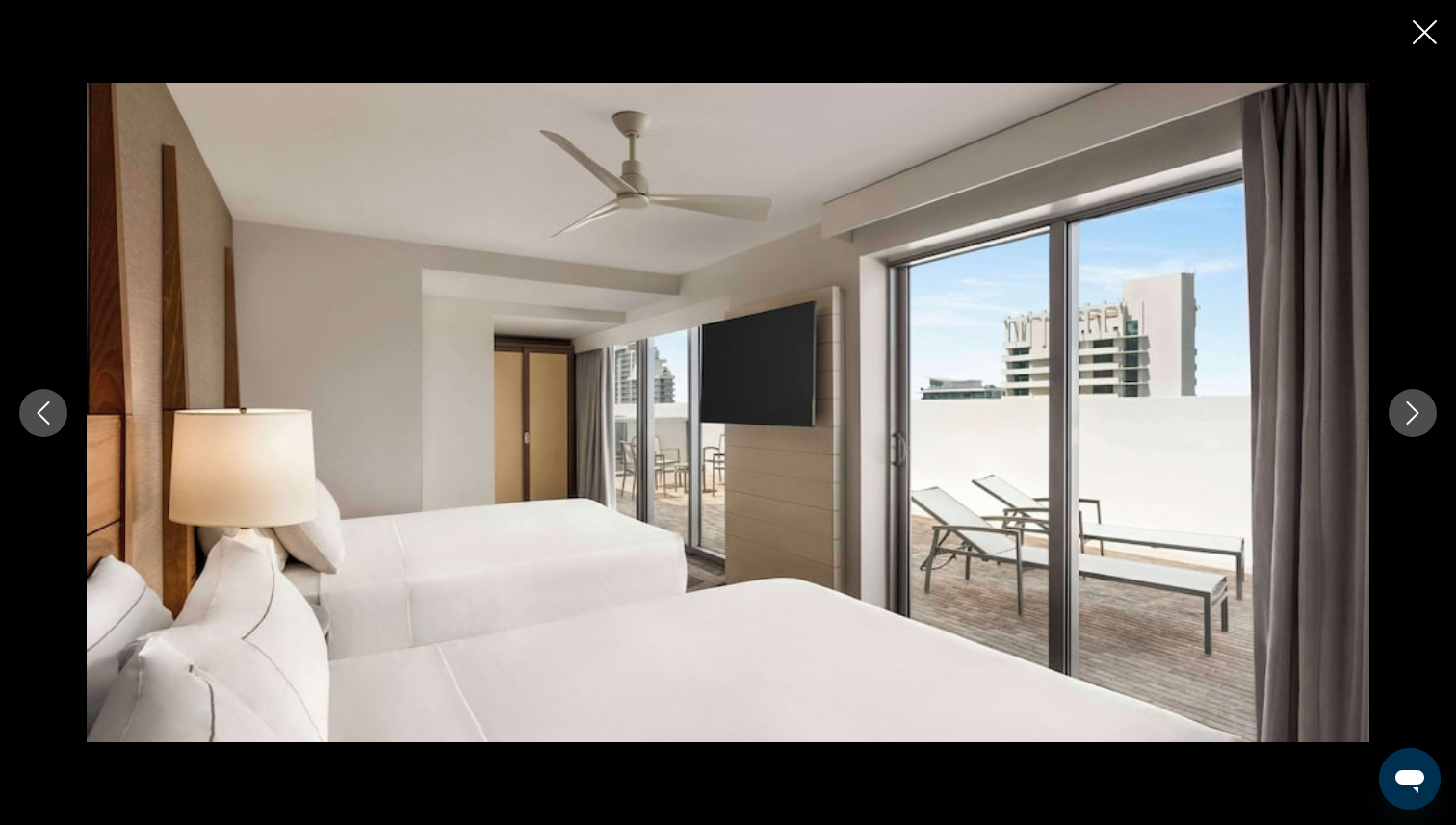
click at [1412, 411] on icon "Next image" at bounding box center [1413, 413] width 23 height 23
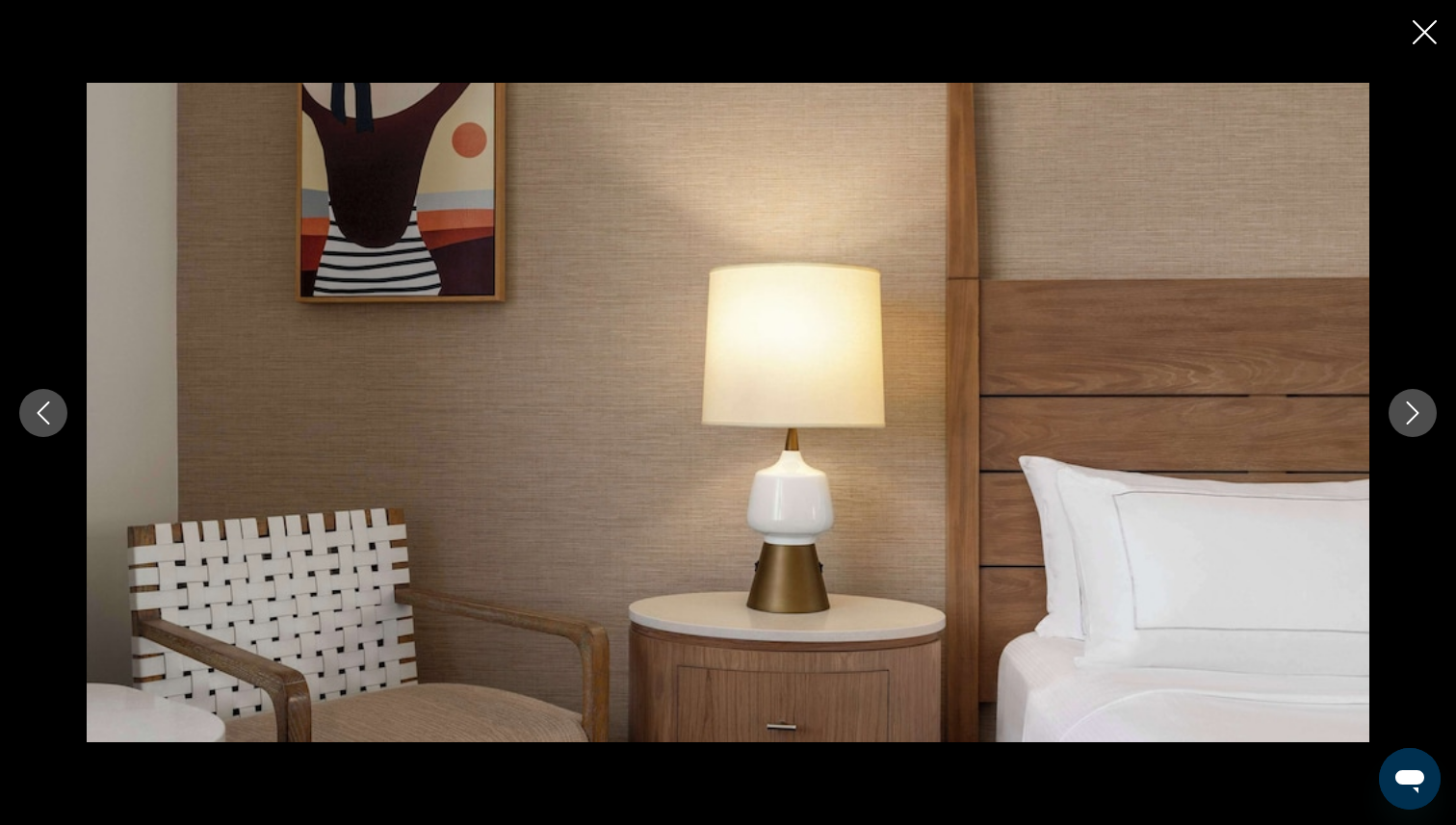
click at [1412, 411] on icon "Next image" at bounding box center [1413, 413] width 23 height 23
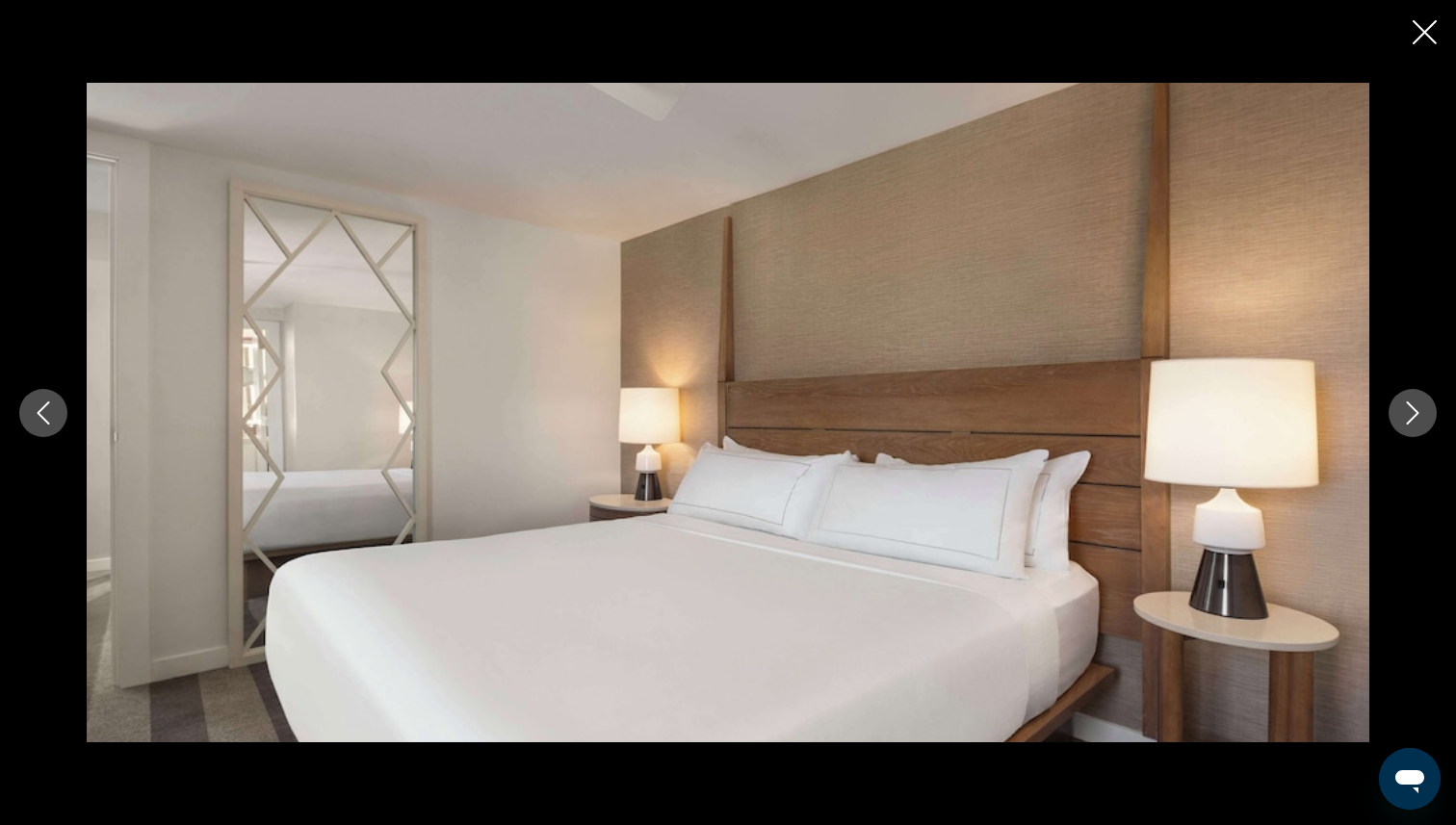
click at [1412, 411] on icon "Next image" at bounding box center [1413, 413] width 23 height 23
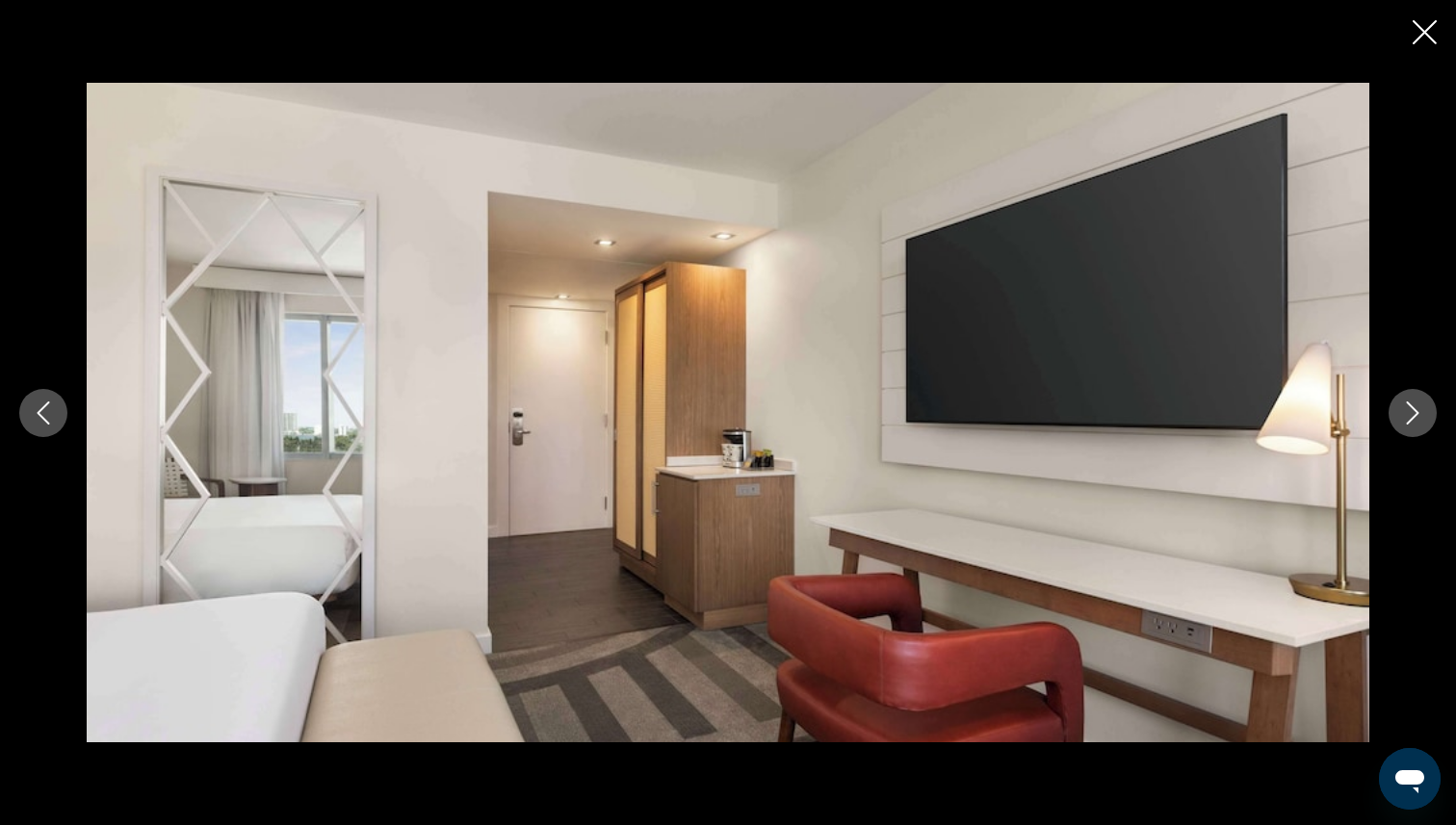
click at [1412, 411] on icon "Next image" at bounding box center [1413, 413] width 23 height 23
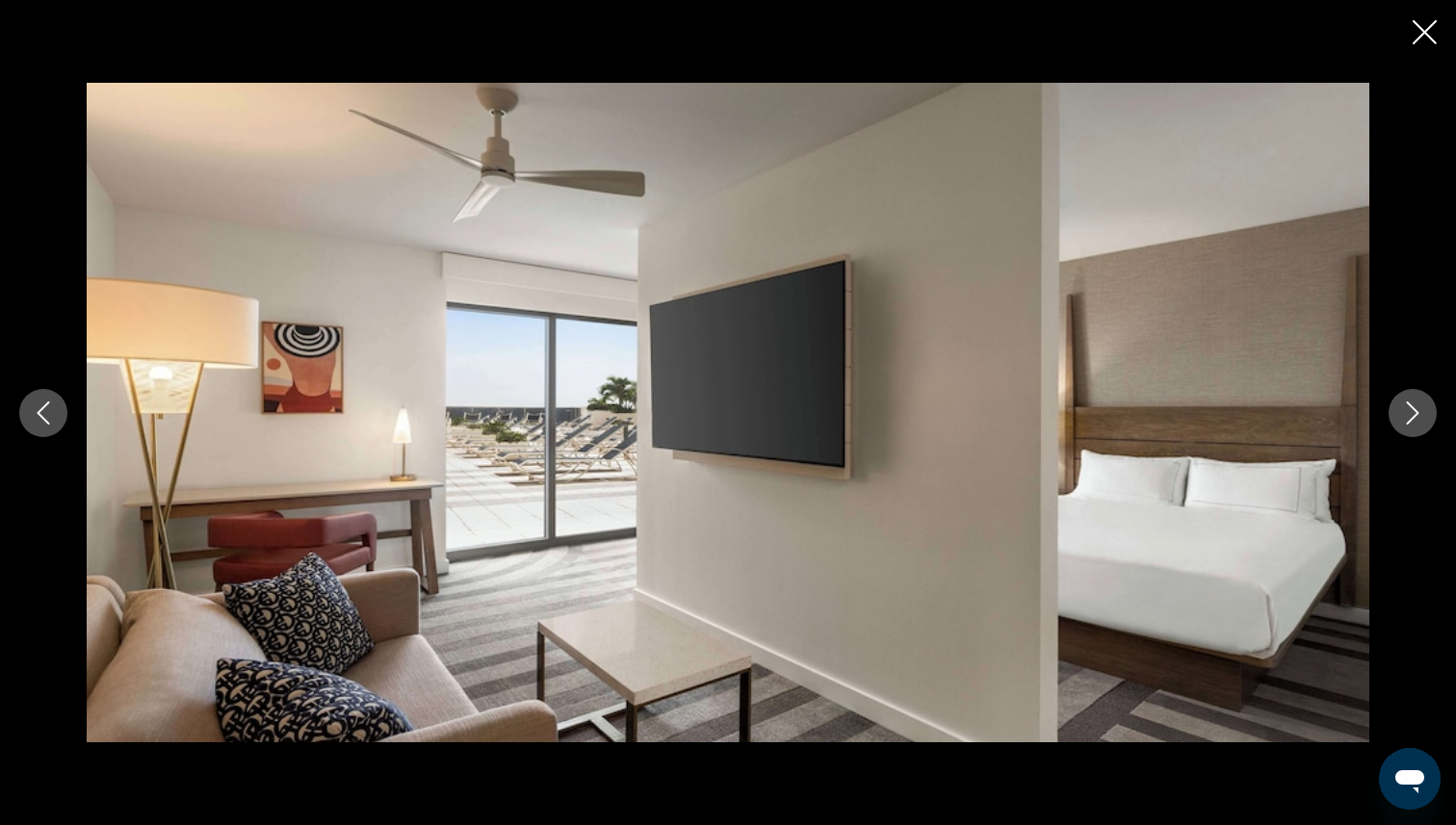
click at [1412, 410] on icon "Next image" at bounding box center [1413, 413] width 23 height 23
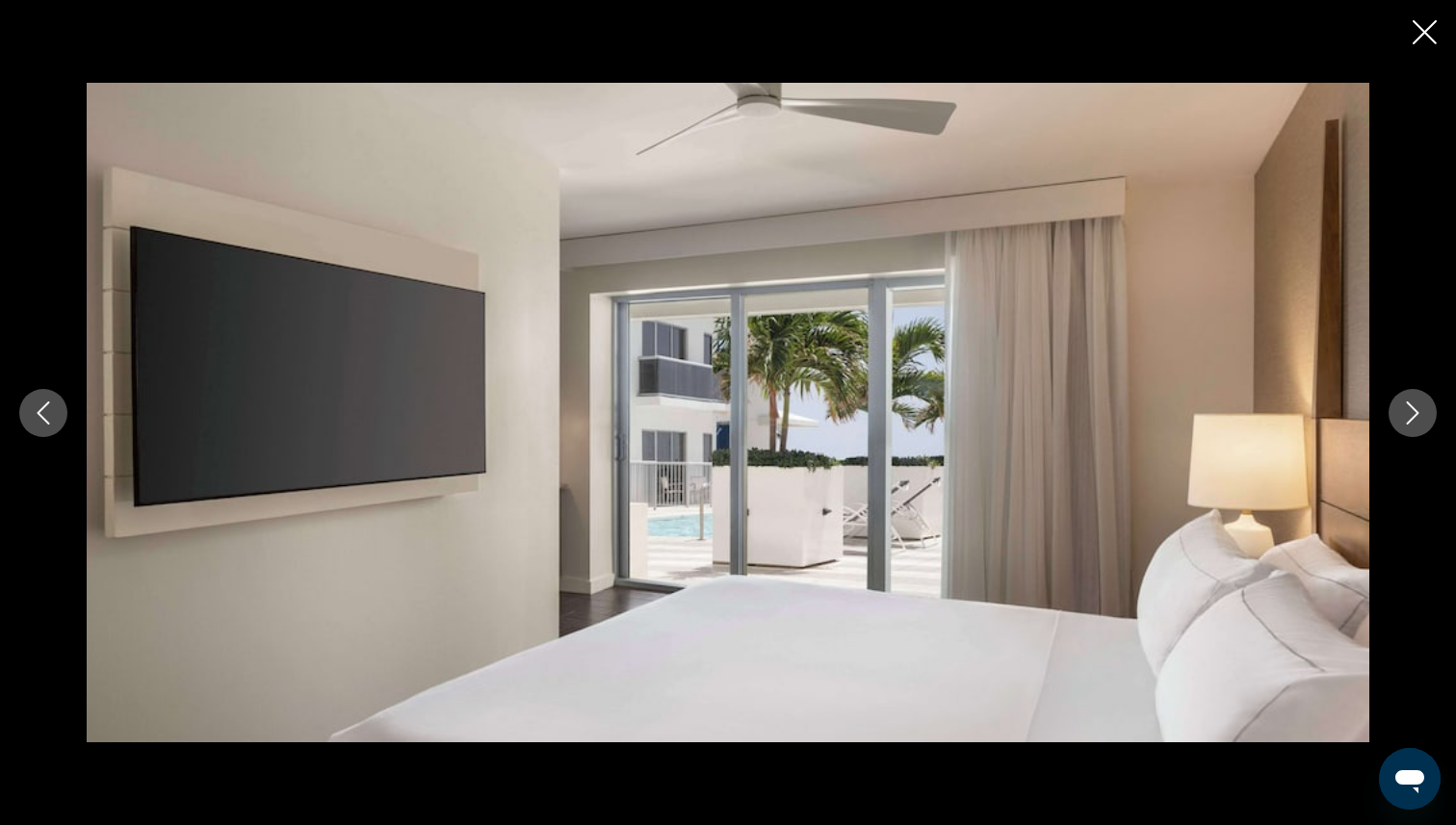
click at [1412, 410] on icon "Next image" at bounding box center [1413, 413] width 23 height 23
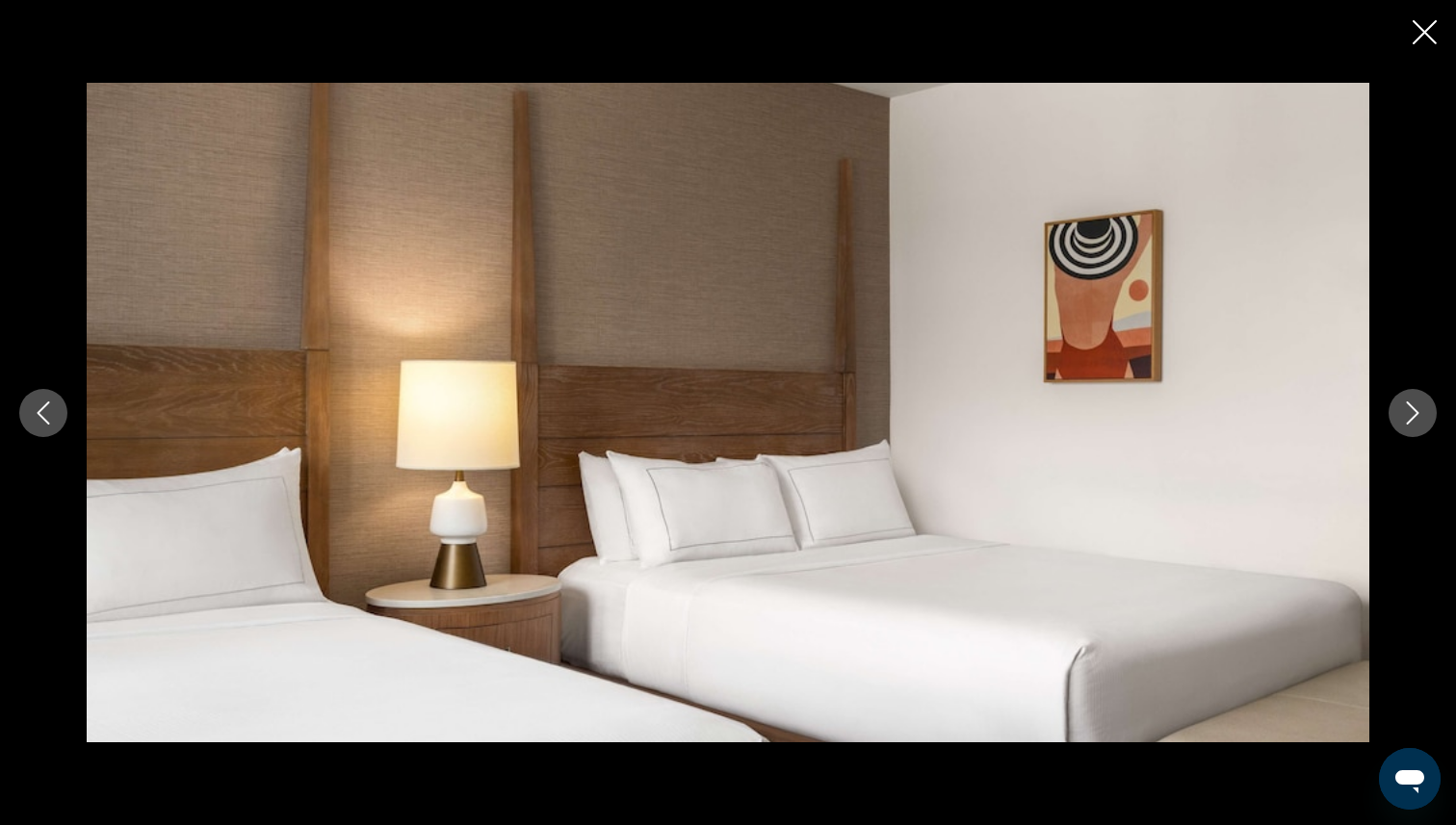
click at [1413, 410] on icon "Next image" at bounding box center [1413, 413] width 23 height 23
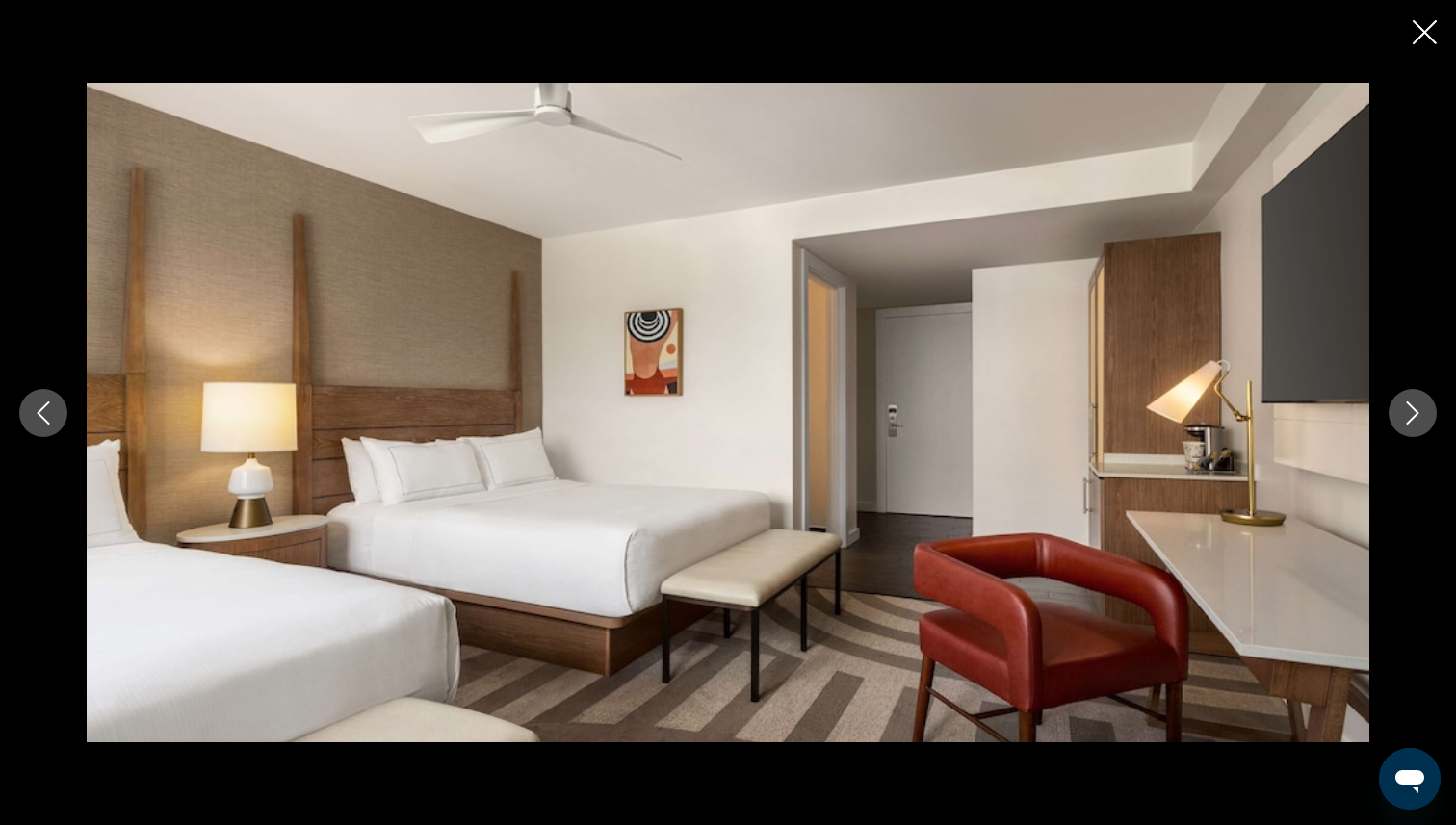
click at [1413, 19] on button "Close slideshow" at bounding box center [1425, 34] width 24 height 30
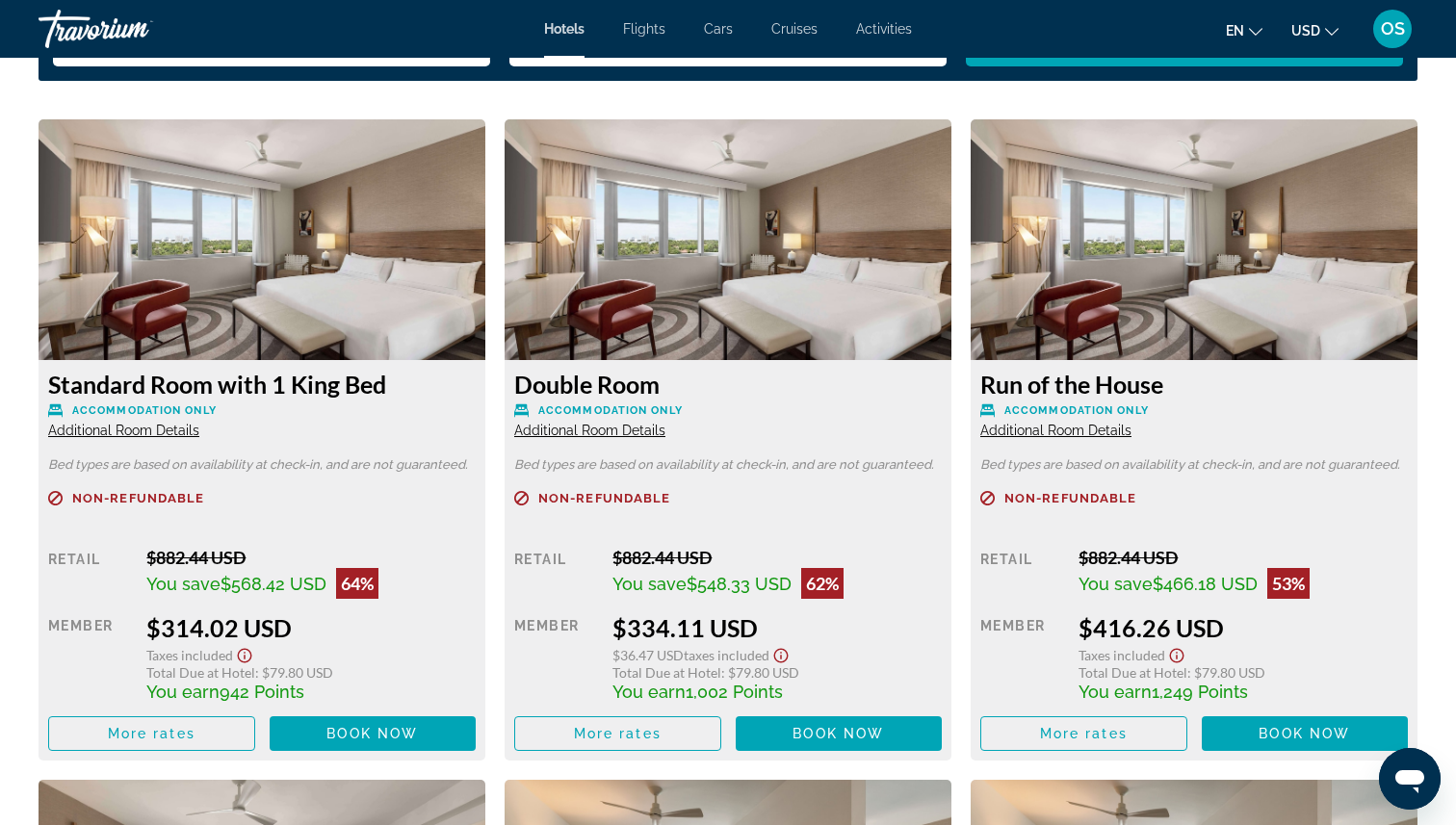
scroll to position [2575, 0]
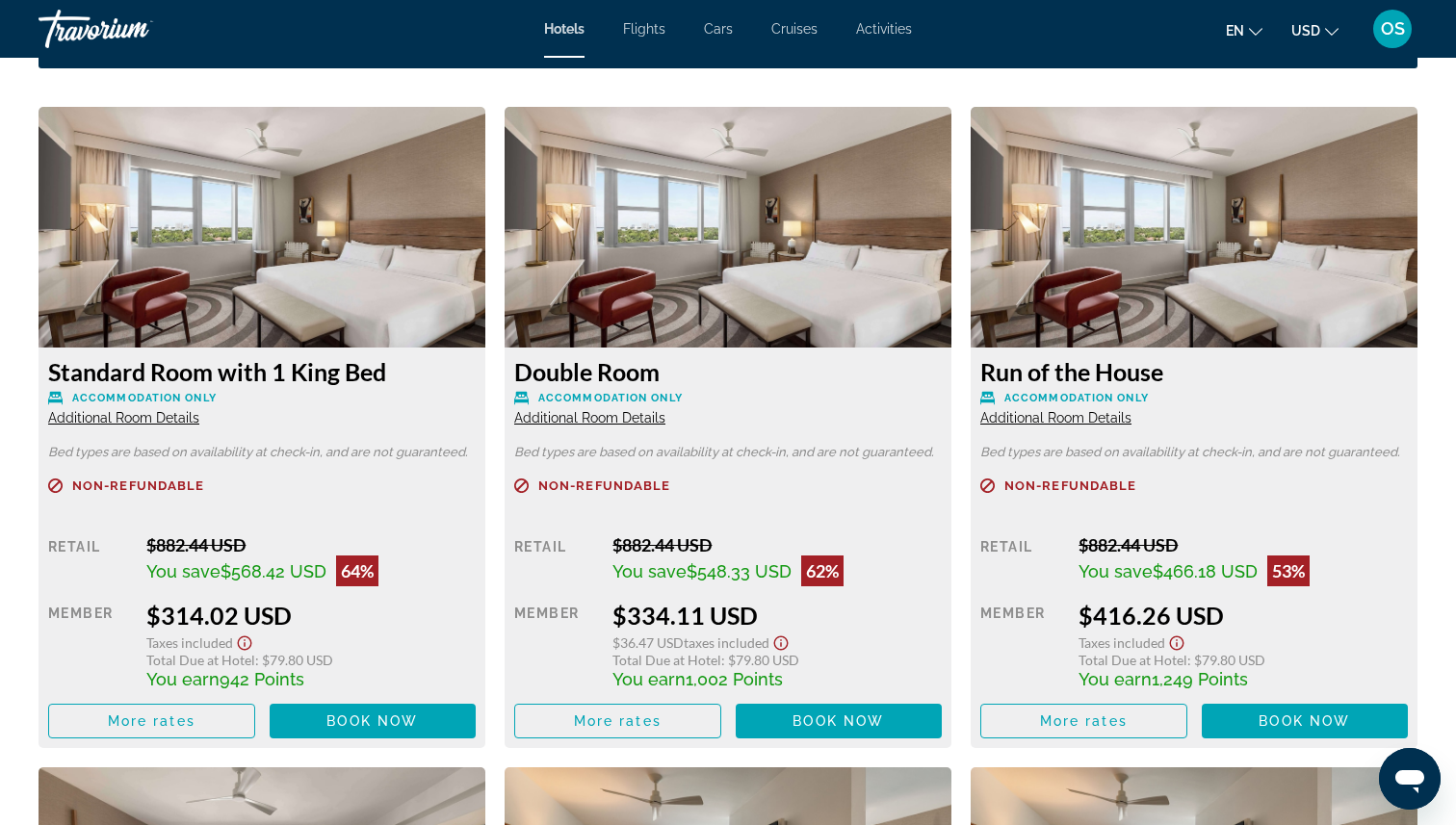
click at [332, 286] on img "Main content" at bounding box center [262, 227] width 446 height 241
click at [322, 721] on span "Main content" at bounding box center [373, 720] width 207 height 46
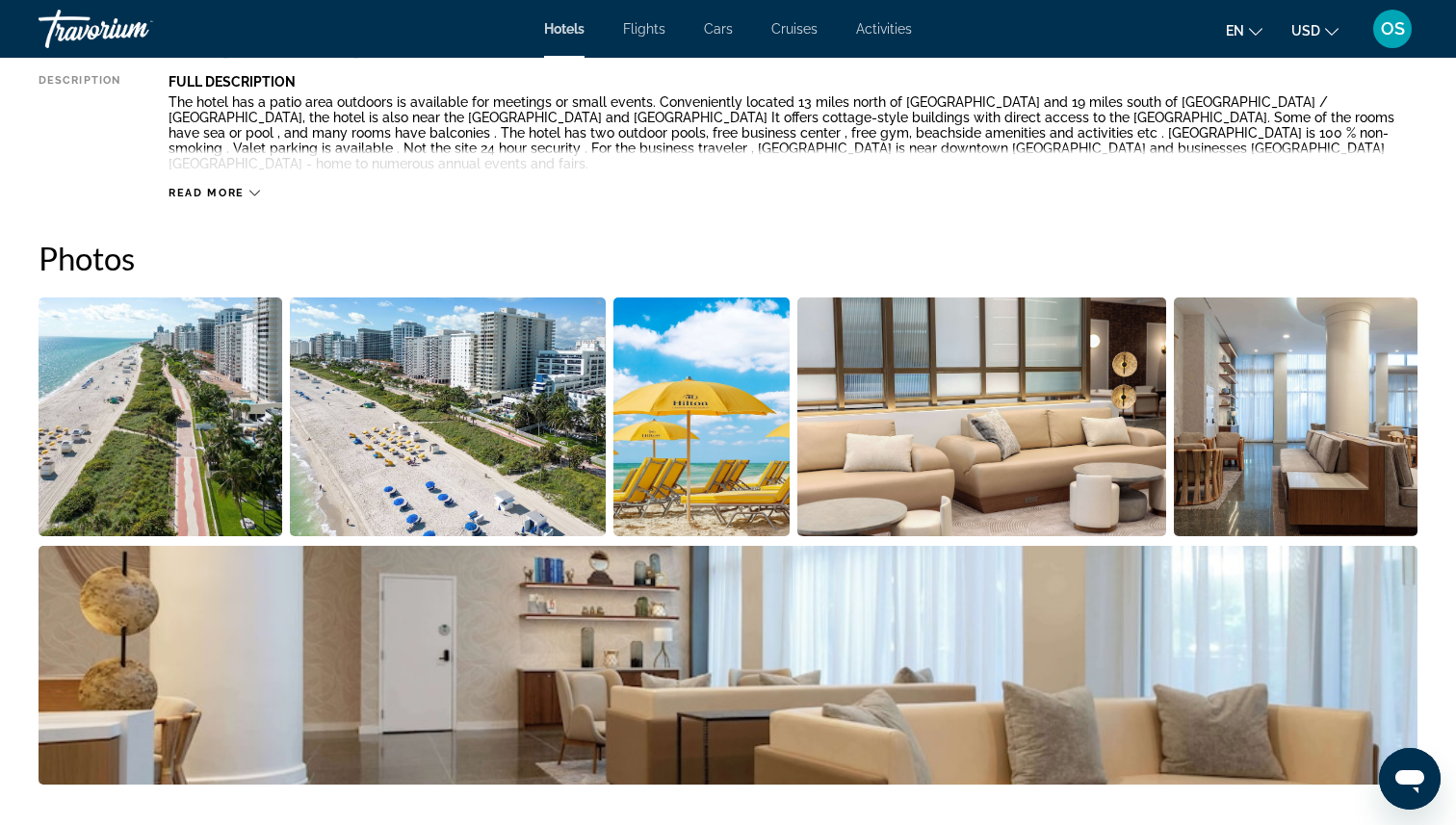
scroll to position [780, 0]
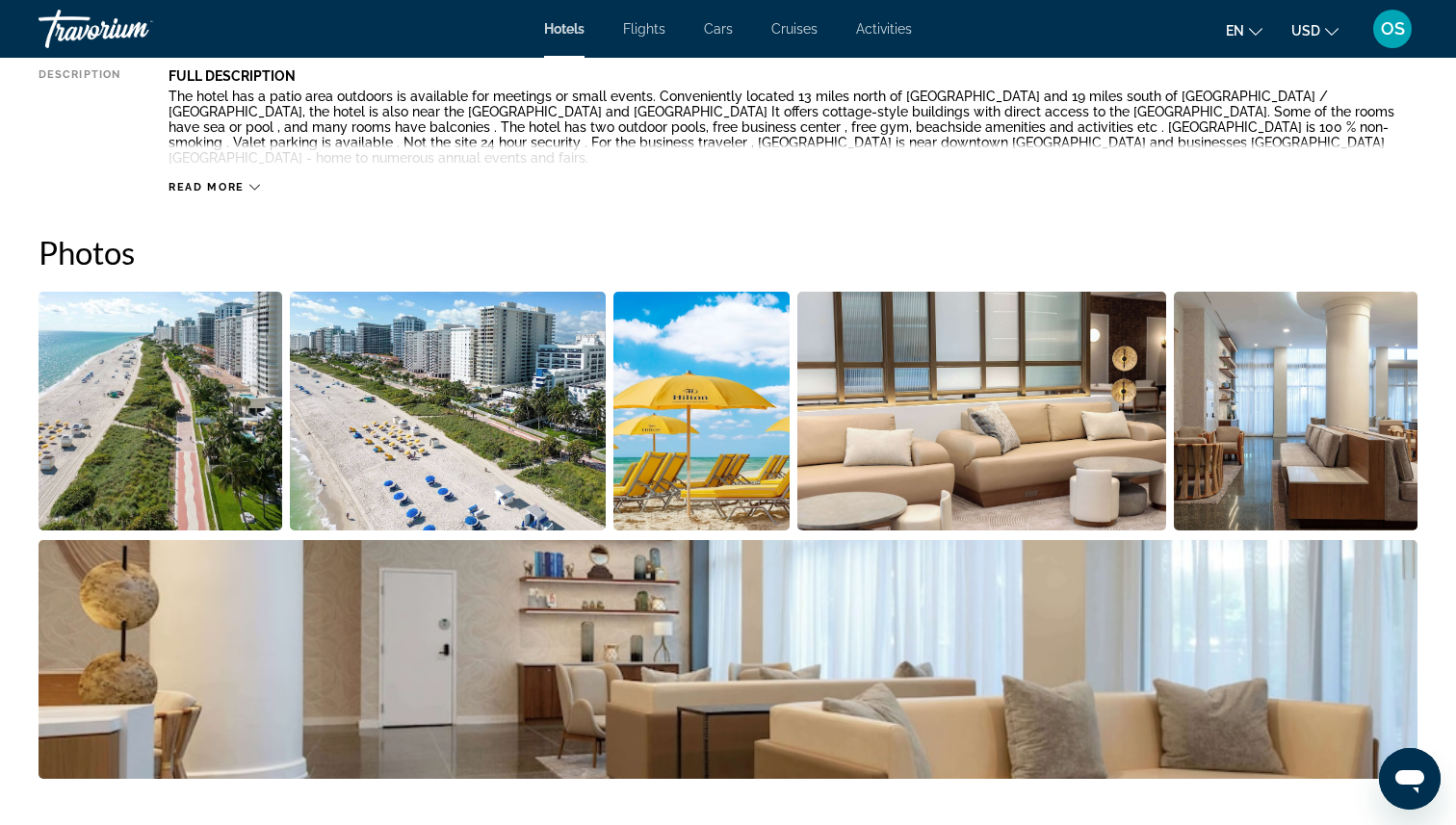
click at [191, 388] on img "Open full-screen image slider" at bounding box center [161, 410] width 244 height 239
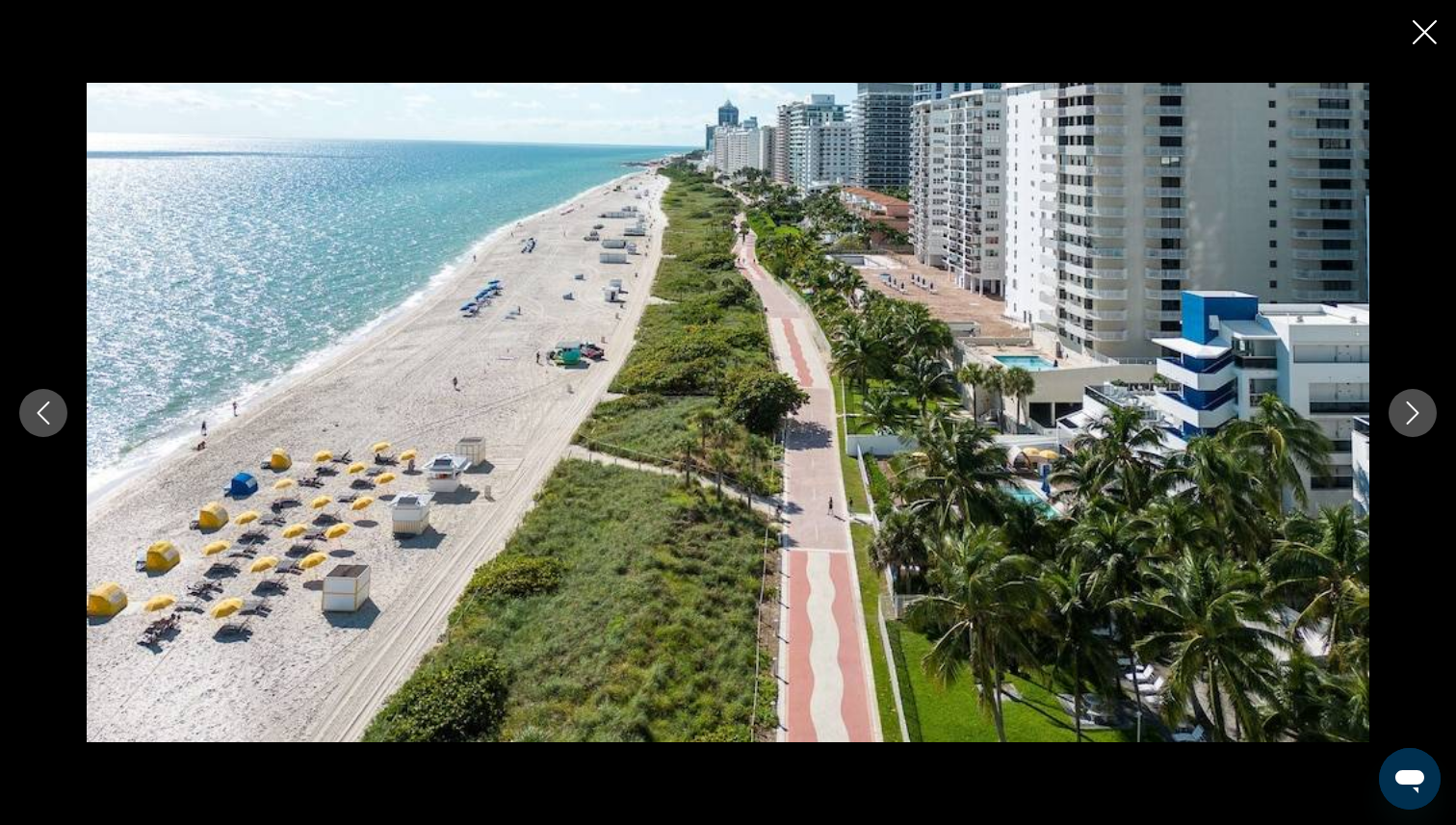
click at [1405, 438] on div "prev next" at bounding box center [728, 413] width 1456 height 660
click at [1406, 420] on icon "Next image" at bounding box center [1413, 413] width 23 height 23
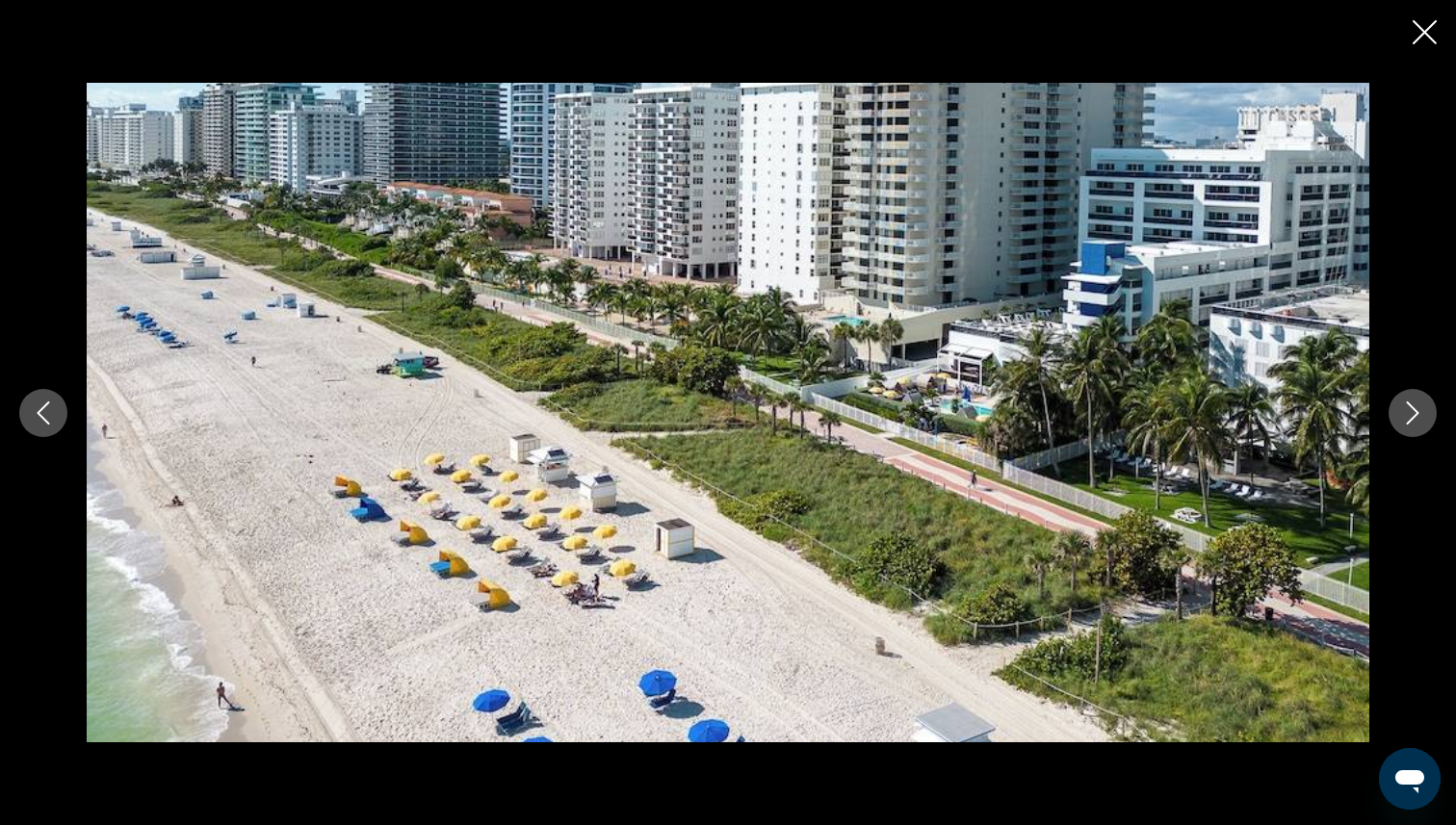
click at [1406, 420] on icon "Next image" at bounding box center [1413, 413] width 23 height 23
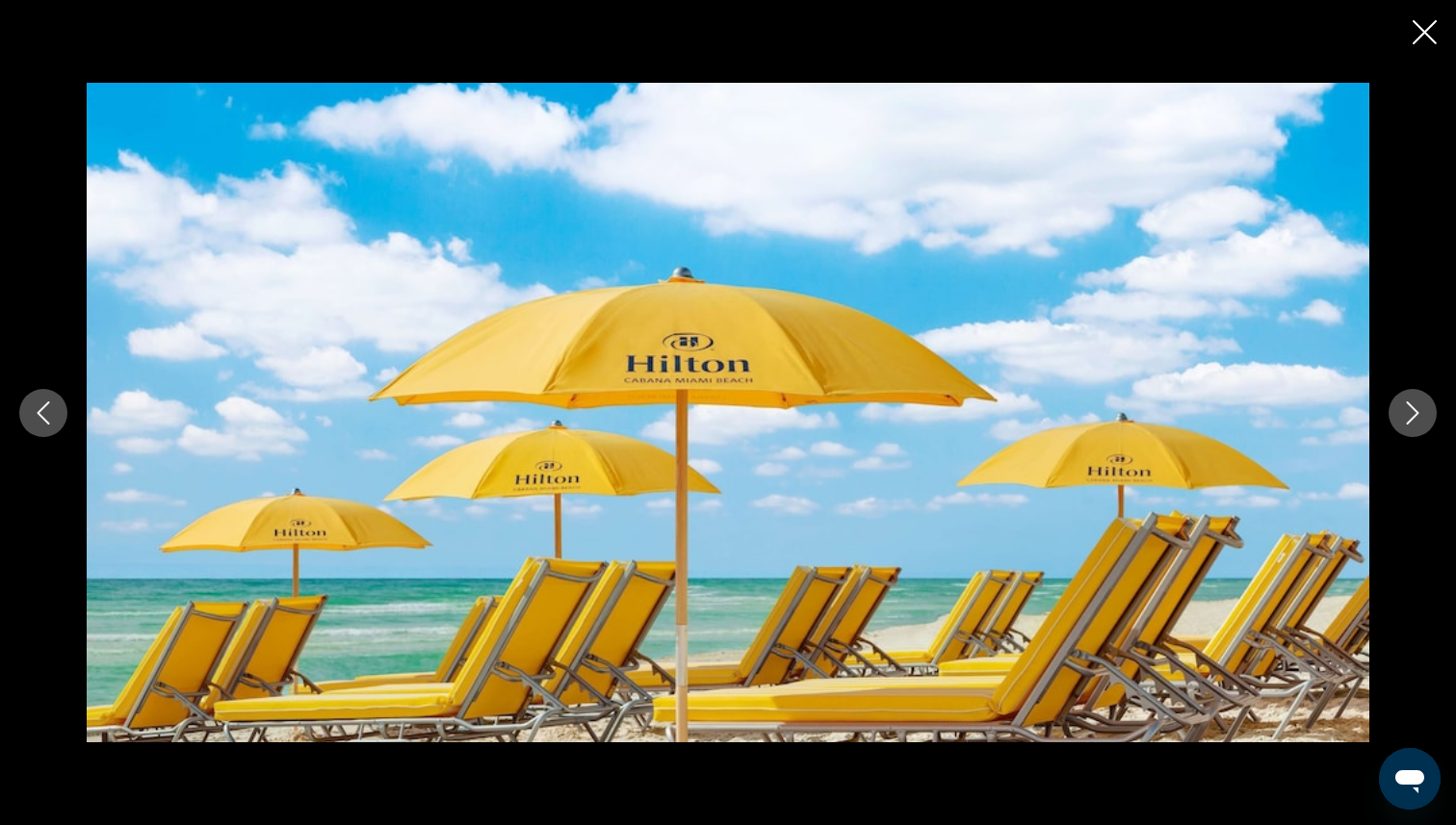
click at [1406, 420] on icon "Next image" at bounding box center [1413, 413] width 23 height 23
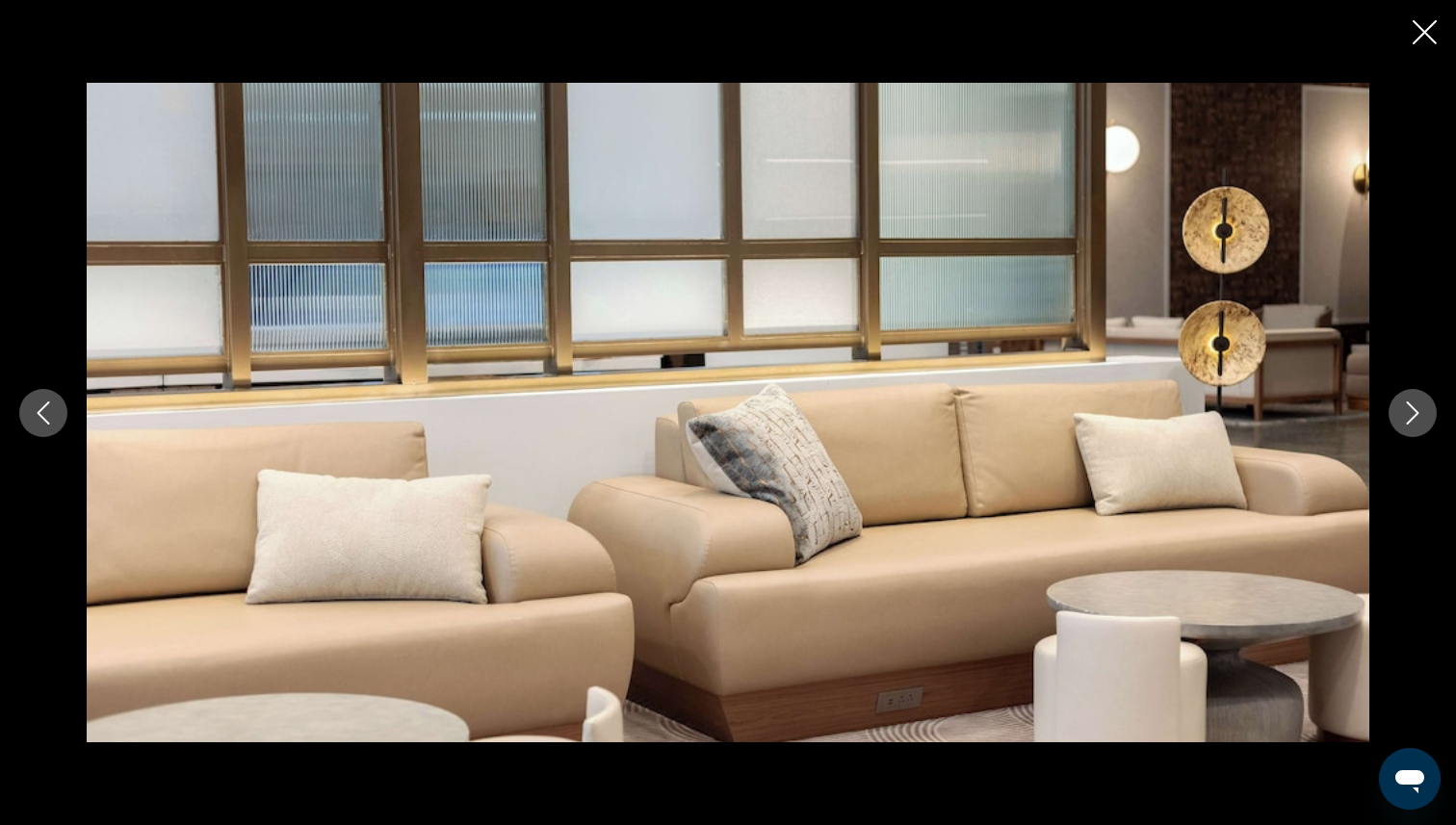
click at [1406, 420] on icon "Next image" at bounding box center [1413, 413] width 23 height 23
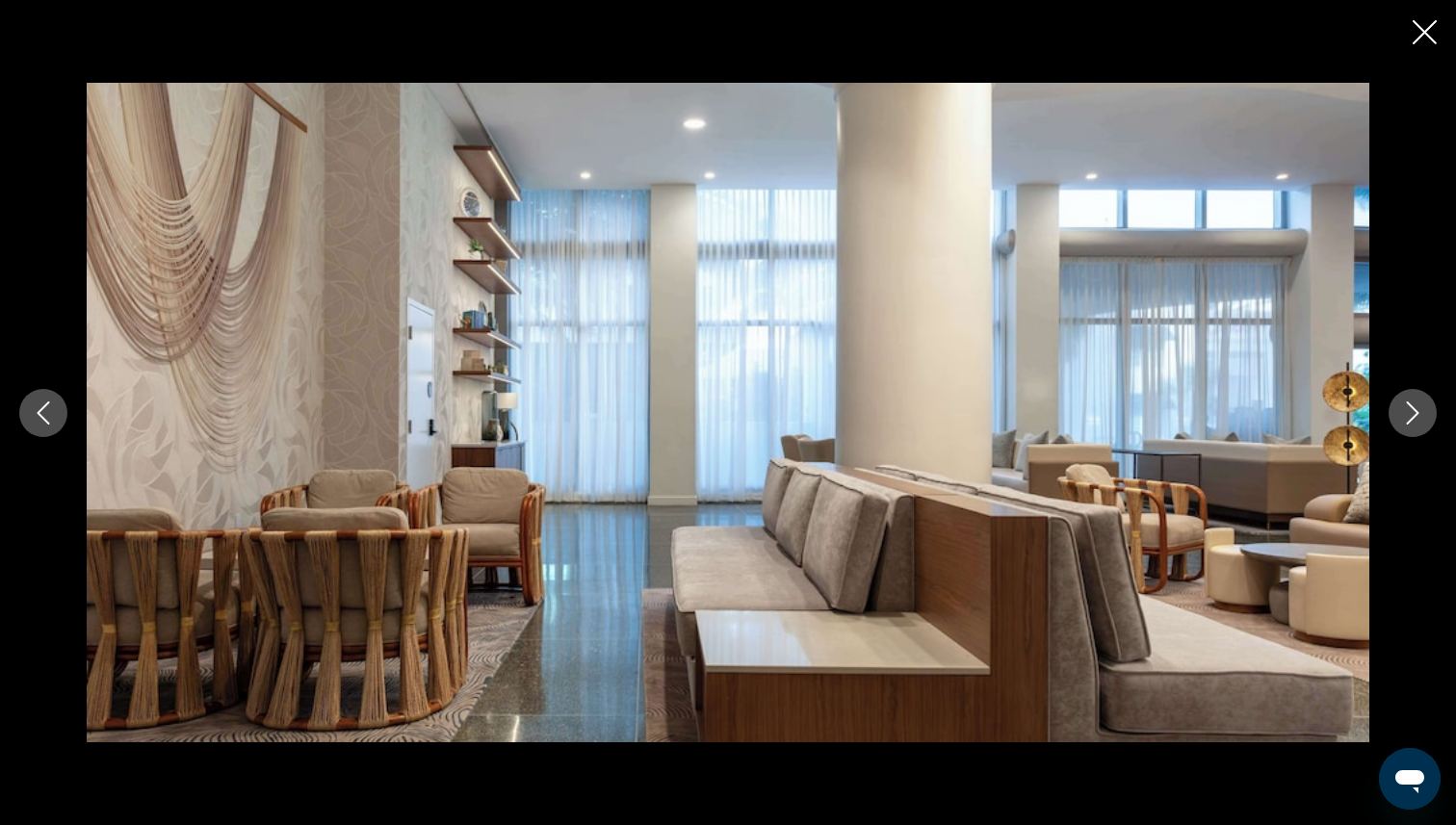
click at [1406, 420] on icon "Next image" at bounding box center [1413, 413] width 23 height 23
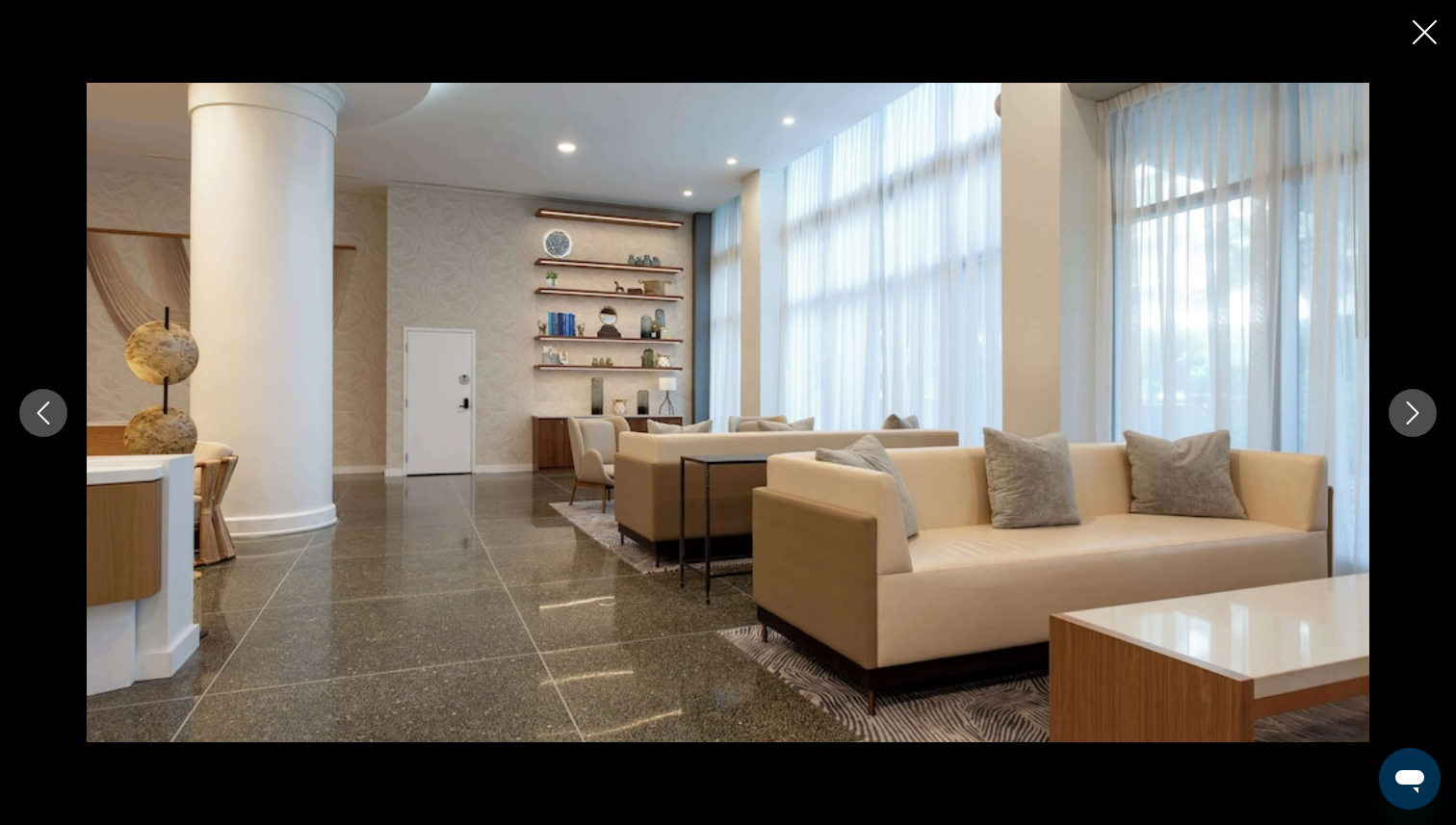
click at [1406, 420] on icon "Next image" at bounding box center [1413, 413] width 23 height 23
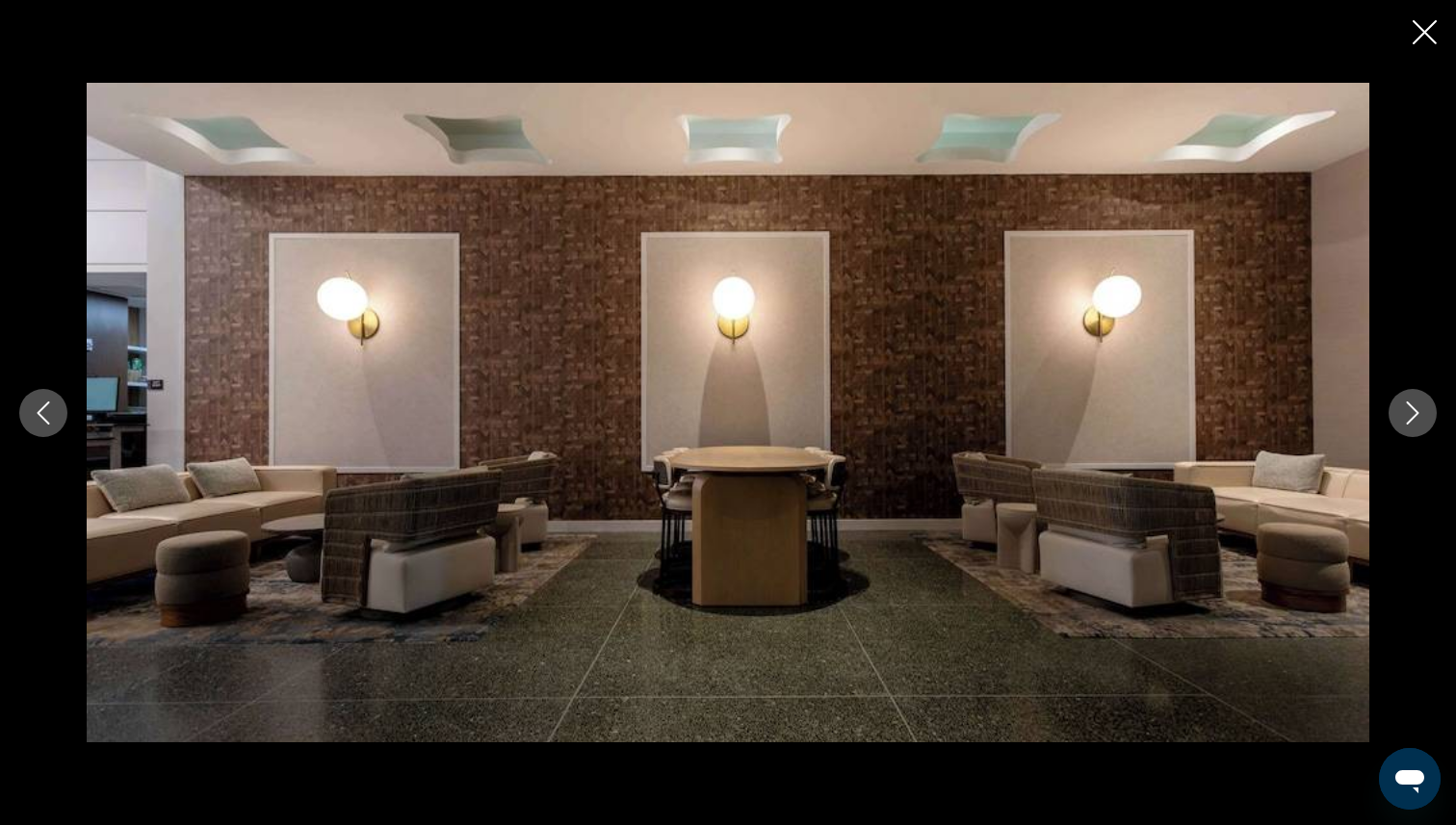
click at [1406, 420] on icon "Next image" at bounding box center [1413, 413] width 23 height 23
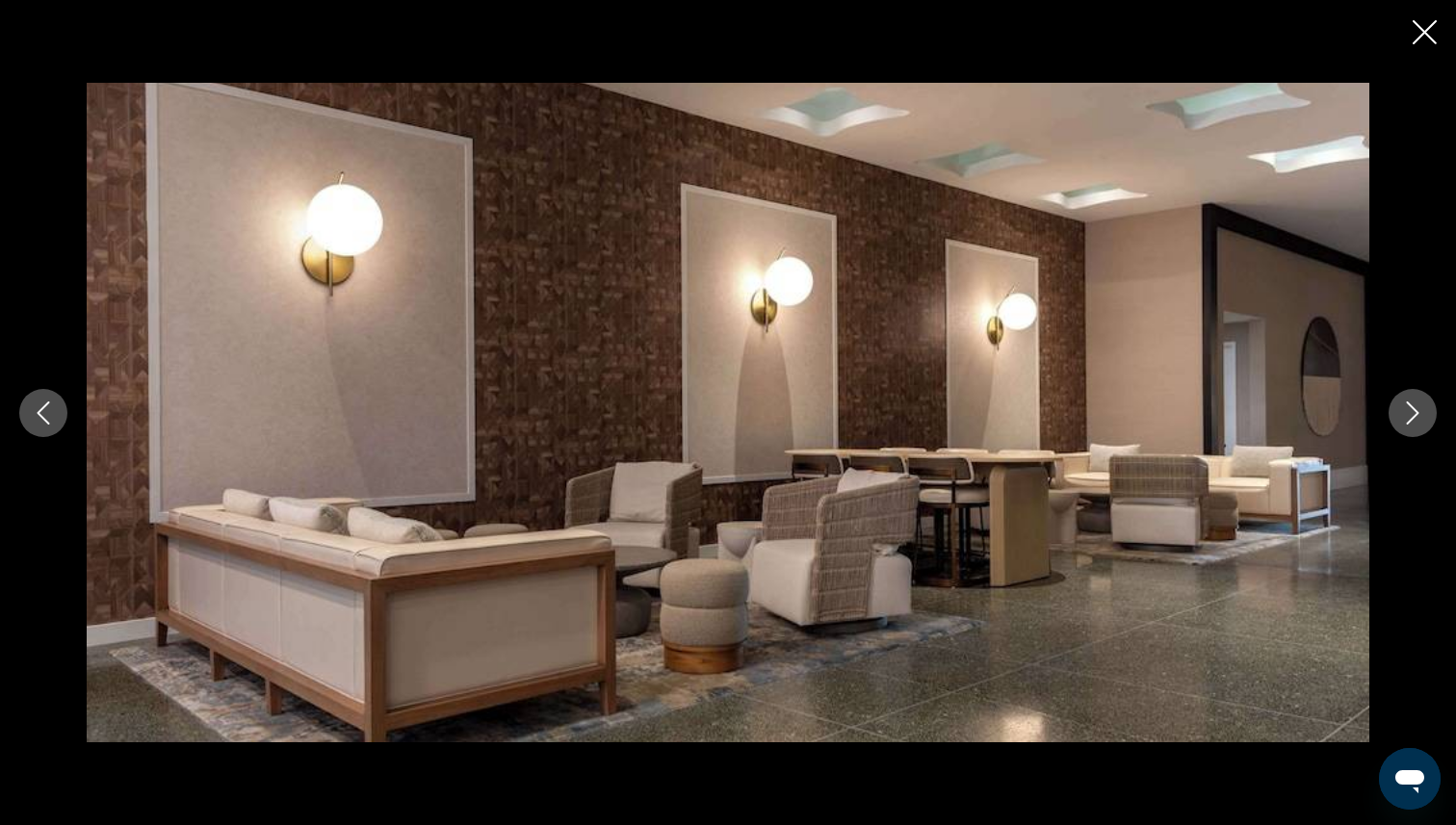
click at [1406, 420] on icon "Next image" at bounding box center [1413, 413] width 23 height 23
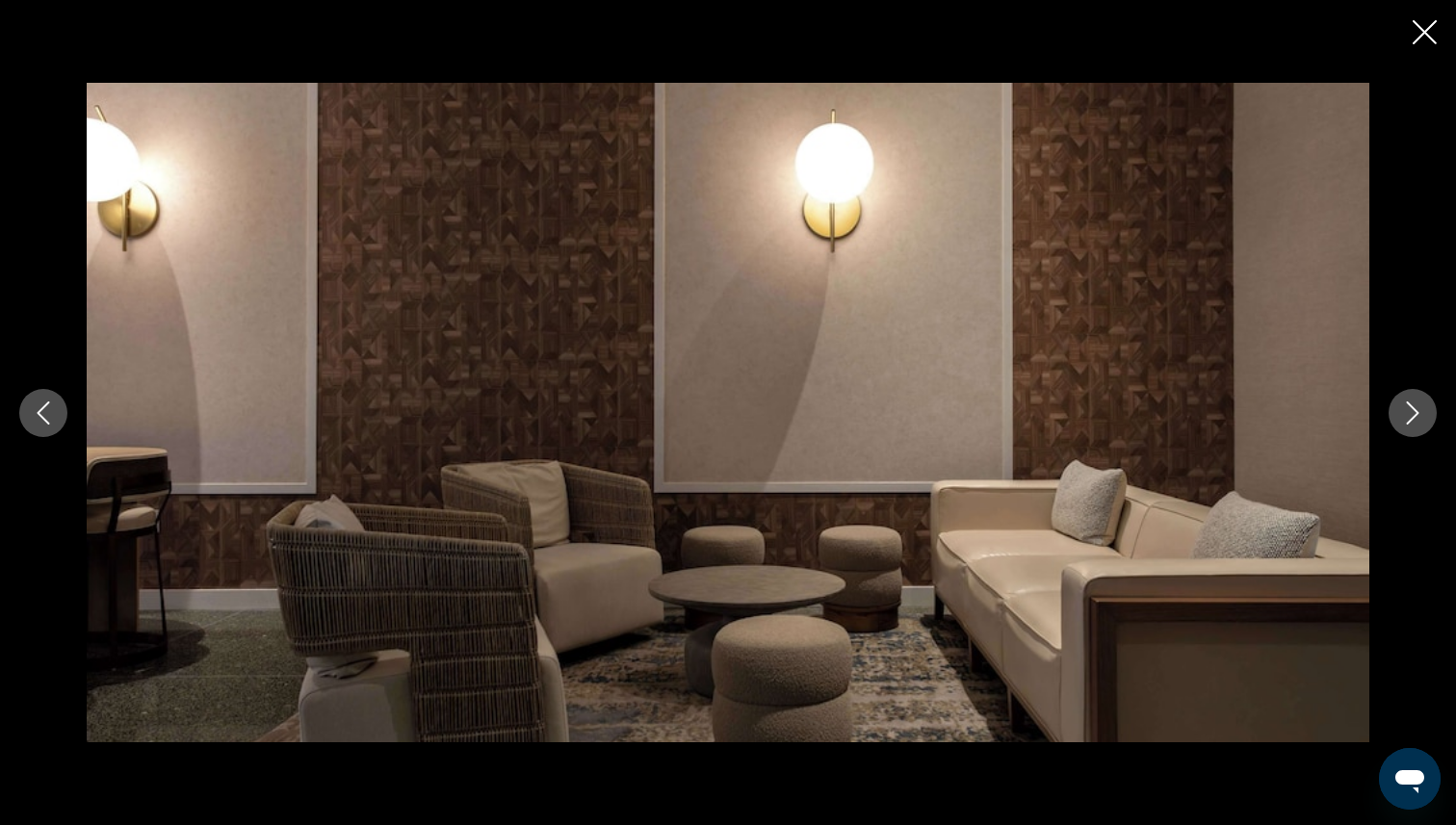
click at [1406, 420] on icon "Next image" at bounding box center [1413, 413] width 23 height 23
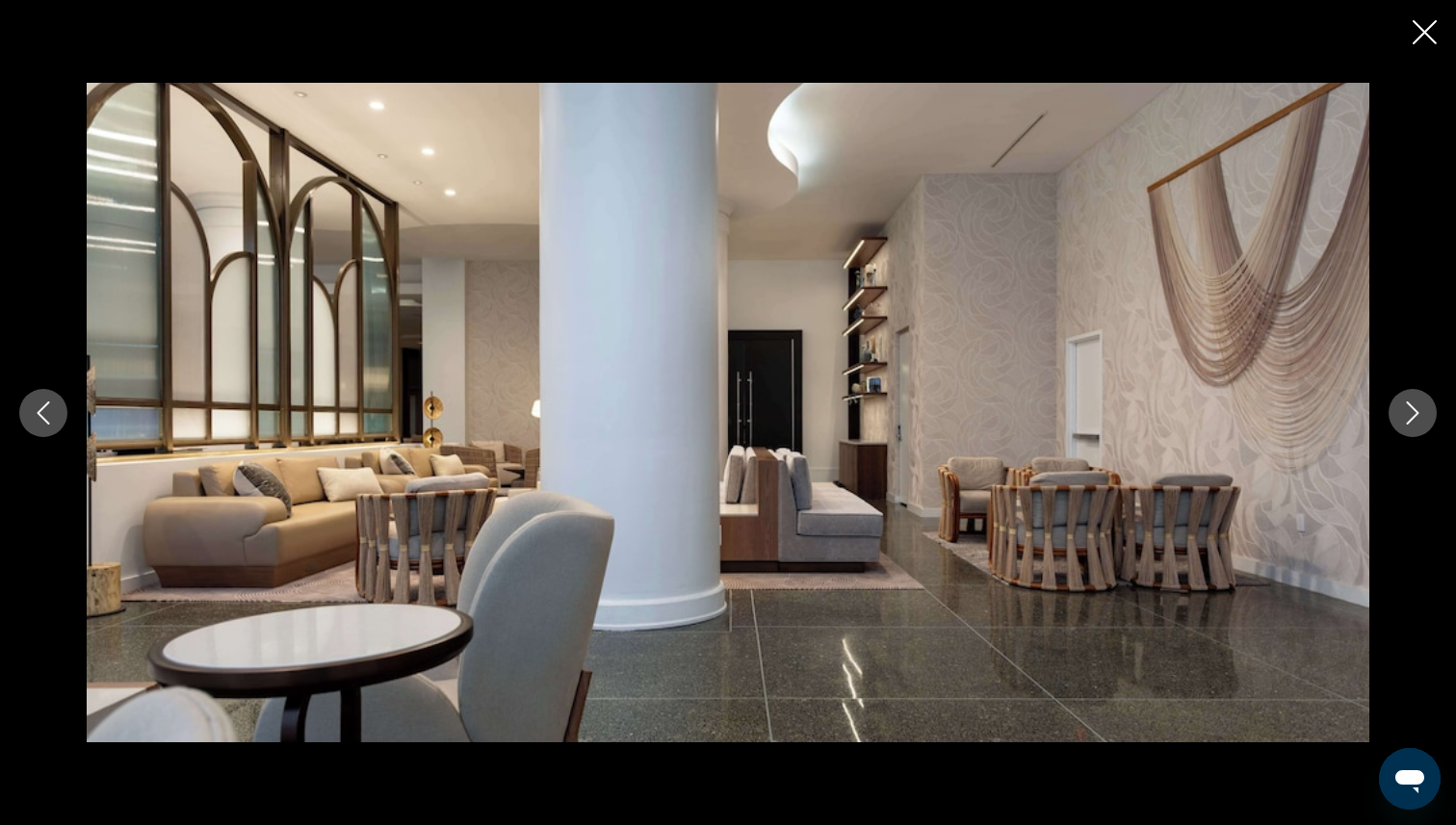
click at [1406, 420] on icon "Next image" at bounding box center [1413, 413] width 23 height 23
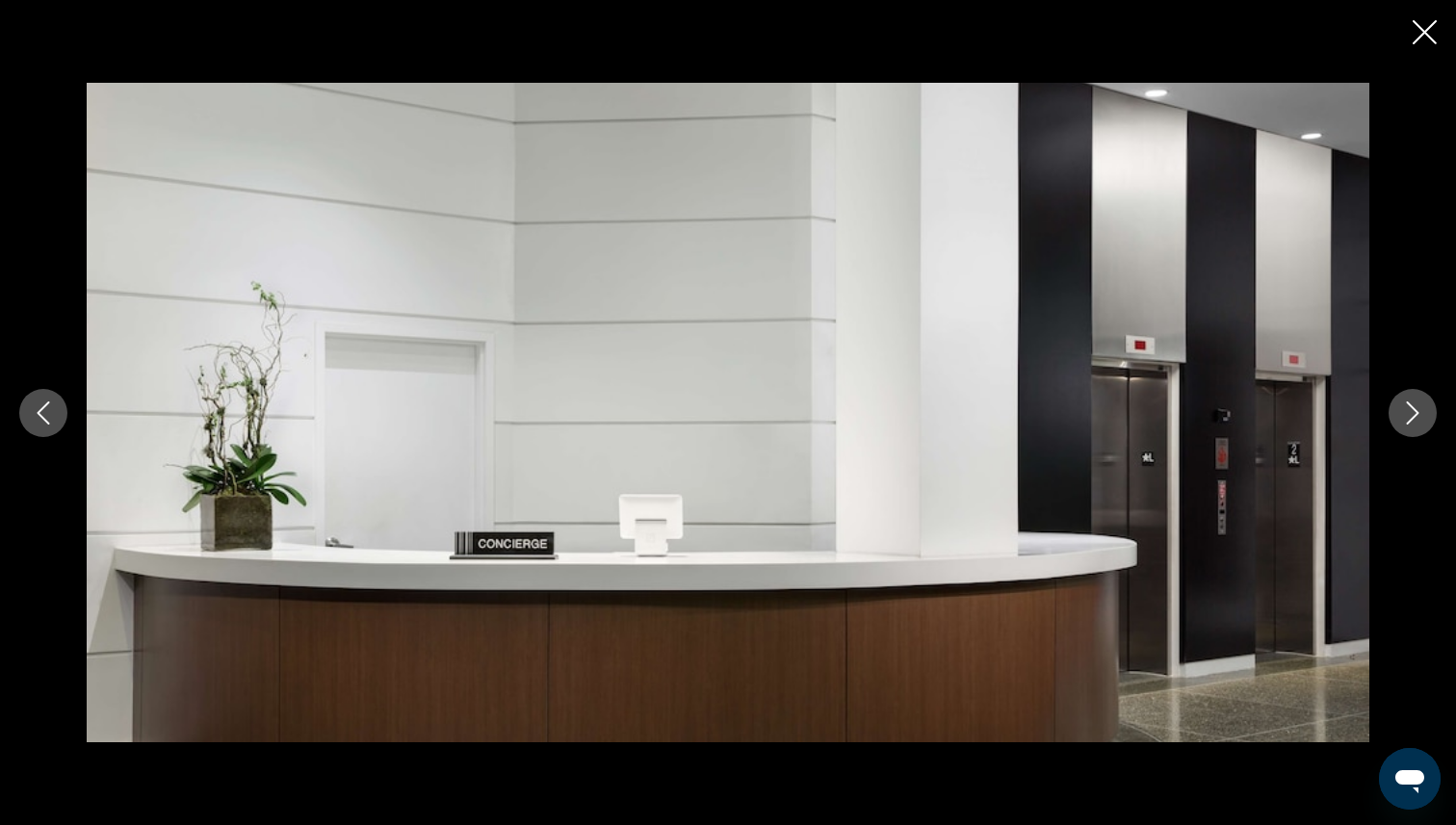
click at [1406, 420] on icon "Next image" at bounding box center [1413, 413] width 23 height 23
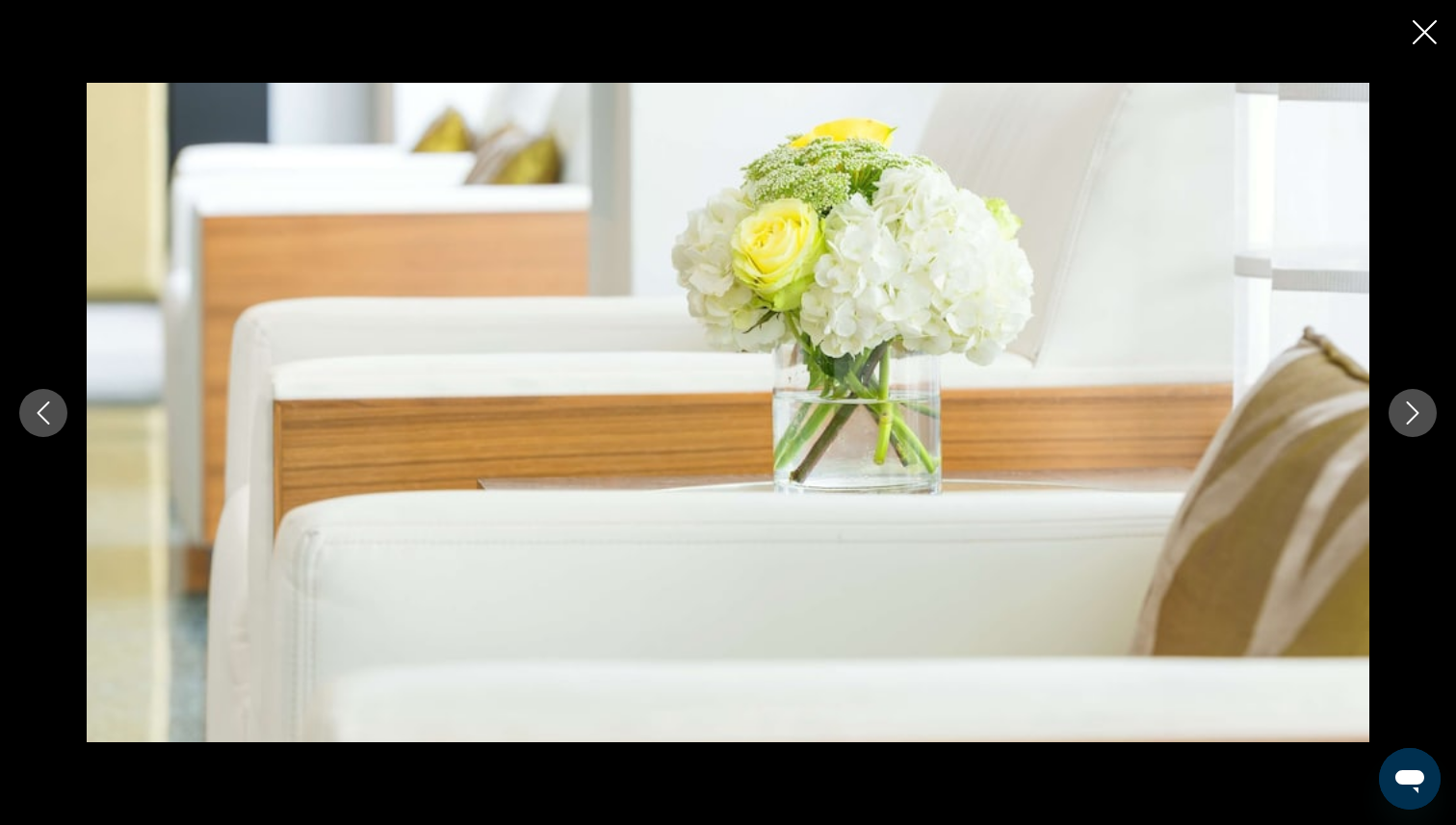
click at [1406, 420] on icon "Next image" at bounding box center [1413, 413] width 23 height 23
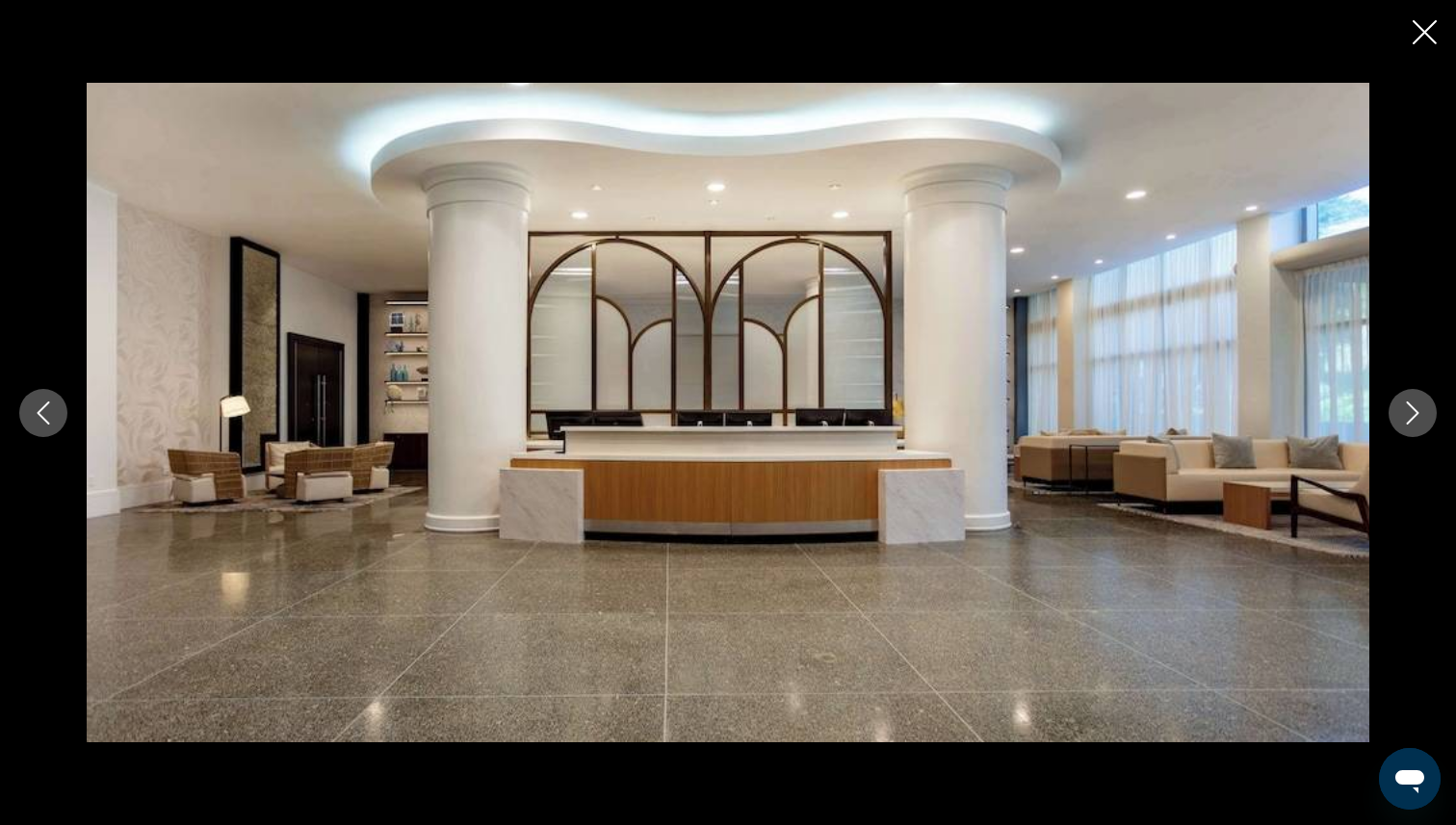
click at [1406, 420] on icon "Next image" at bounding box center [1413, 413] width 23 height 23
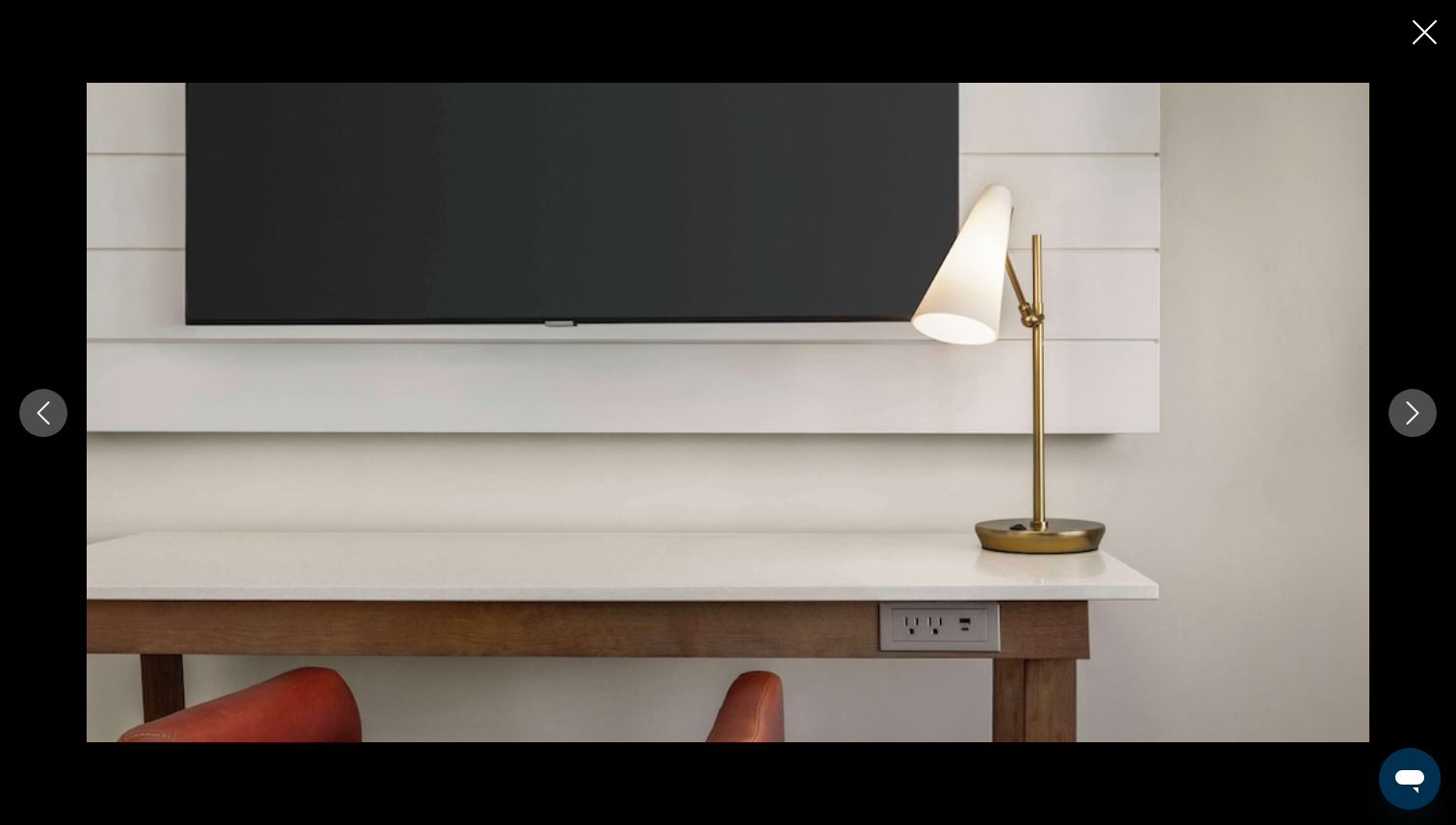
click at [1406, 420] on icon "Next image" at bounding box center [1413, 413] width 23 height 23
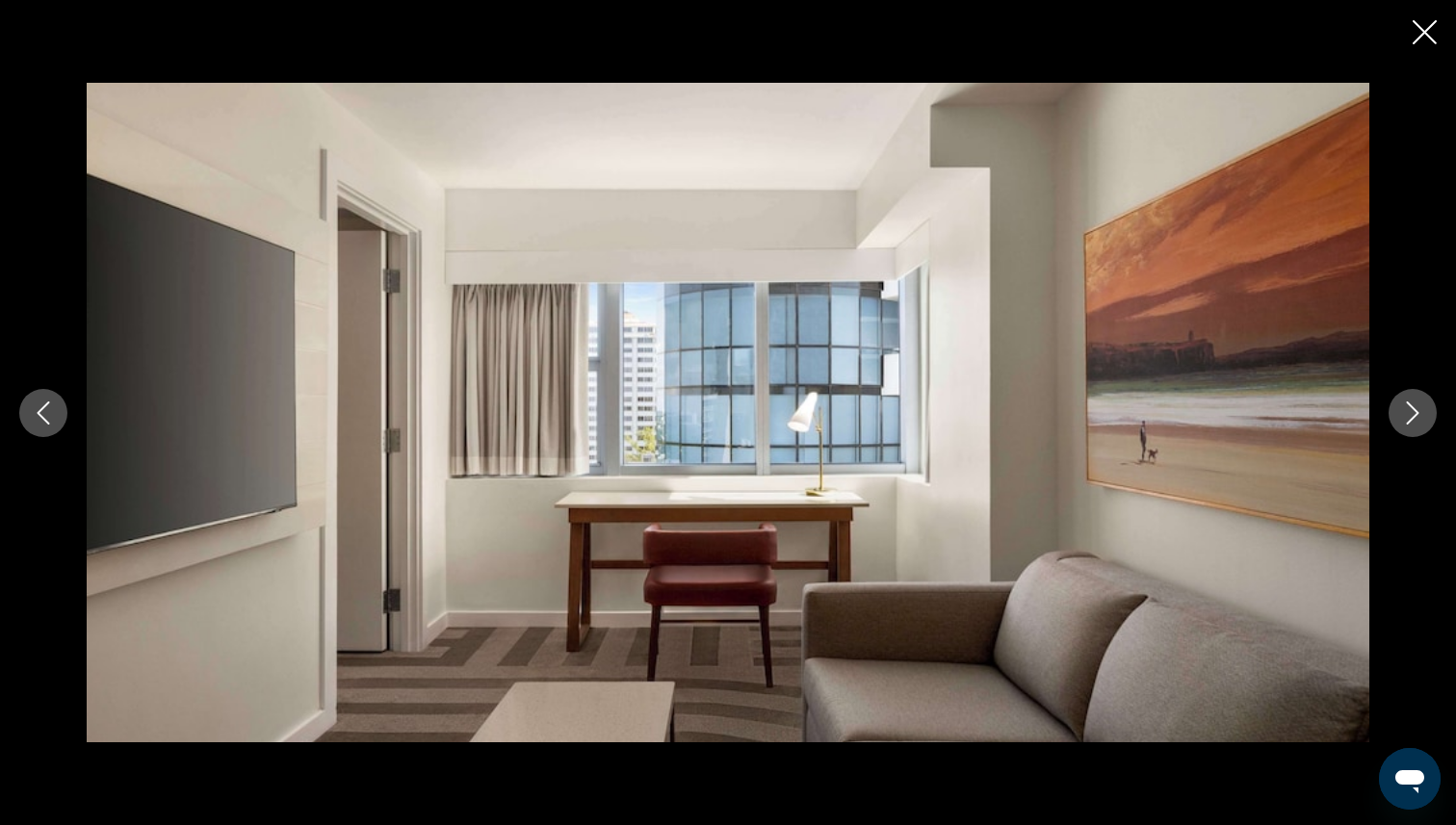
click at [1405, 421] on icon "Next image" at bounding box center [1413, 413] width 23 height 23
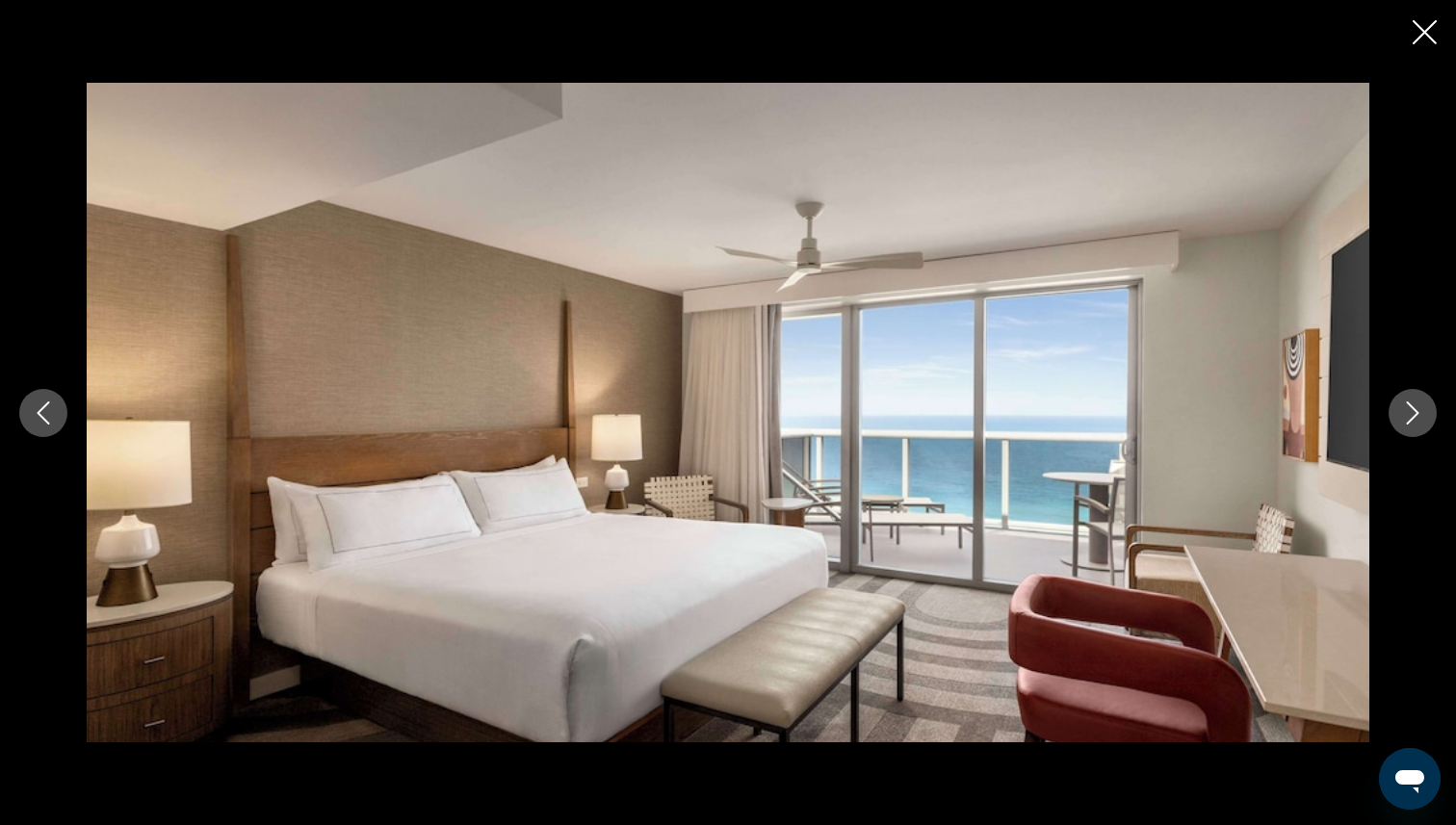
click at [1404, 421] on icon "Next image" at bounding box center [1413, 413] width 23 height 23
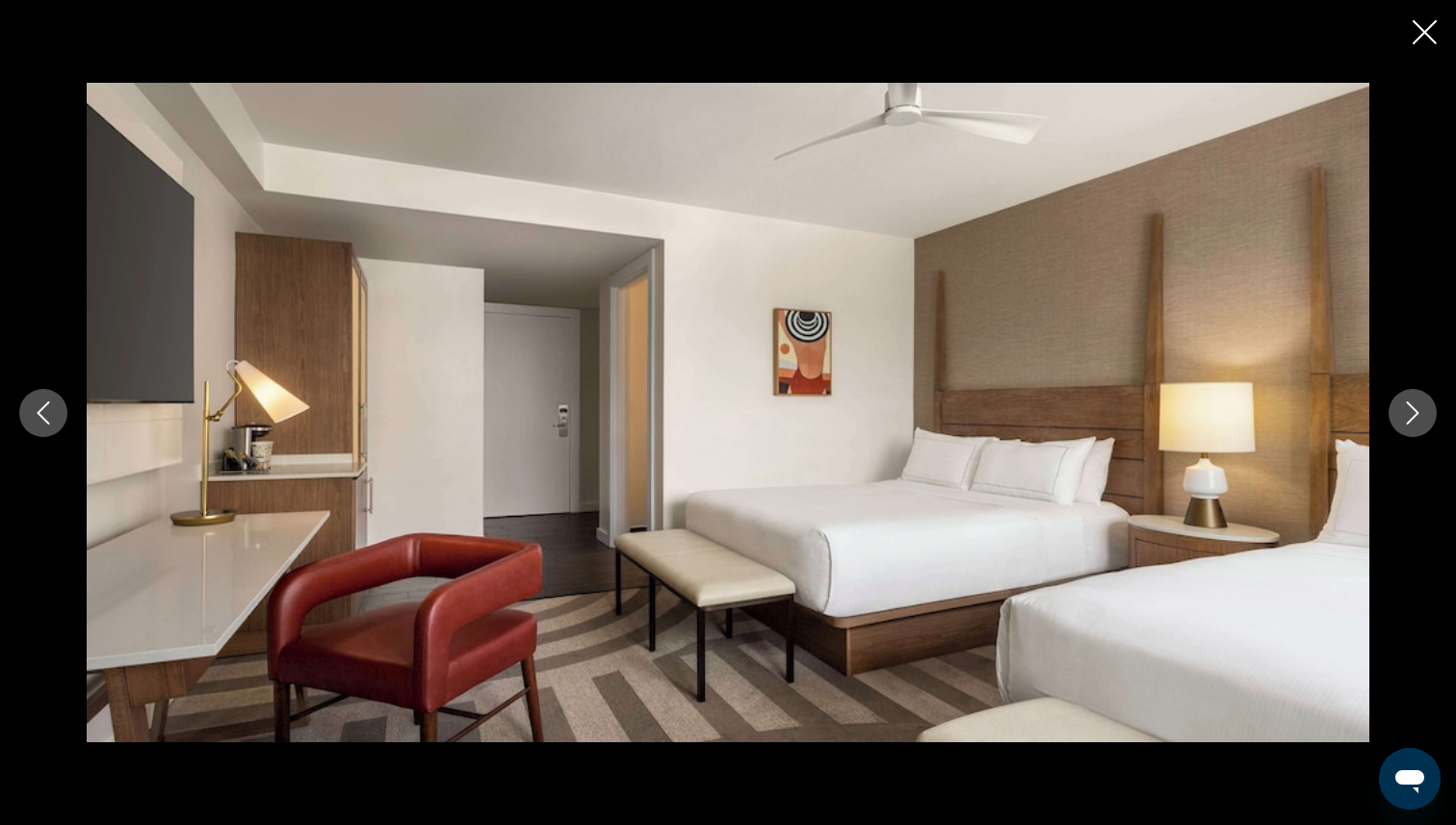
click at [1404, 420] on icon "Next image" at bounding box center [1413, 413] width 23 height 23
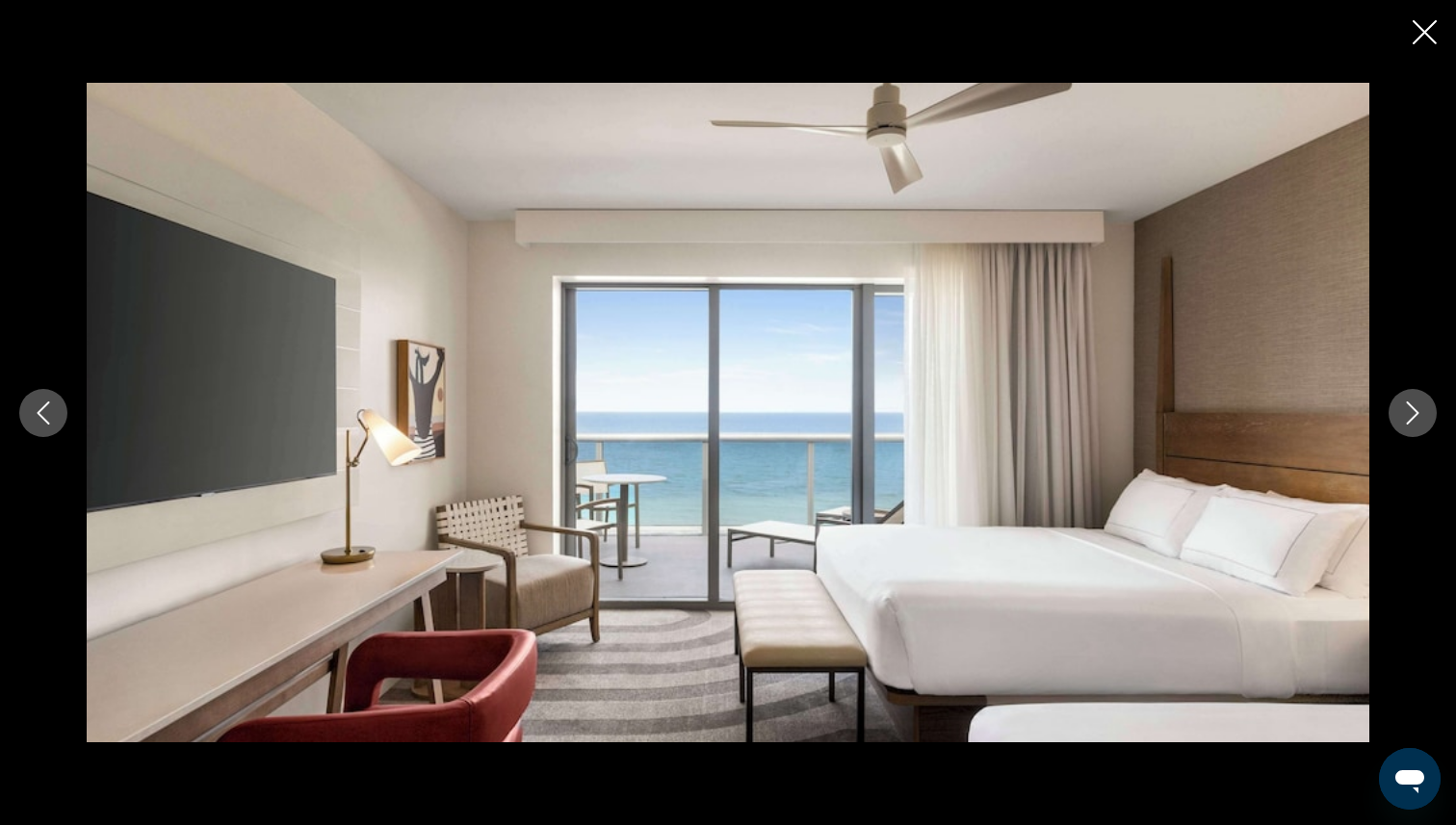
click at [1404, 420] on icon "Next image" at bounding box center [1413, 413] width 23 height 23
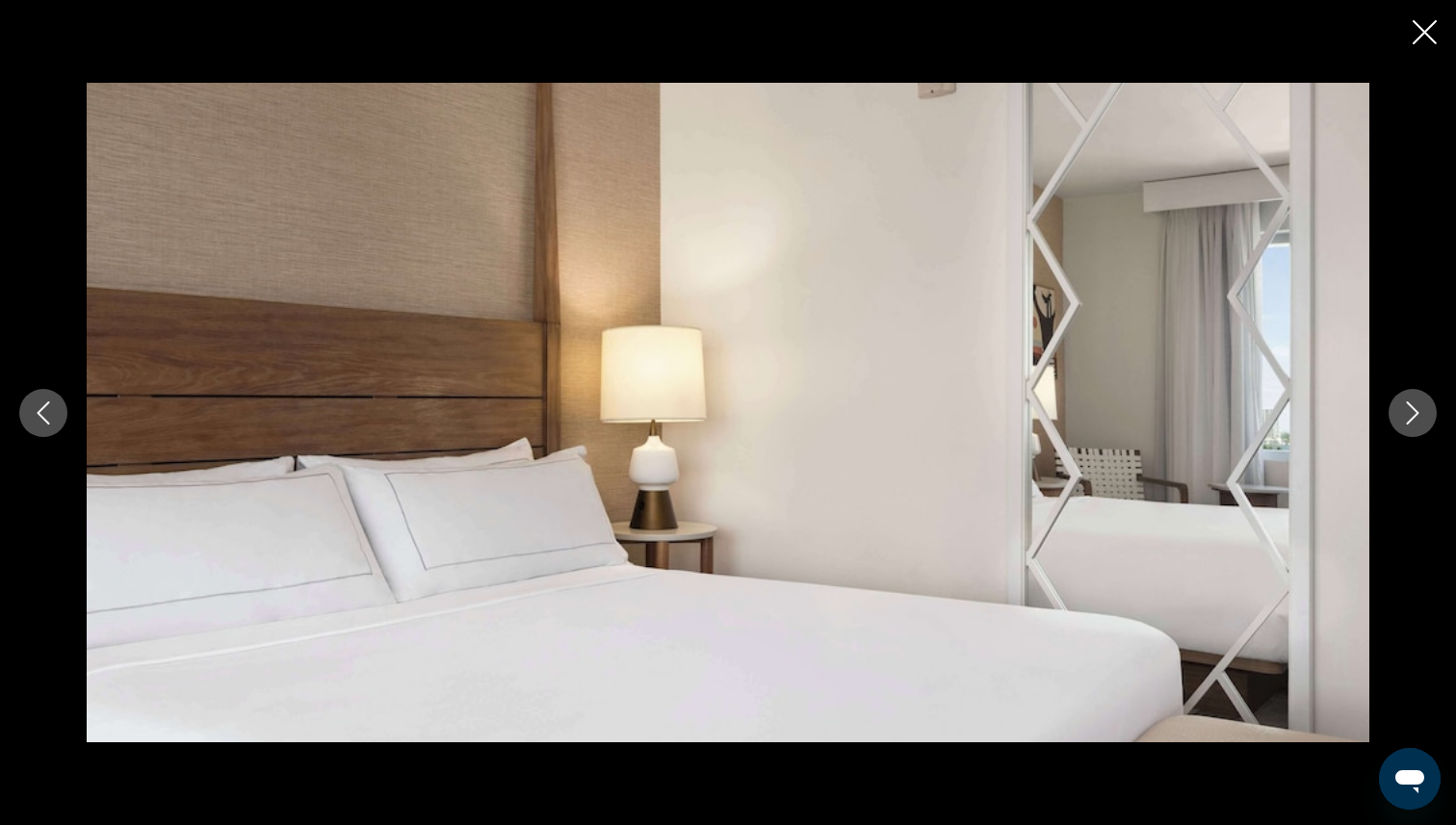
click at [1404, 420] on icon "Next image" at bounding box center [1413, 413] width 23 height 23
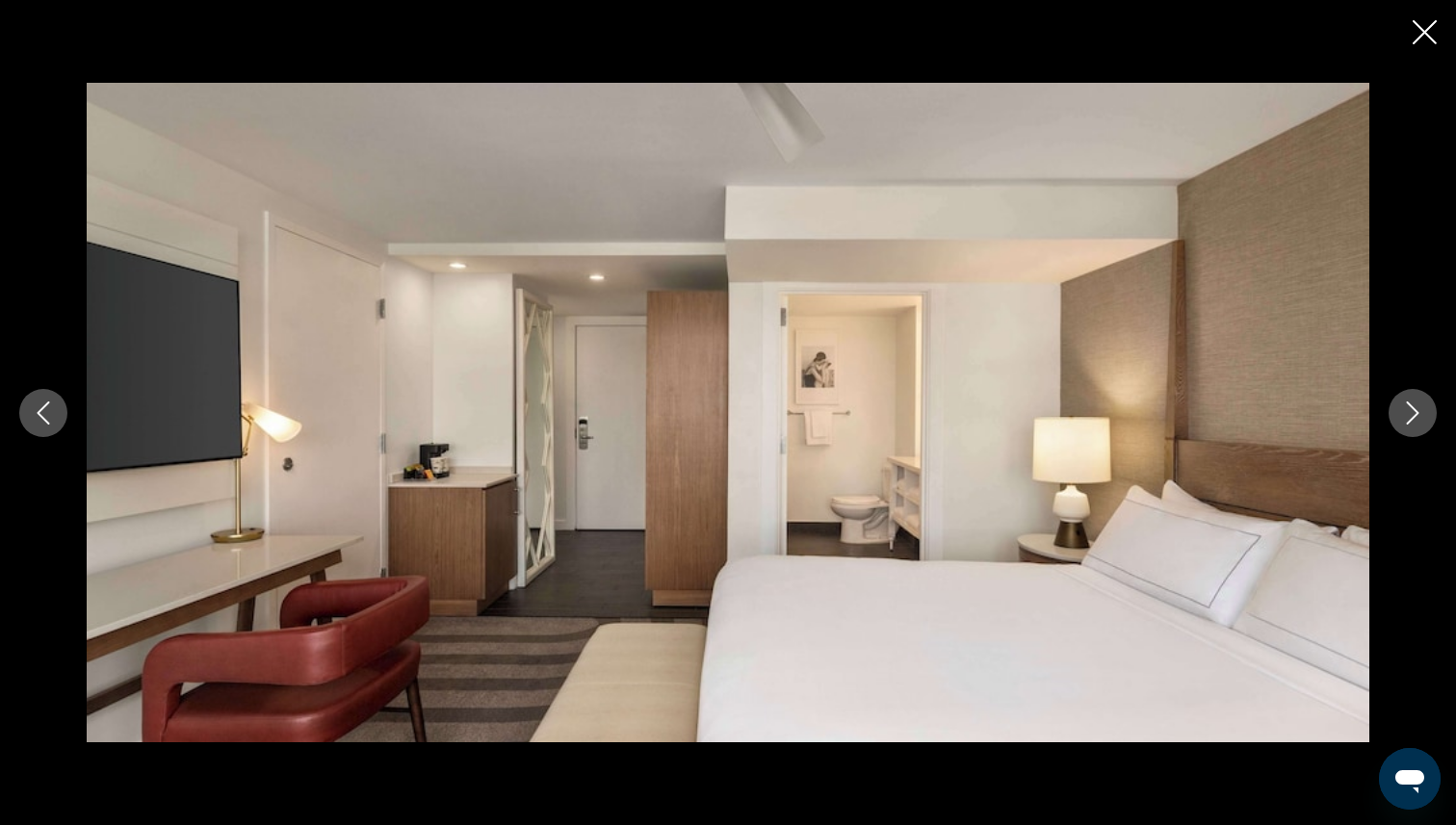
click at [1404, 420] on icon "Next image" at bounding box center [1413, 413] width 23 height 23
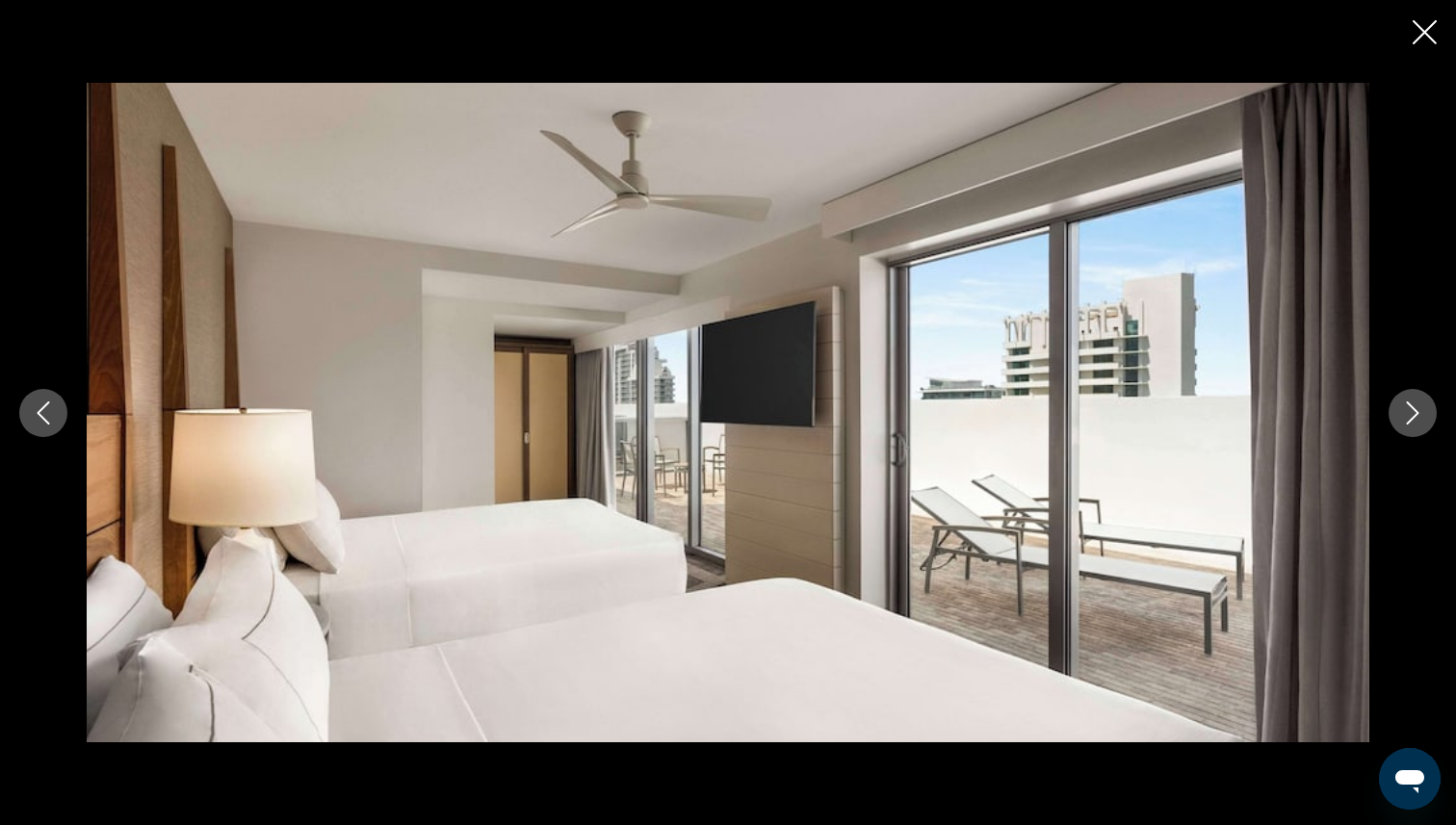
click at [1404, 420] on icon "Next image" at bounding box center [1413, 413] width 23 height 23
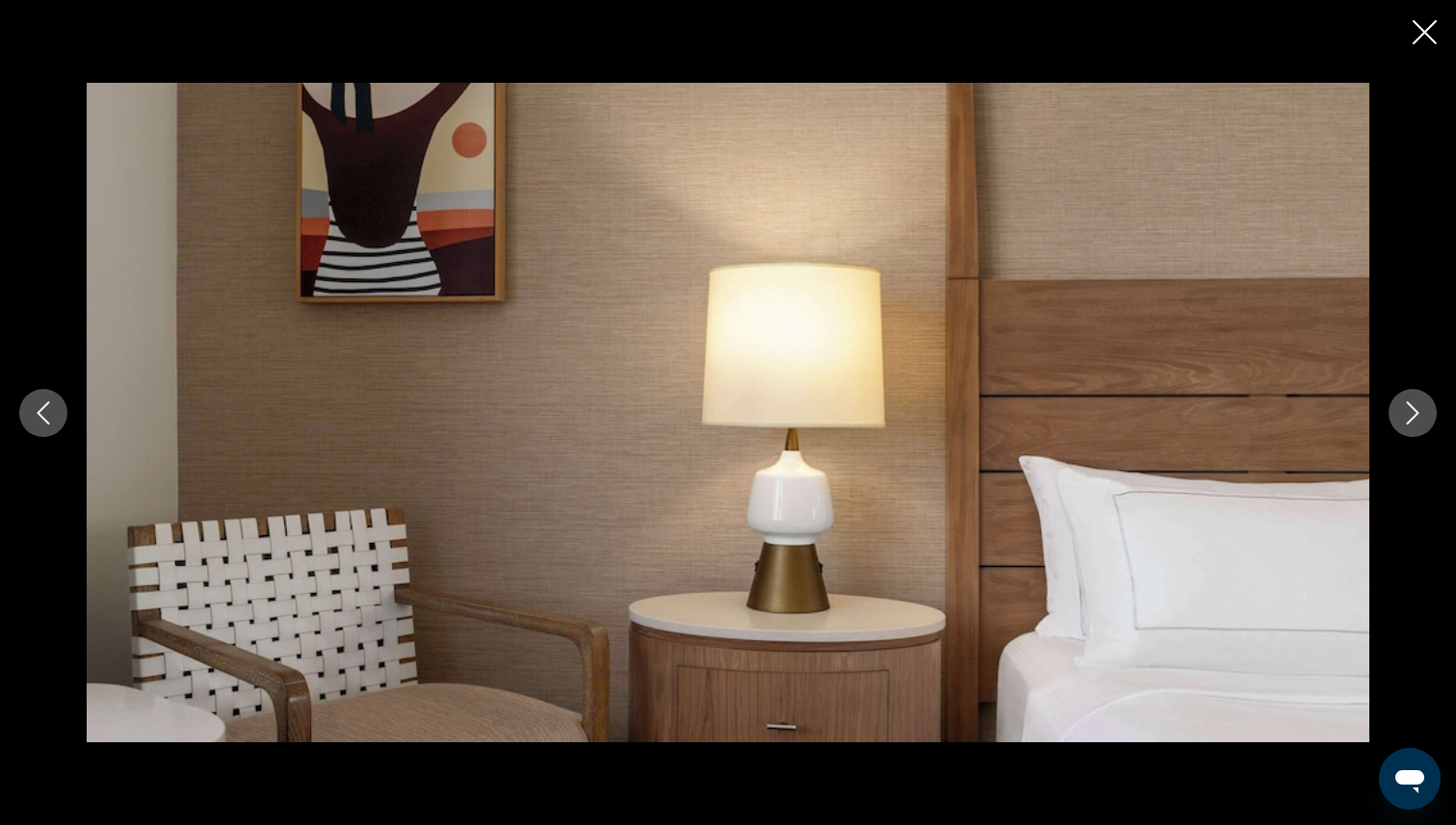
click at [1404, 420] on icon "Next image" at bounding box center [1413, 413] width 23 height 23
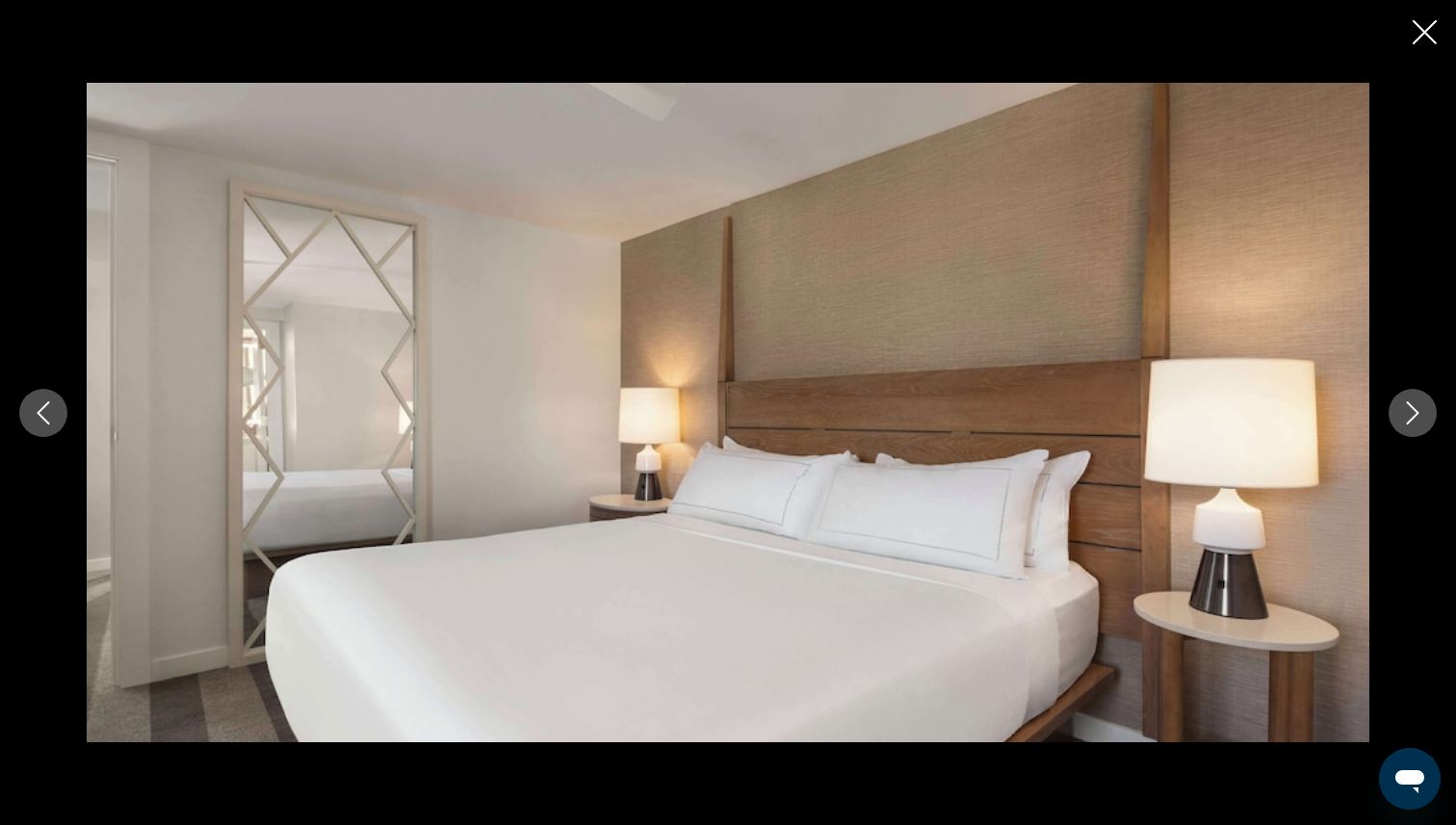
click at [1404, 420] on icon "Next image" at bounding box center [1413, 413] width 23 height 23
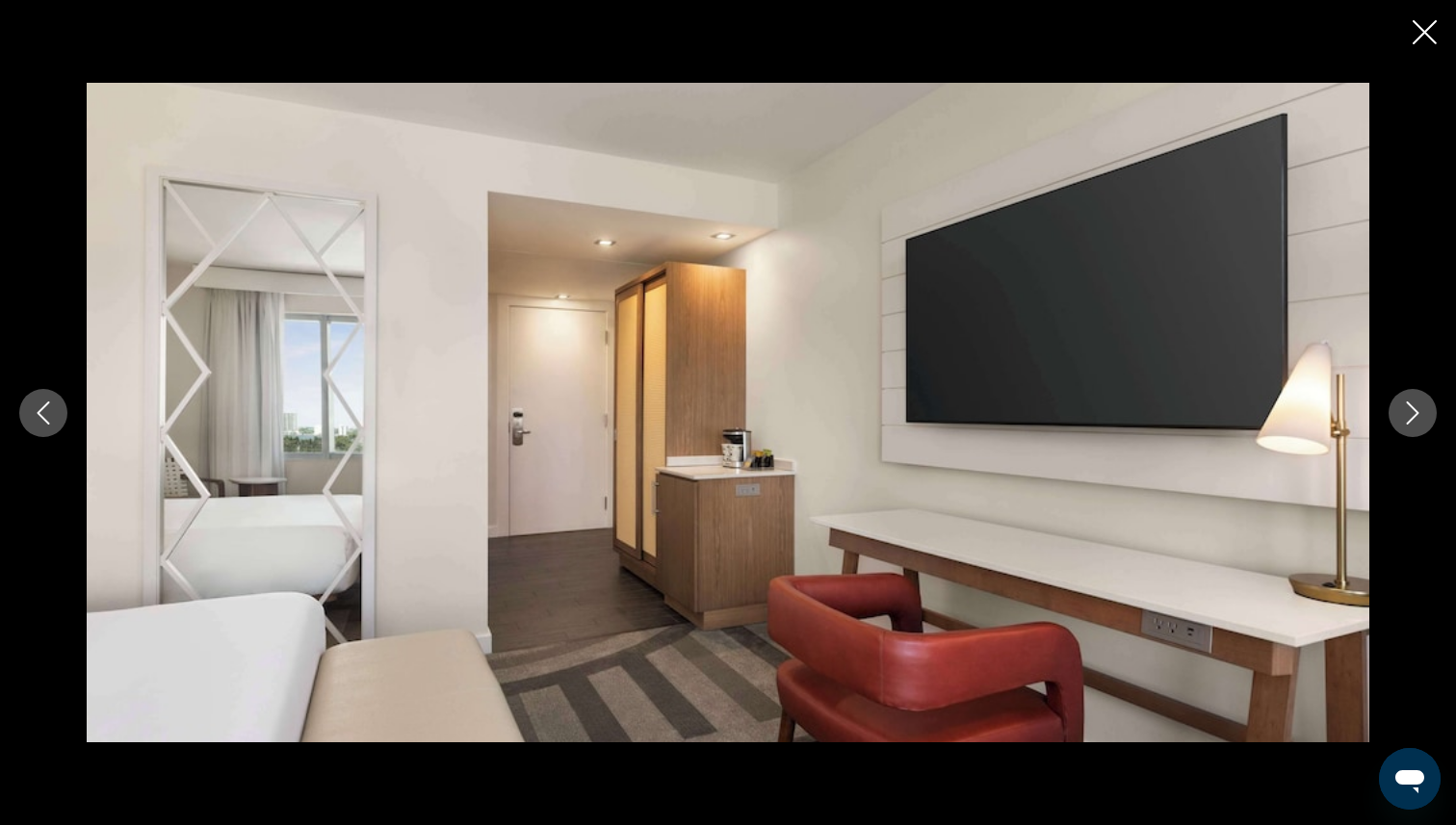
click at [1404, 420] on icon "Next image" at bounding box center [1413, 413] width 23 height 23
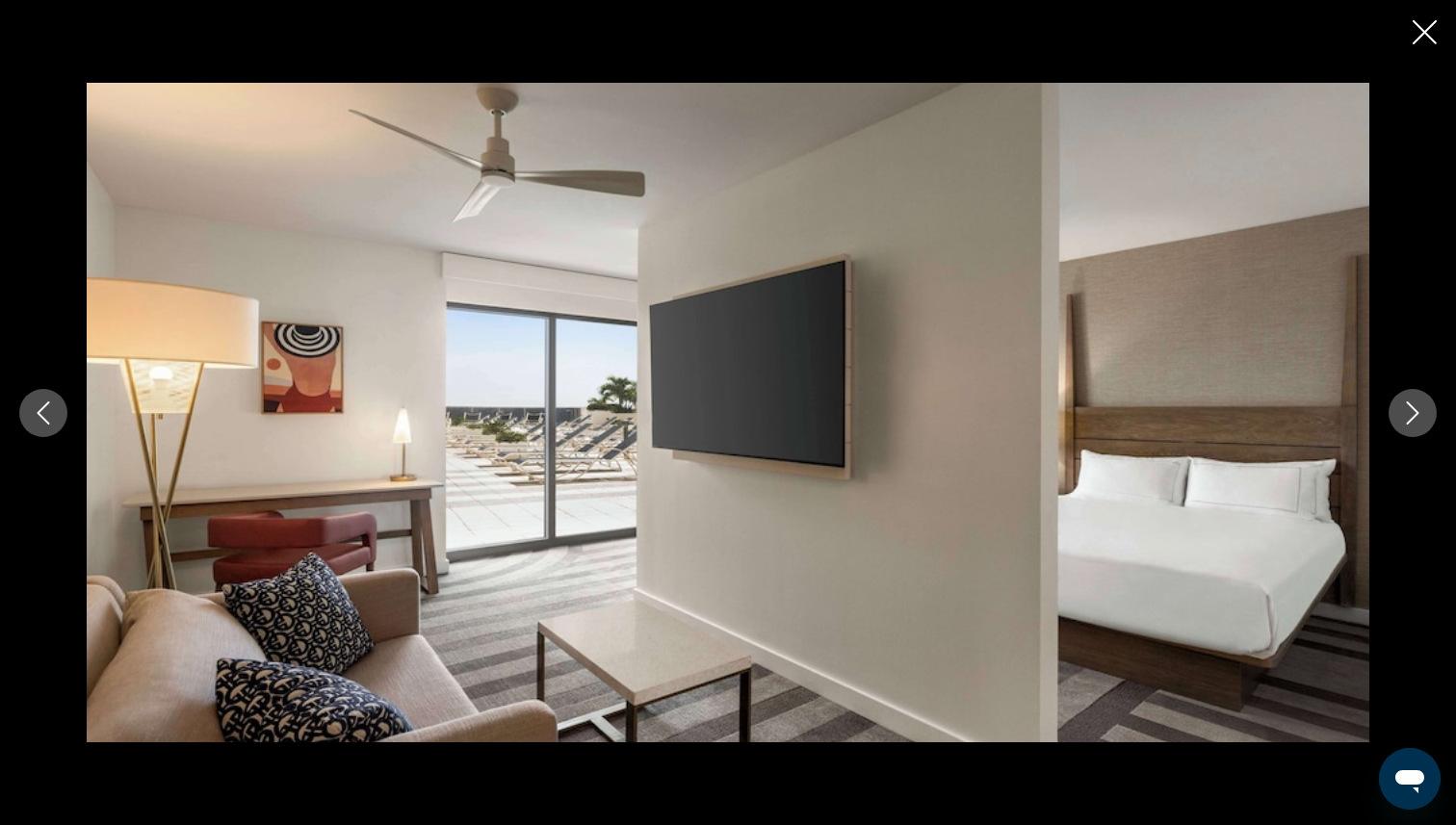
click at [1404, 420] on icon "Next image" at bounding box center [1413, 413] width 23 height 23
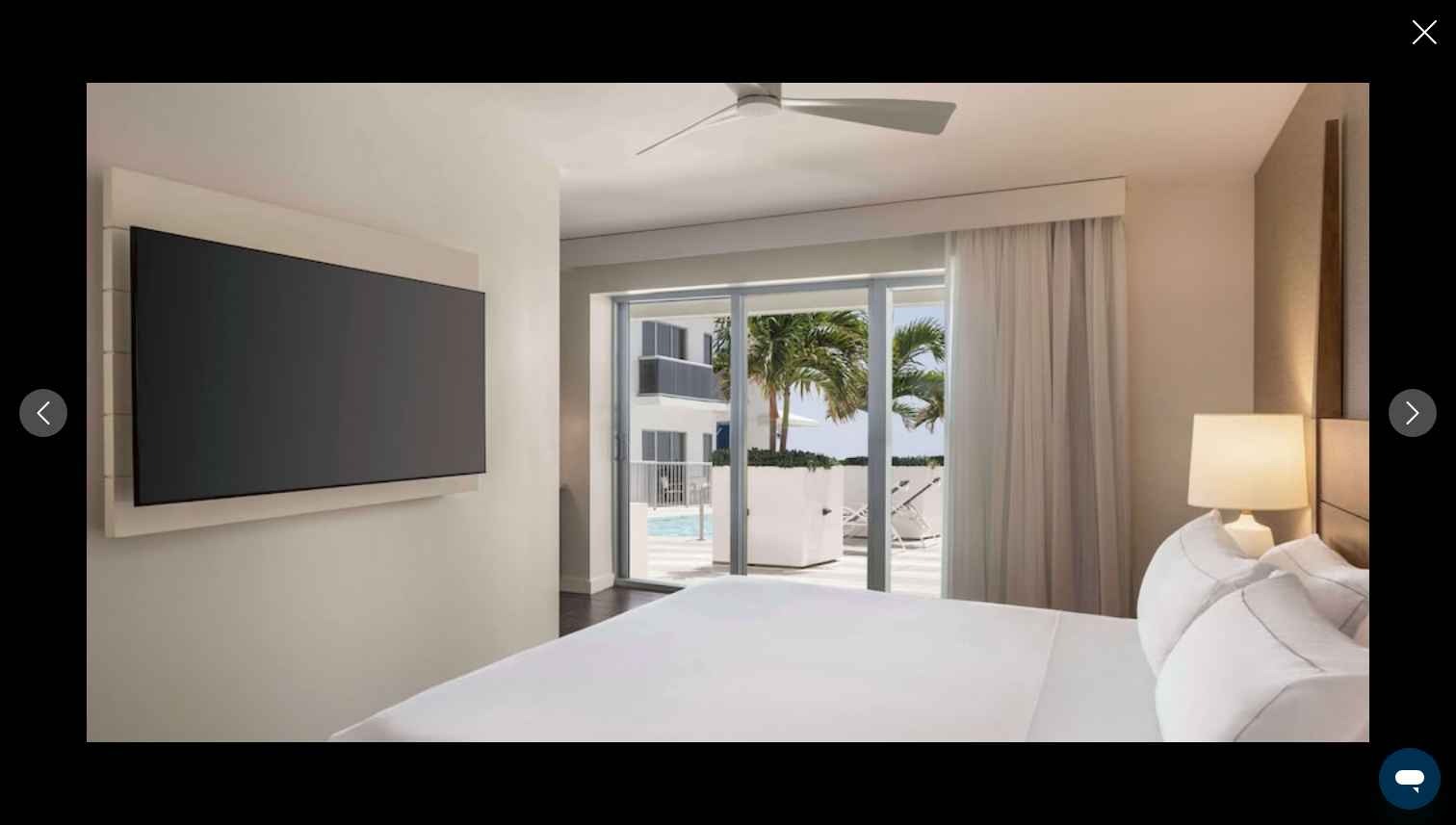
click at [1404, 420] on icon "Next image" at bounding box center [1413, 413] width 23 height 23
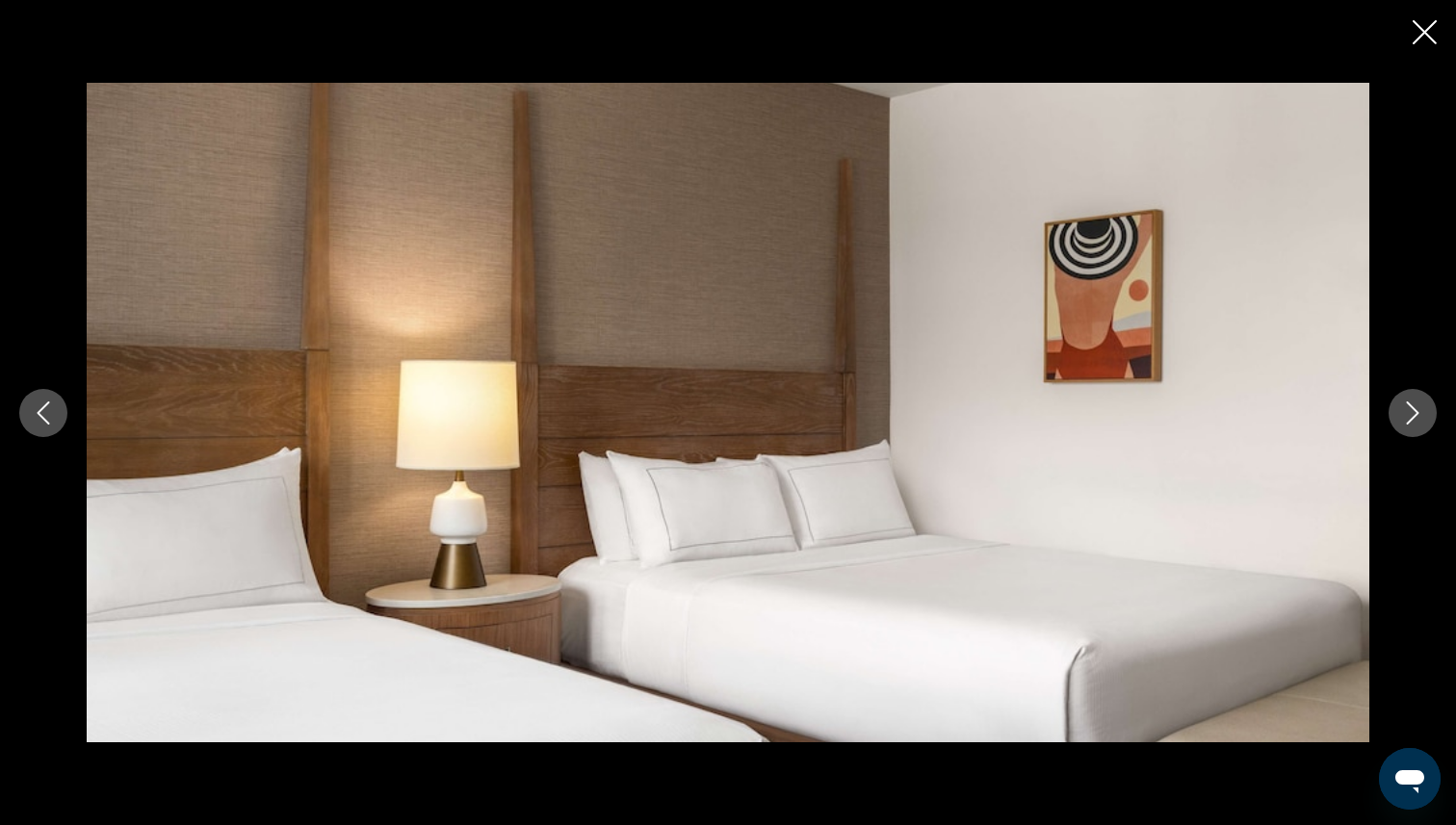
click at [1403, 420] on icon "Next image" at bounding box center [1413, 413] width 23 height 23
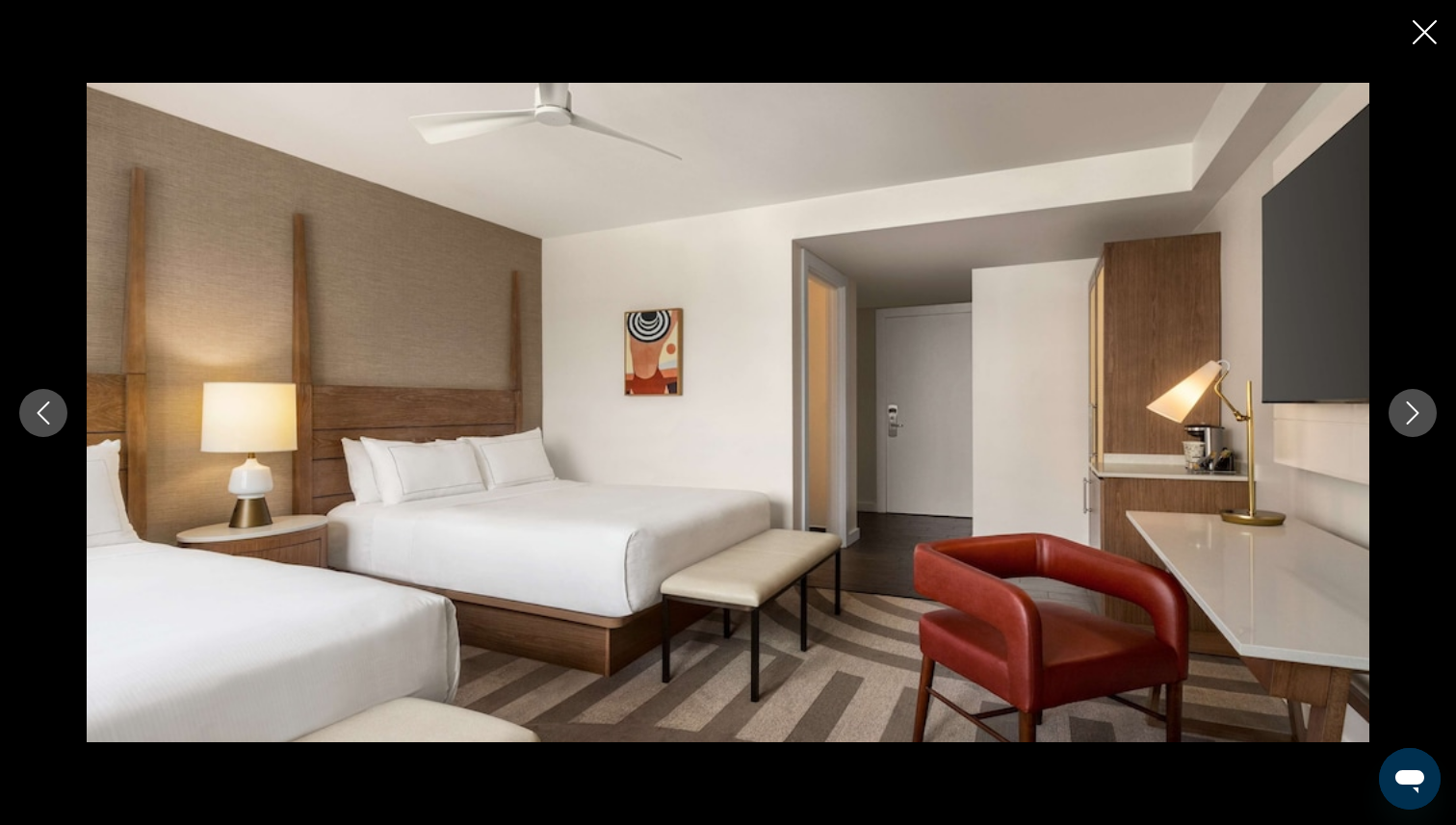
click at [1402, 421] on icon "Next image" at bounding box center [1413, 413] width 23 height 23
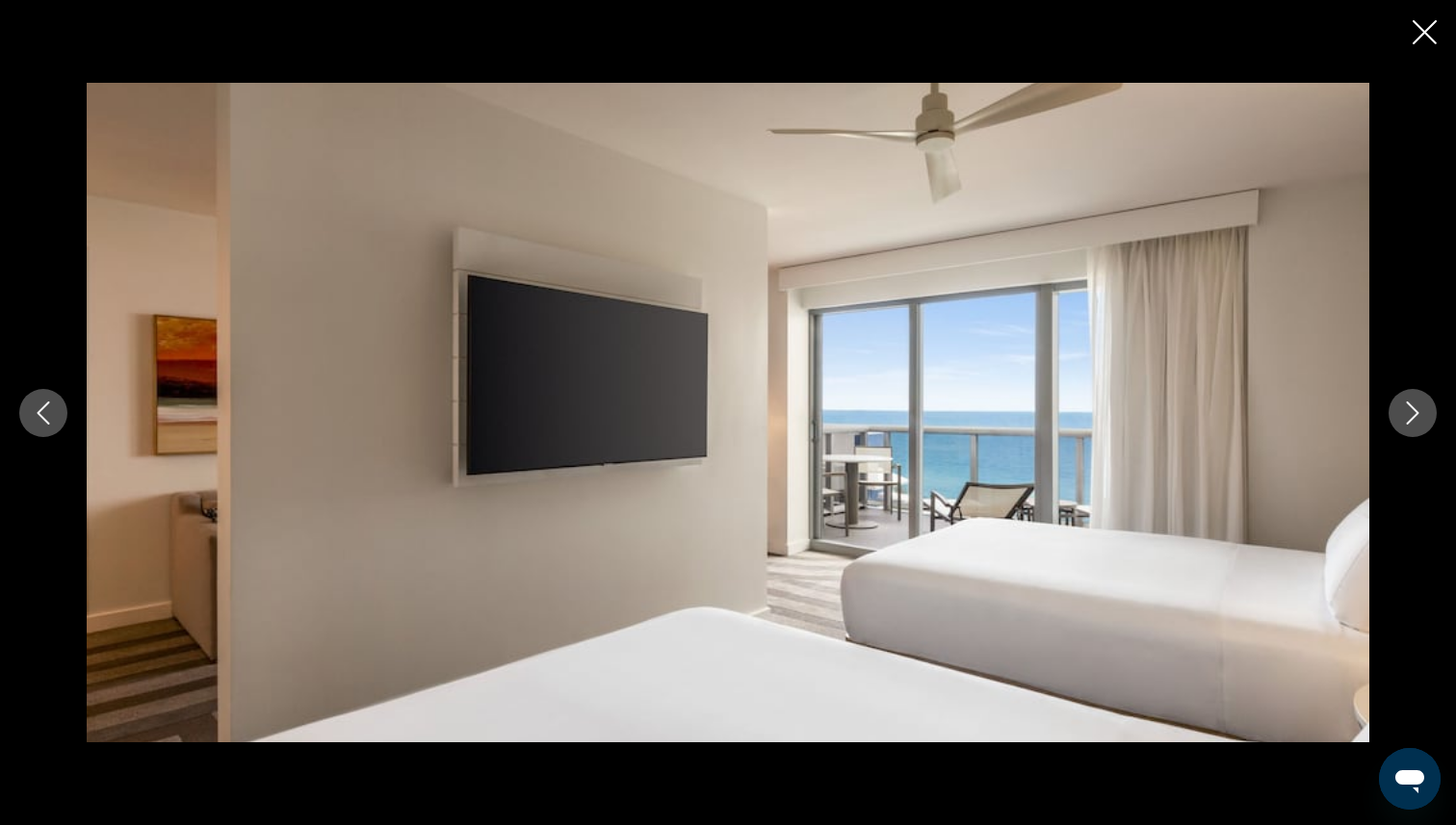
click at [1404, 19] on div "prev next" at bounding box center [728, 412] width 1456 height 825
click at [1417, 29] on icon "Close slideshow" at bounding box center [1425, 32] width 24 height 24
